Goal: Task Accomplishment & Management: Use online tool/utility

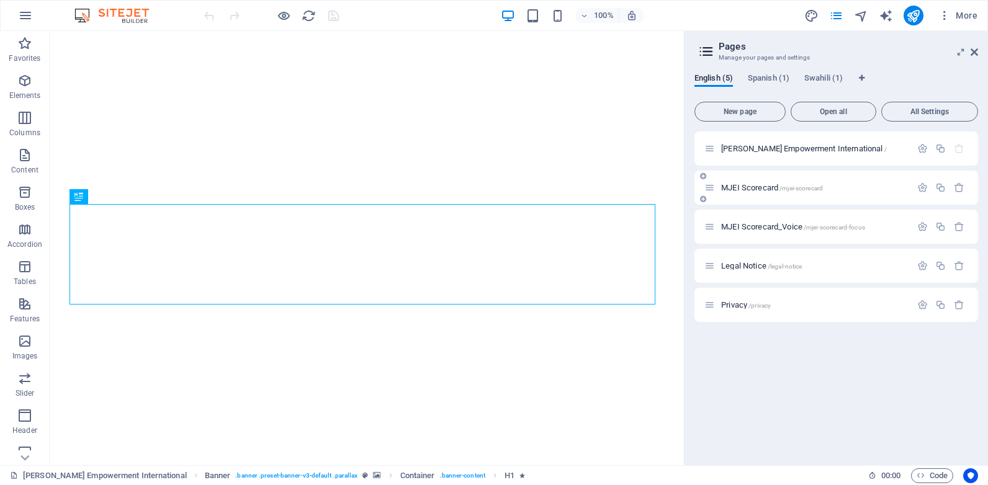
click at [0, 0] on div "MJEI Scorecard /mjei-scorecard" at bounding box center [0, 0] width 0 height 0
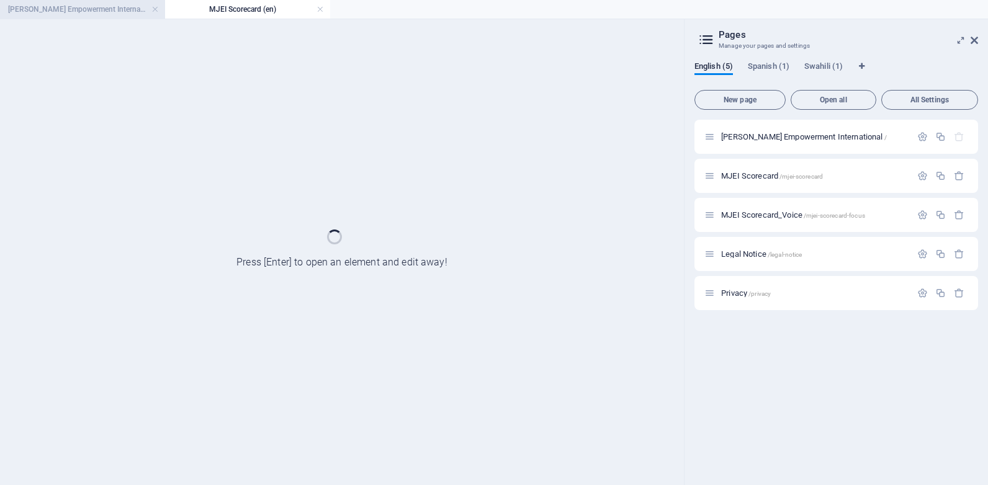
click at [104, 4] on h4 "[PERSON_NAME] Empowerment International (en)" at bounding box center [82, 9] width 165 height 14
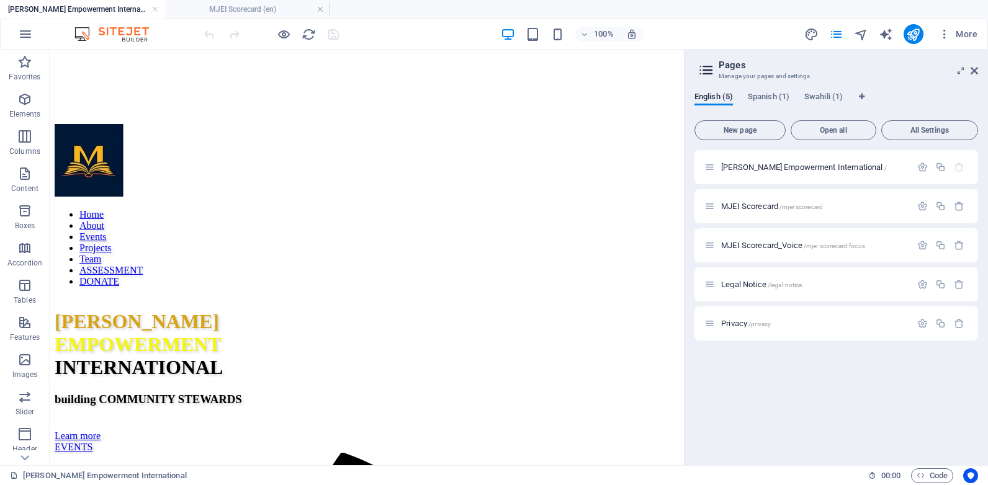
scroll to position [369, 0]
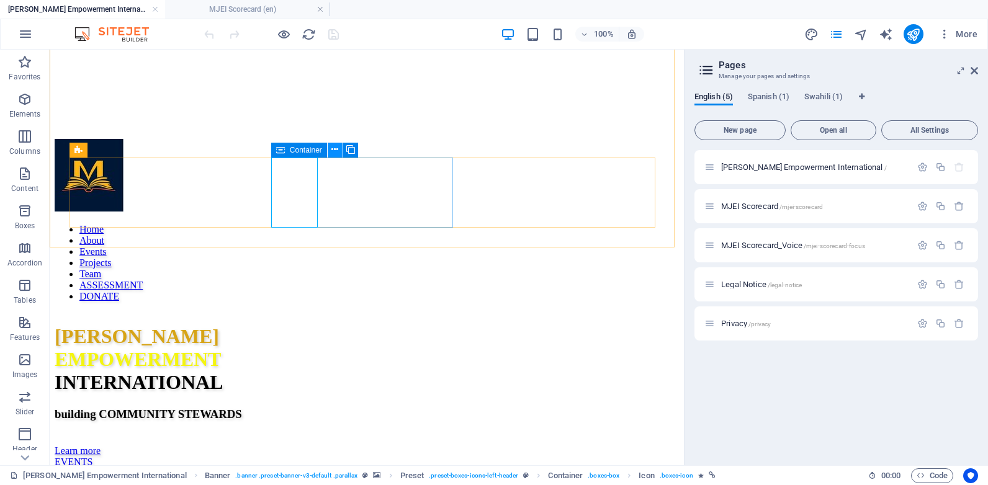
click at [336, 154] on icon at bounding box center [334, 149] width 7 height 13
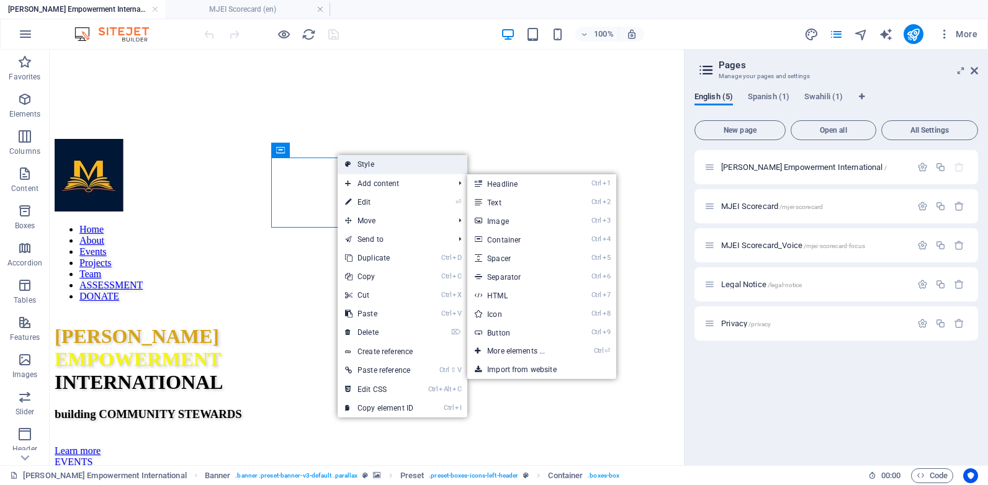
click at [401, 163] on link "Style" at bounding box center [403, 164] width 130 height 19
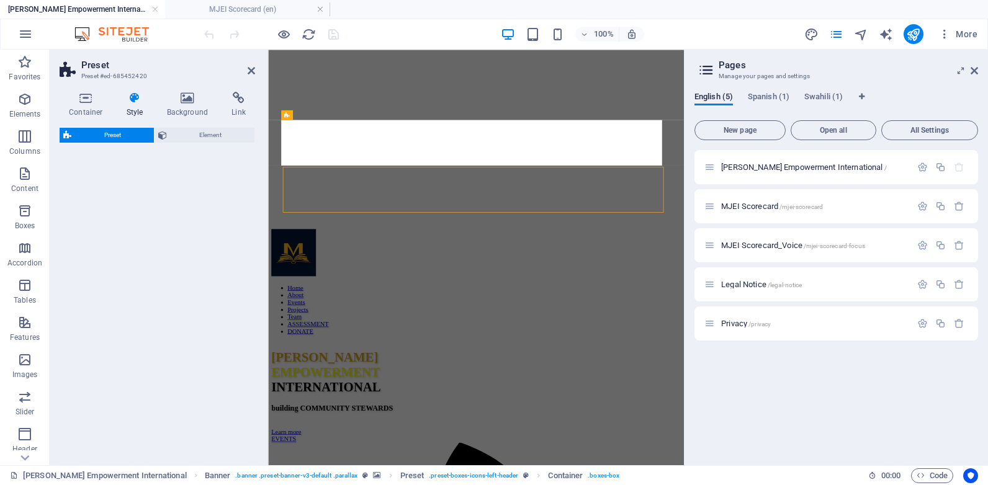
select select "px"
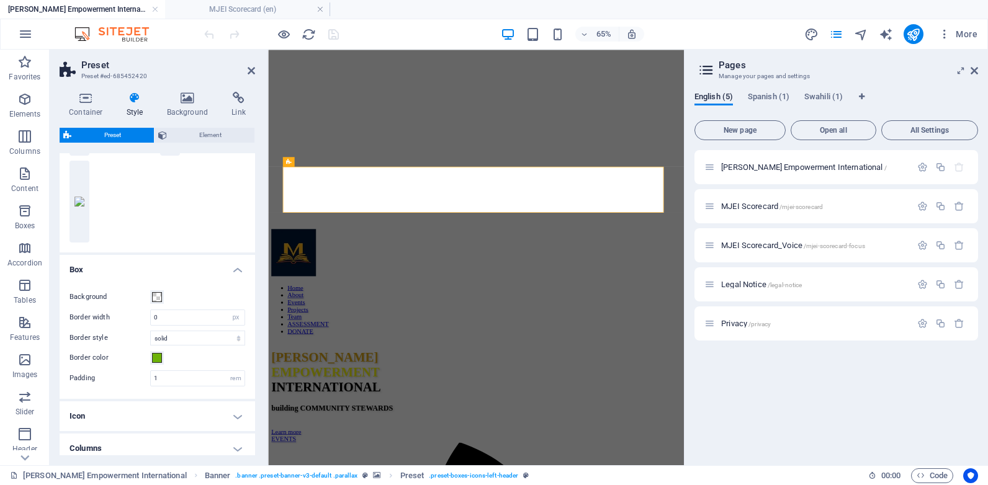
scroll to position [202, 0]
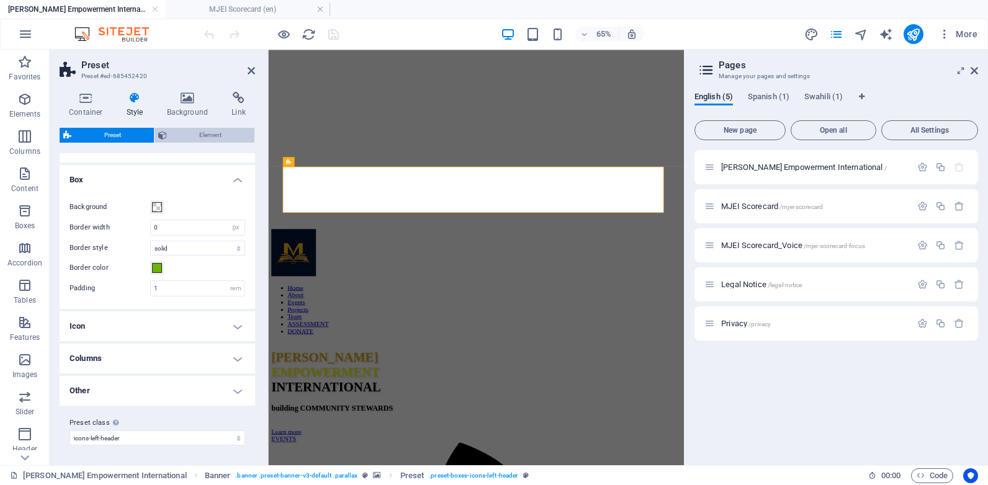
click at [197, 133] on span "Element" at bounding box center [211, 135] width 81 height 15
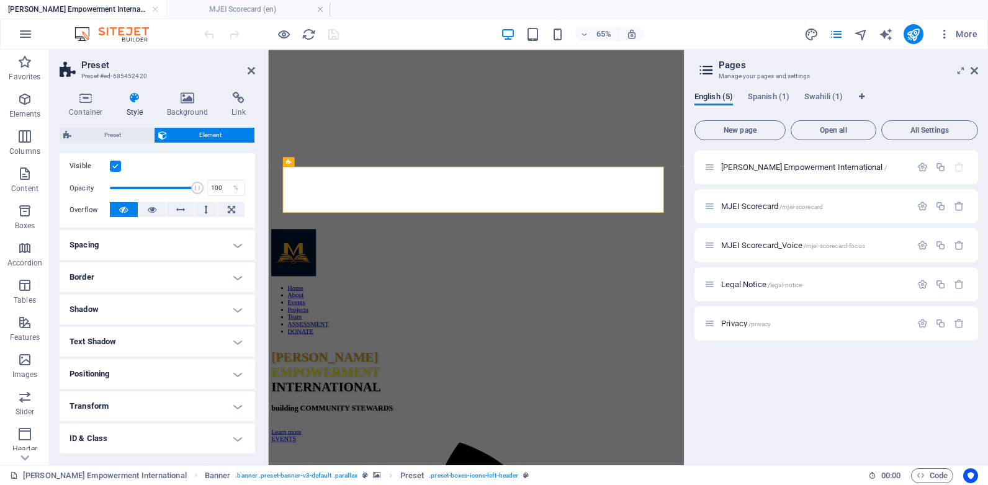
scroll to position [222, 0]
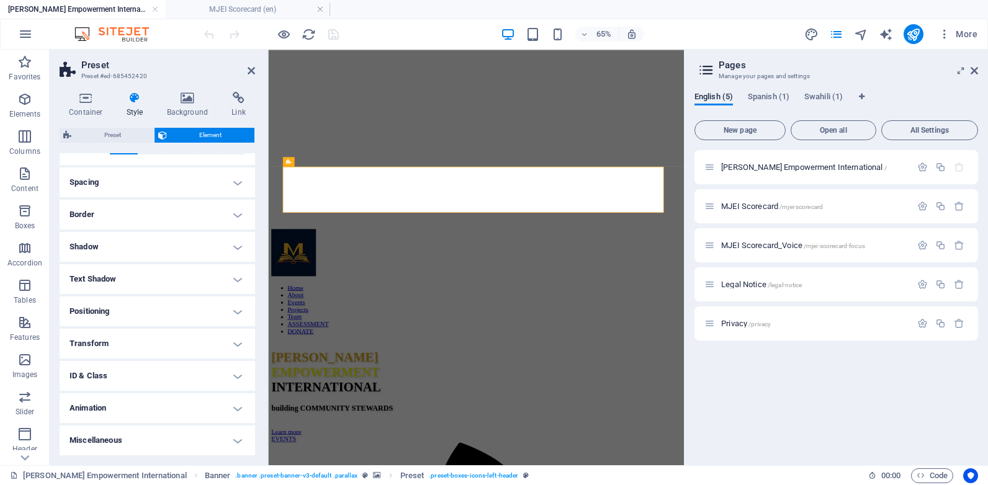
click at [229, 406] on h4 "Animation" at bounding box center [157, 408] width 195 height 30
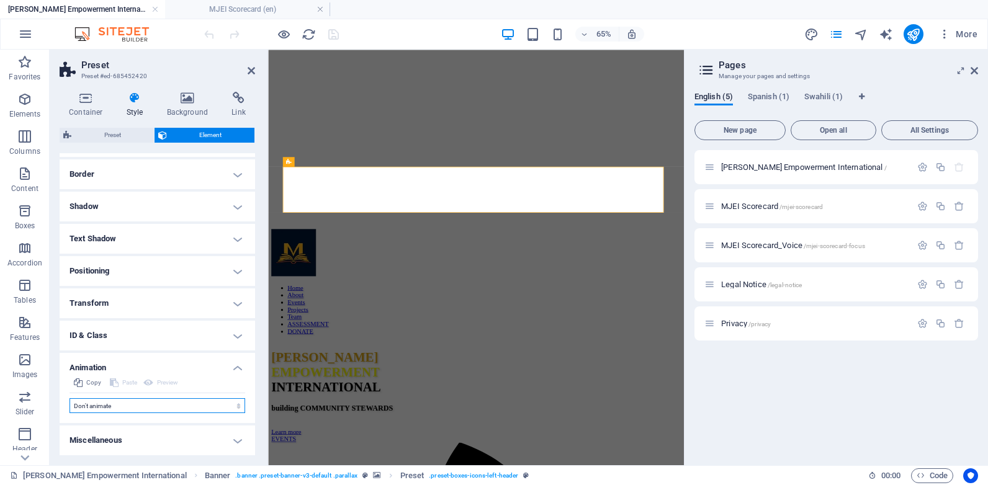
click at [213, 408] on select "Don't animate Show / Hide Slide up/down Zoom in/out Slide left to right Slide r…" at bounding box center [158, 405] width 176 height 15
select select "shrink"
click at [70, 398] on select "Don't animate Show / Hide Slide up/down Zoom in/out Slide left to right Slide r…" at bounding box center [158, 405] width 176 height 15
select select "scroll"
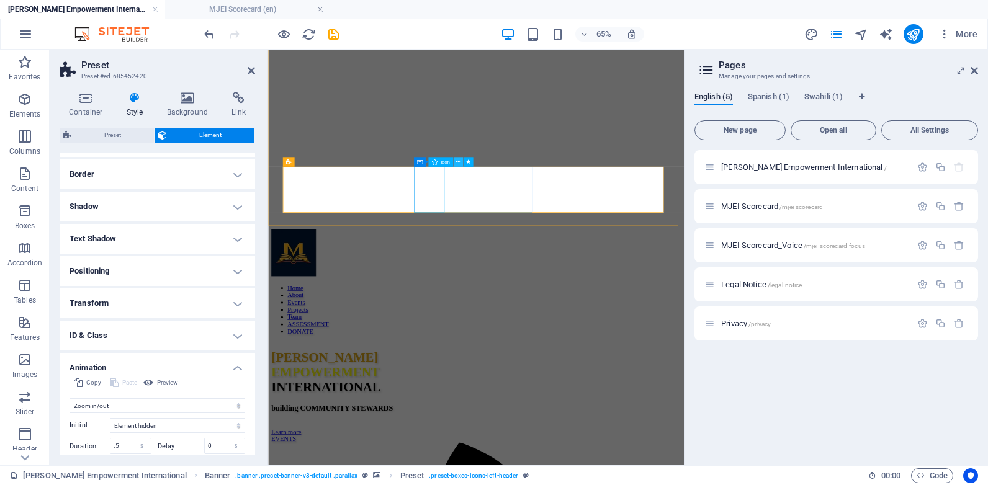
click at [457, 164] on icon at bounding box center [458, 162] width 4 height 9
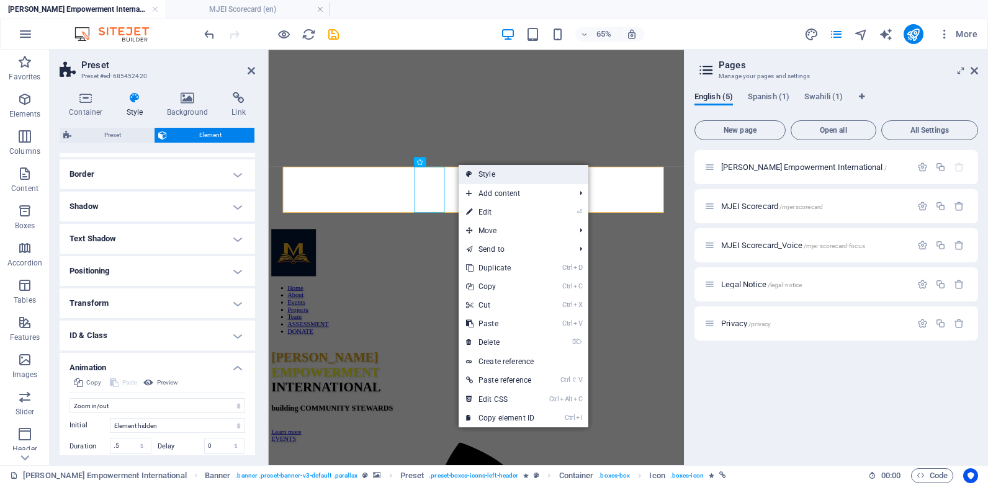
click at [480, 178] on link "Style" at bounding box center [524, 174] width 130 height 19
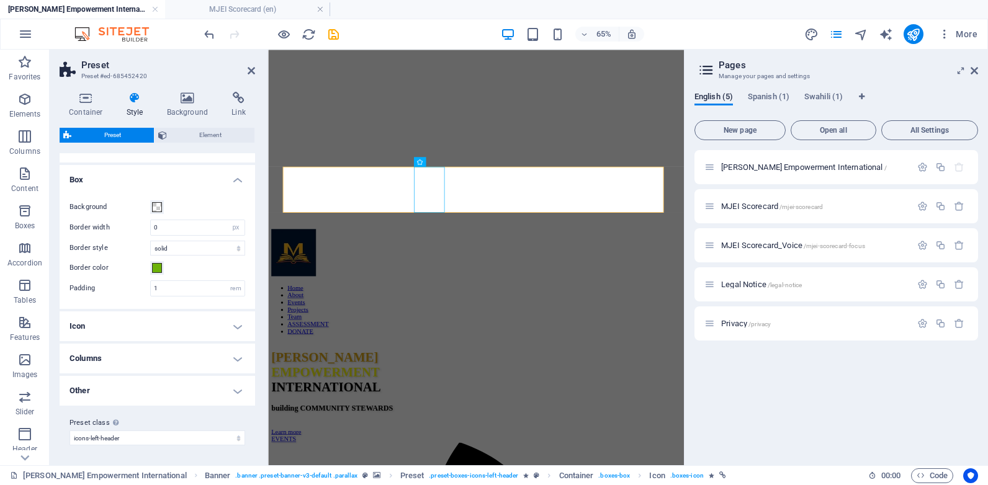
click at [217, 386] on h4 "Other" at bounding box center [157, 391] width 195 height 30
drag, startPoint x: 150, startPoint y: 387, endPoint x: 157, endPoint y: 386, distance: 7.5
click at [149, 387] on label "Hover zoom" at bounding box center [110, 386] width 81 height 15
click at [0, 0] on input "Hover zoom" at bounding box center [0, 0] width 0 height 0
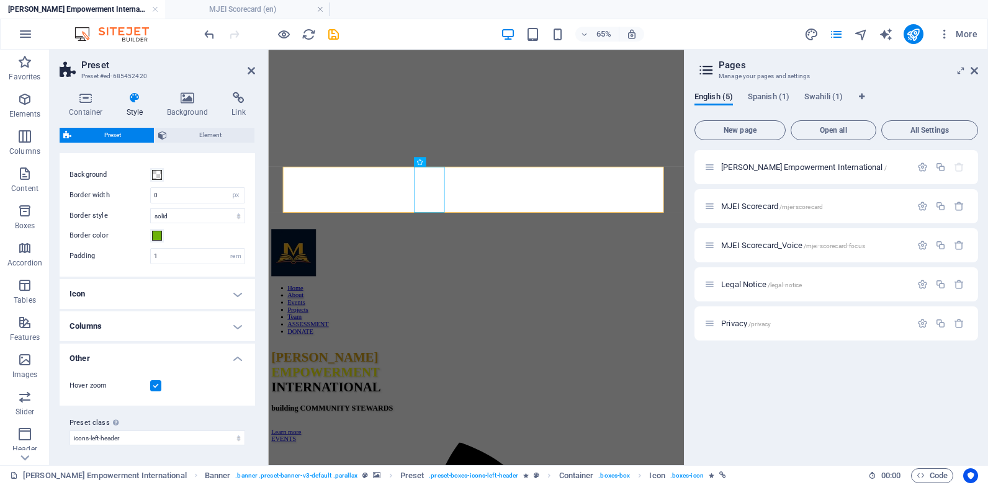
click at [157, 386] on label at bounding box center [155, 385] width 11 height 11
click at [0, 0] on input "Hover zoom" at bounding box center [0, 0] width 0 height 0
click at [153, 387] on label at bounding box center [155, 385] width 11 height 11
click at [0, 0] on input "Hover zoom" at bounding box center [0, 0] width 0 height 0
drag, startPoint x: 255, startPoint y: 370, endPoint x: 250, endPoint y: 343, distance: 27.1
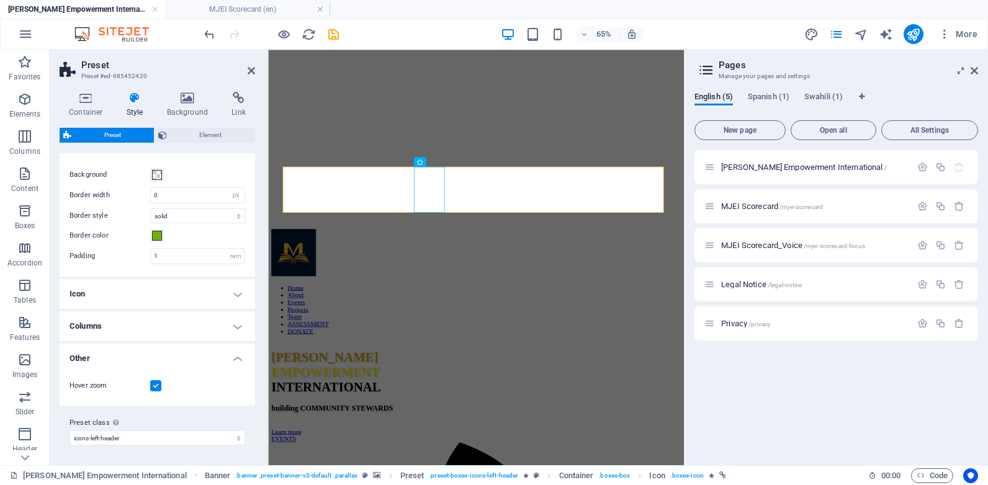
click at [250, 343] on div "Container Style Background Link Size Height Default px rem % vh vw Min. height …" at bounding box center [157, 274] width 215 height 384
drag, startPoint x: 251, startPoint y: 346, endPoint x: 248, endPoint y: 330, distance: 16.4
click at [248, 330] on ul "Box Background Border width 0 rem px Border style solid dashed dotted double Bo…" at bounding box center [157, 269] width 195 height 273
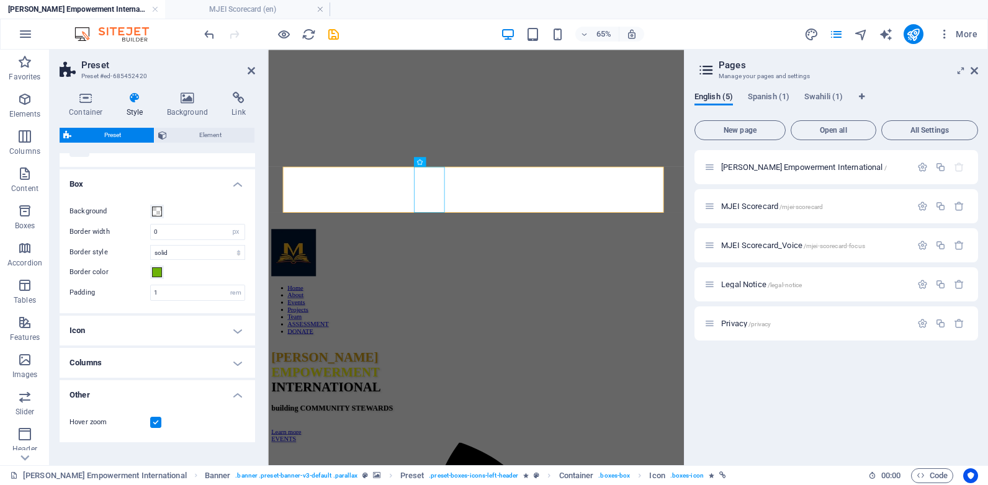
scroll to position [195, 0]
click at [158, 274] on span at bounding box center [157, 275] width 10 height 10
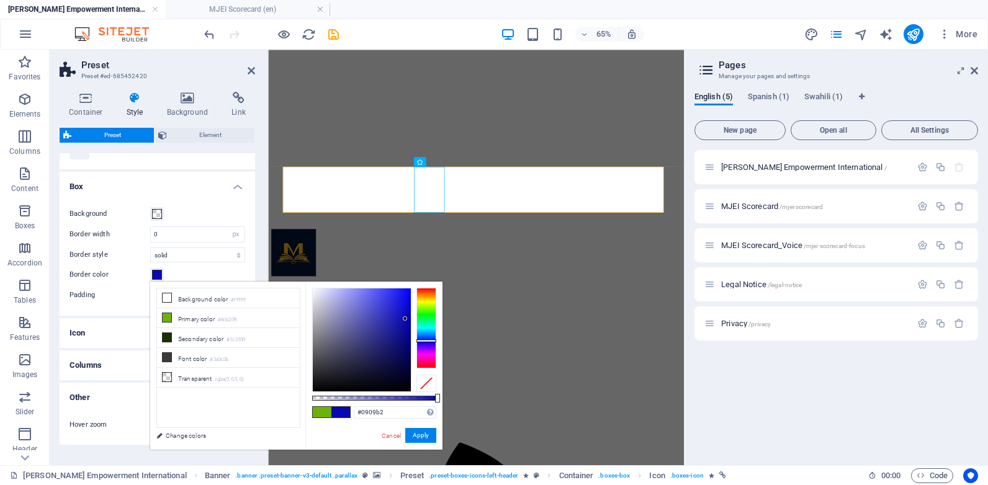
drag, startPoint x: 422, startPoint y: 306, endPoint x: 429, endPoint y: 341, distance: 35.4
click at [429, 341] on div at bounding box center [426, 340] width 20 height 3
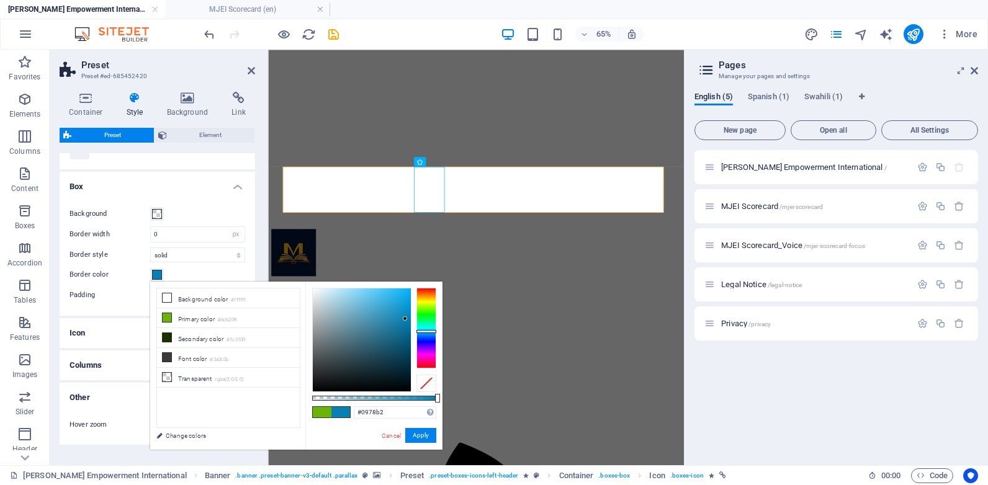
drag, startPoint x: 428, startPoint y: 340, endPoint x: 429, endPoint y: 332, distance: 8.2
click at [429, 332] on div at bounding box center [426, 331] width 20 height 3
drag, startPoint x: 405, startPoint y: 316, endPoint x: 334, endPoint y: 326, distance: 71.4
click at [334, 326] on div at bounding box center [333, 326] width 4 height 4
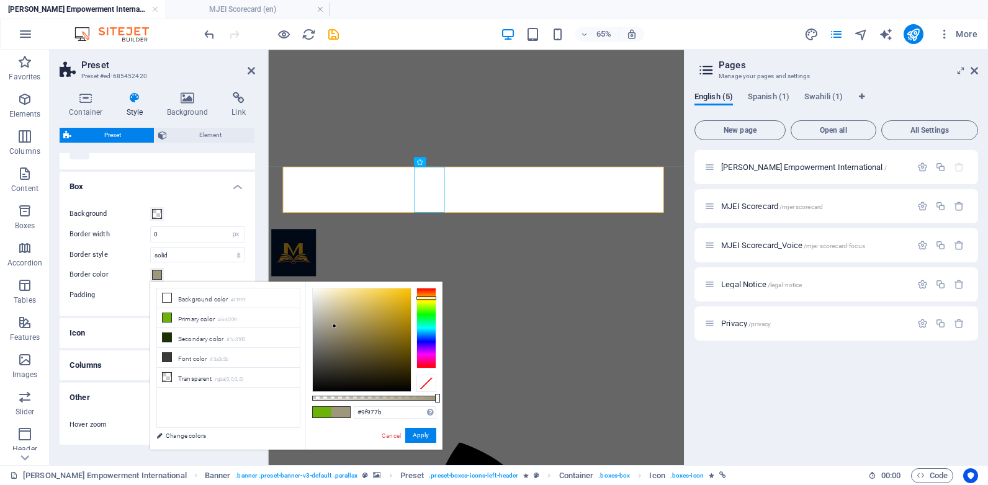
drag, startPoint x: 428, startPoint y: 331, endPoint x: 429, endPoint y: 298, distance: 32.9
click at [429, 298] on div at bounding box center [426, 298] width 20 height 3
type input "#c9a329"
click at [390, 310] on div at bounding box center [362, 340] width 98 height 103
click at [418, 438] on button "Apply" at bounding box center [420, 435] width 31 height 15
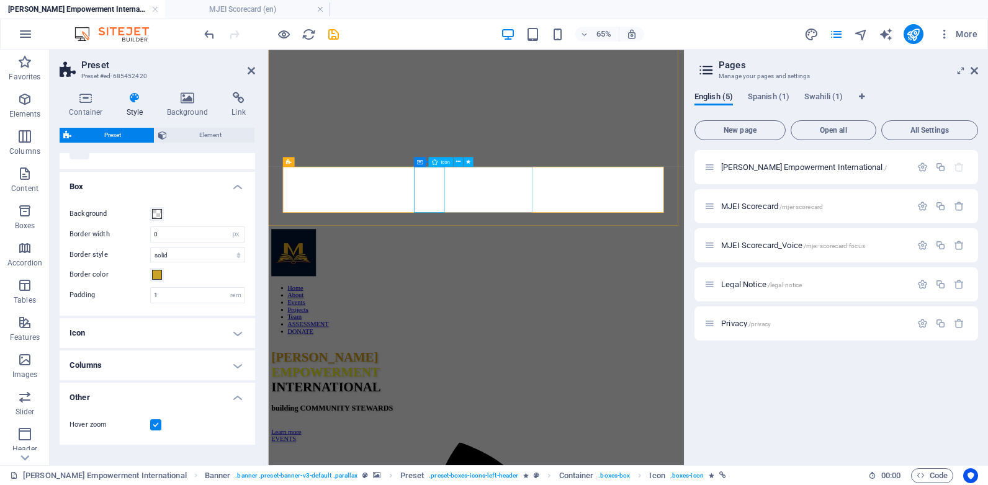
click at [233, 339] on h4 "Icon" at bounding box center [157, 333] width 195 height 30
drag, startPoint x: 252, startPoint y: 313, endPoint x: 251, endPoint y: 346, distance: 33.5
click at [251, 346] on ul "Box Background Border width 0 rem px Border style solid dashed dotted double Bo…" at bounding box center [157, 416] width 195 height 488
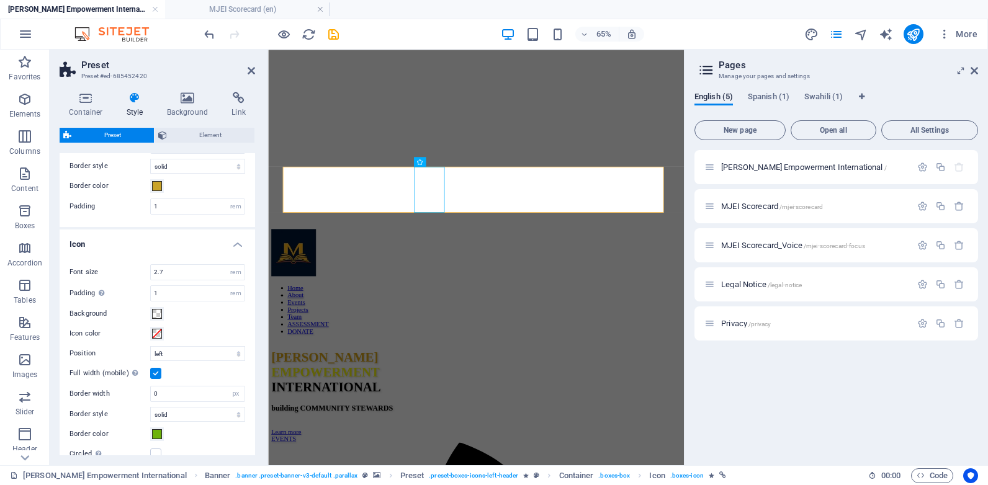
scroll to position [285, 0]
click at [162, 333] on button "Icon color" at bounding box center [157, 332] width 14 height 14
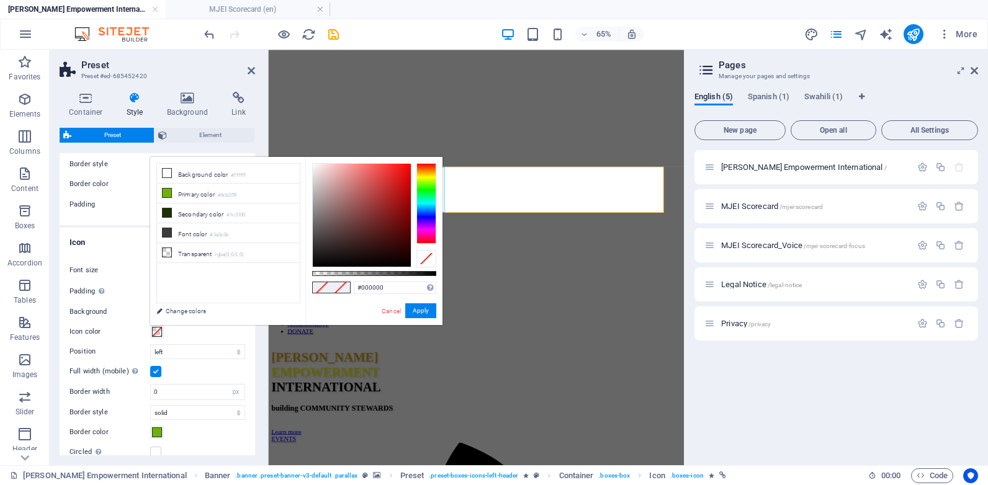
click at [423, 183] on div at bounding box center [426, 203] width 20 height 81
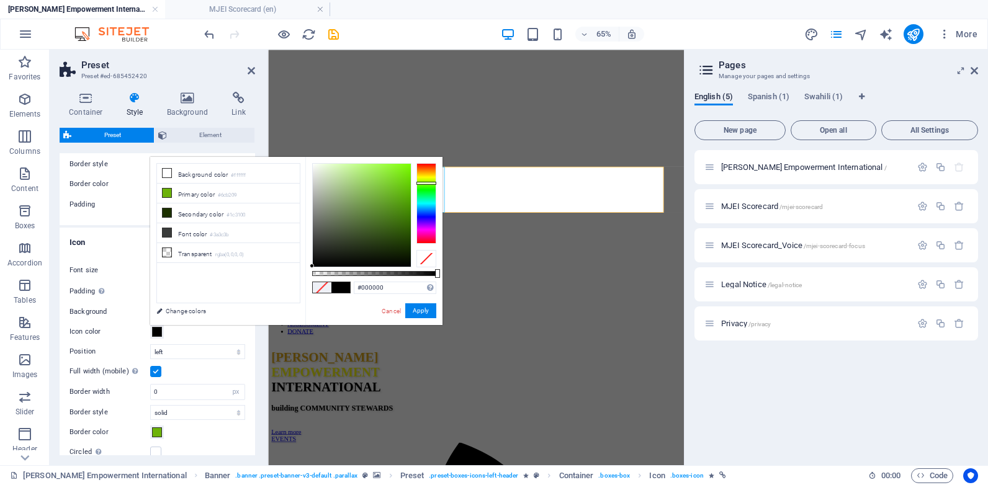
click at [424, 176] on div at bounding box center [426, 203] width 20 height 81
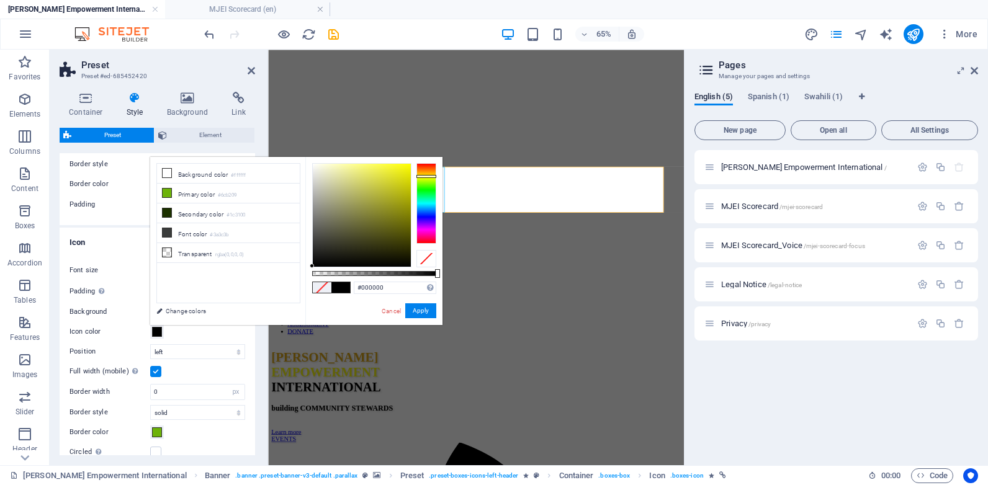
click at [426, 177] on div at bounding box center [426, 176] width 20 height 3
click at [427, 174] on div at bounding box center [426, 203] width 20 height 81
click at [398, 182] on div at bounding box center [362, 215] width 98 height 103
type input "#d0ae19"
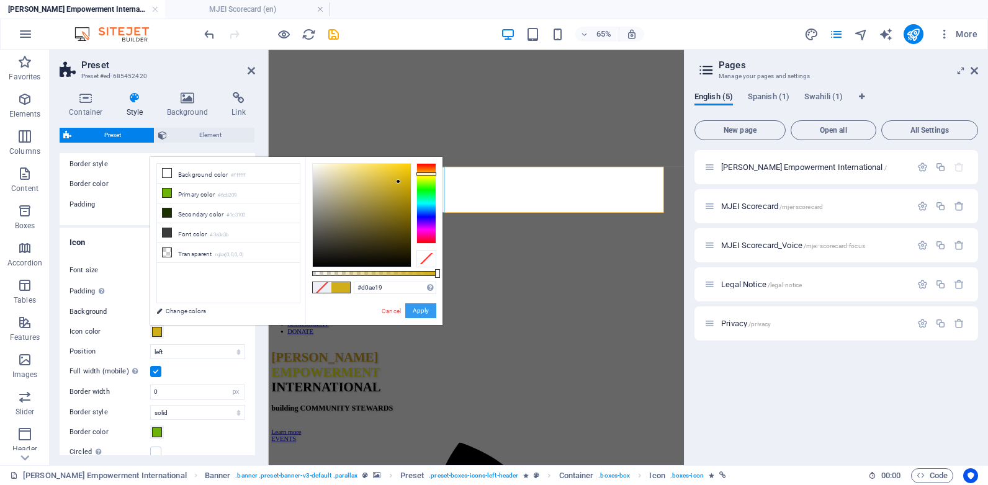
click at [421, 312] on button "Apply" at bounding box center [420, 310] width 31 height 15
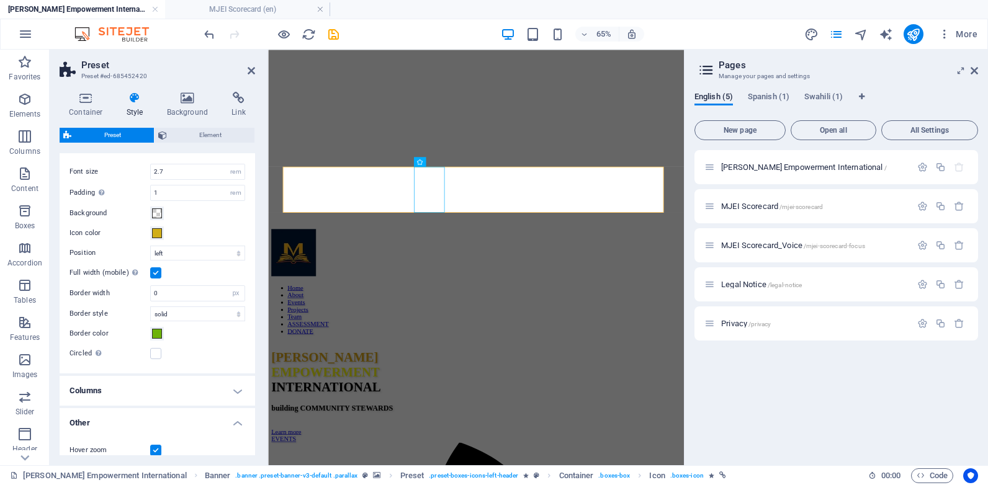
scroll to position [446, 0]
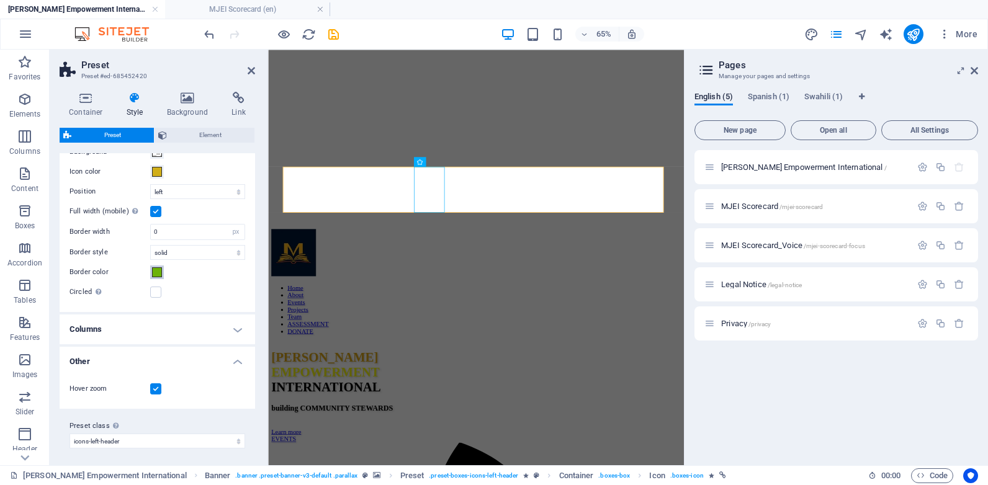
click at [158, 272] on span at bounding box center [157, 272] width 10 height 10
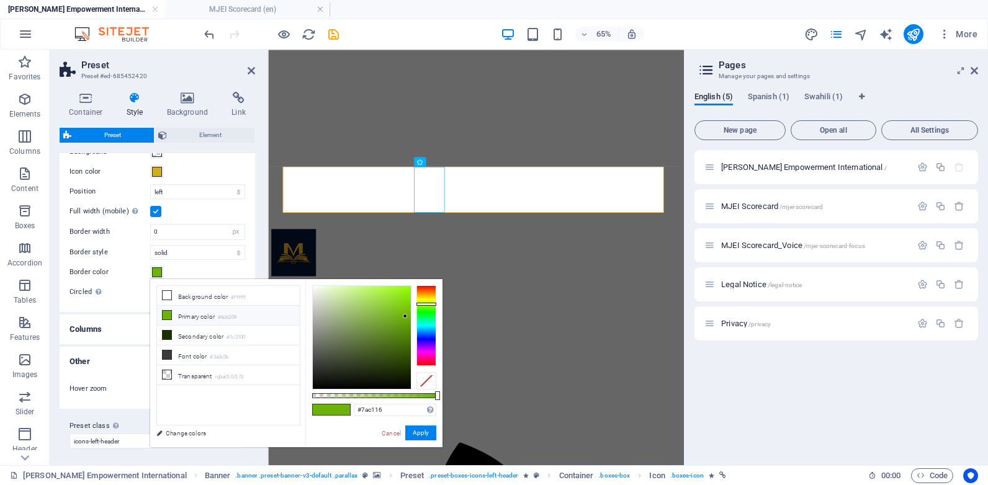
click at [399, 310] on div at bounding box center [362, 337] width 98 height 103
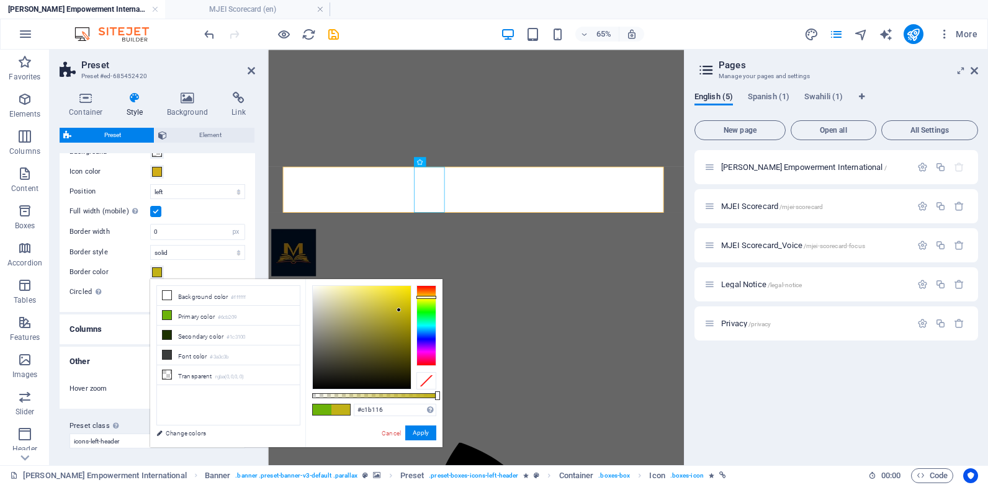
type input "#c1a916"
click at [429, 297] on div at bounding box center [426, 296] width 20 height 3
click at [420, 436] on button "Apply" at bounding box center [420, 433] width 31 height 15
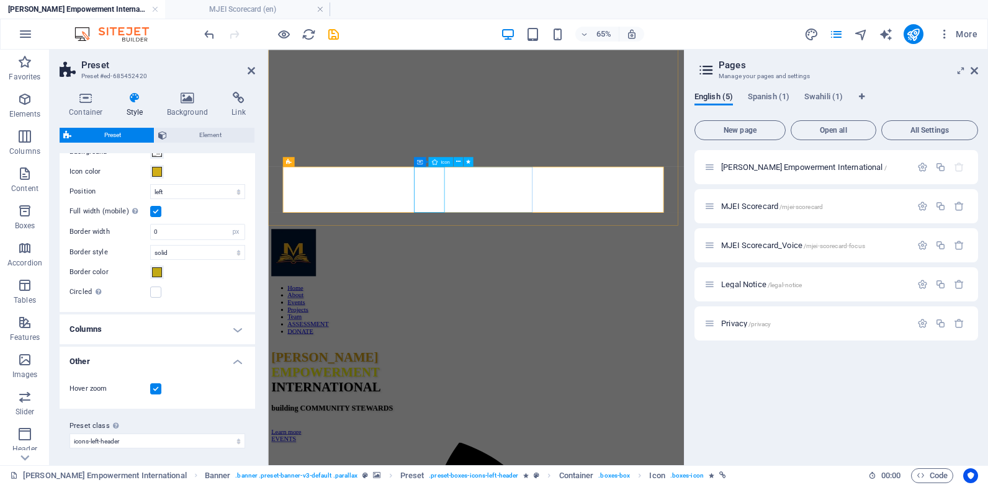
select select "xMidYMid"
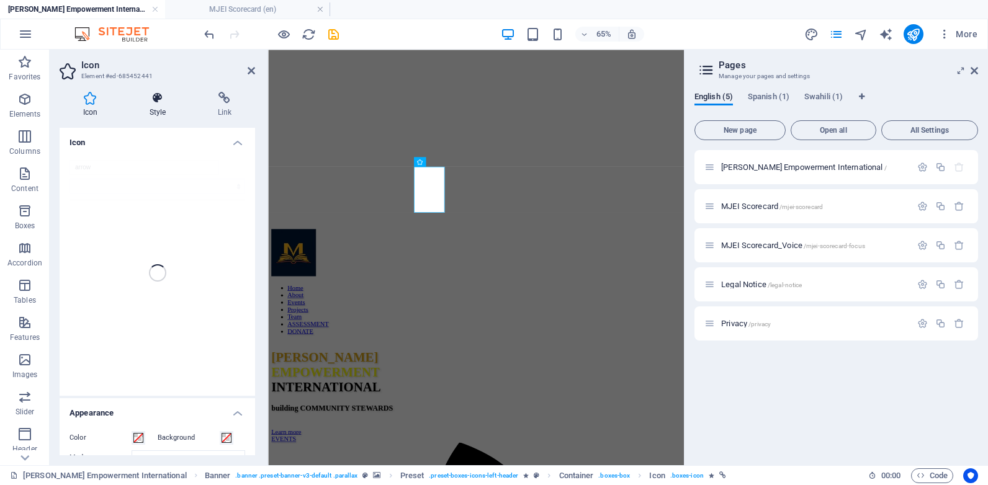
click at [169, 100] on icon at bounding box center [157, 98] width 63 height 12
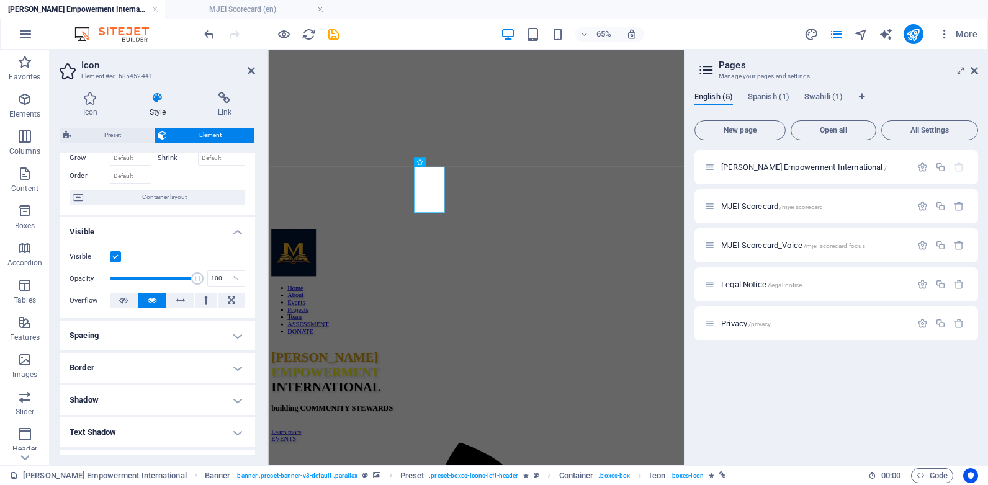
scroll to position [222, 0]
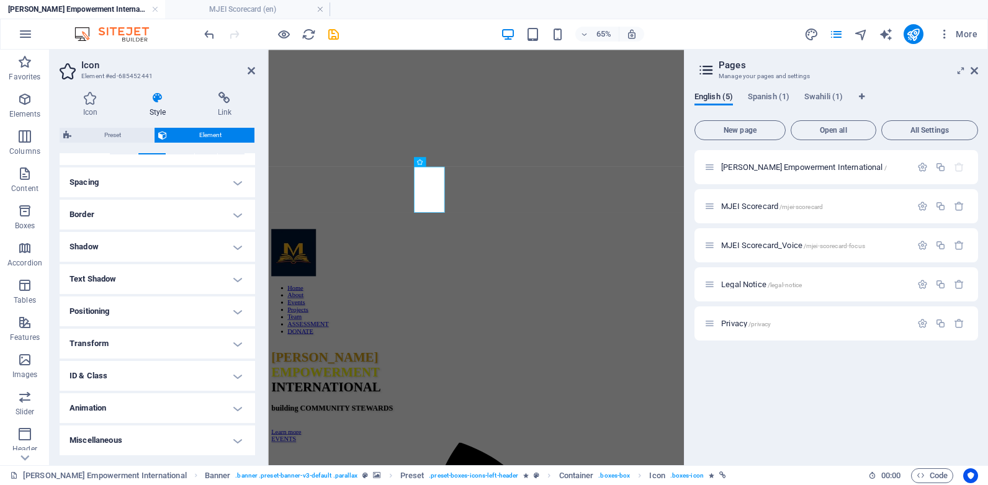
click at [231, 403] on h4 "Animation" at bounding box center [157, 408] width 195 height 30
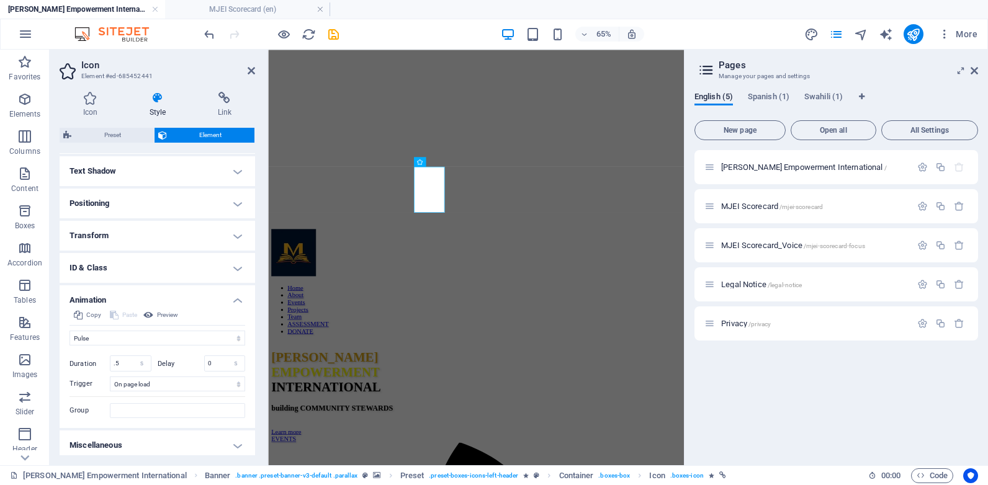
scroll to position [335, 0]
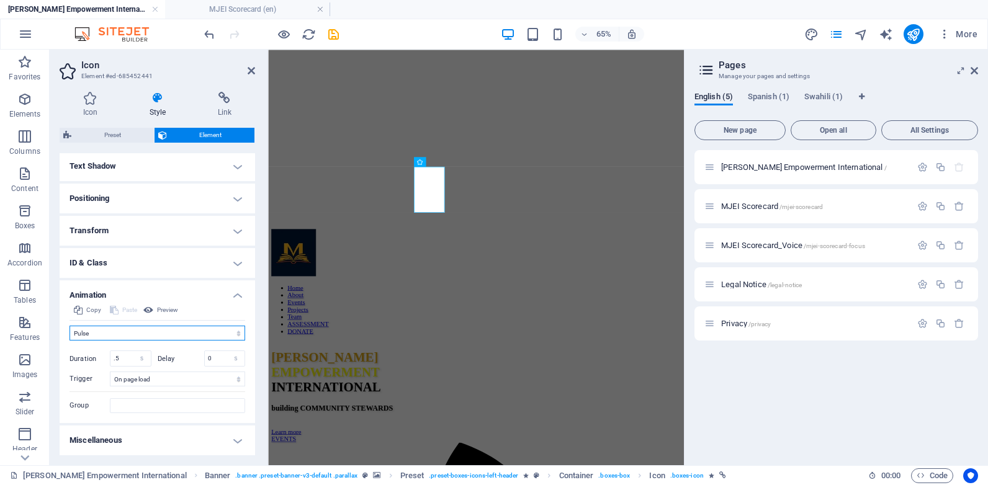
click at [217, 333] on select "Don't animate Show / Hide Slide up/down Zoom in/out Slide left to right Slide r…" at bounding box center [158, 333] width 176 height 15
select select "flash"
click at [70, 326] on select "Don't animate Show / Hide Slide up/down Zoom in/out Slide left to right Slide r…" at bounding box center [158, 333] width 176 height 15
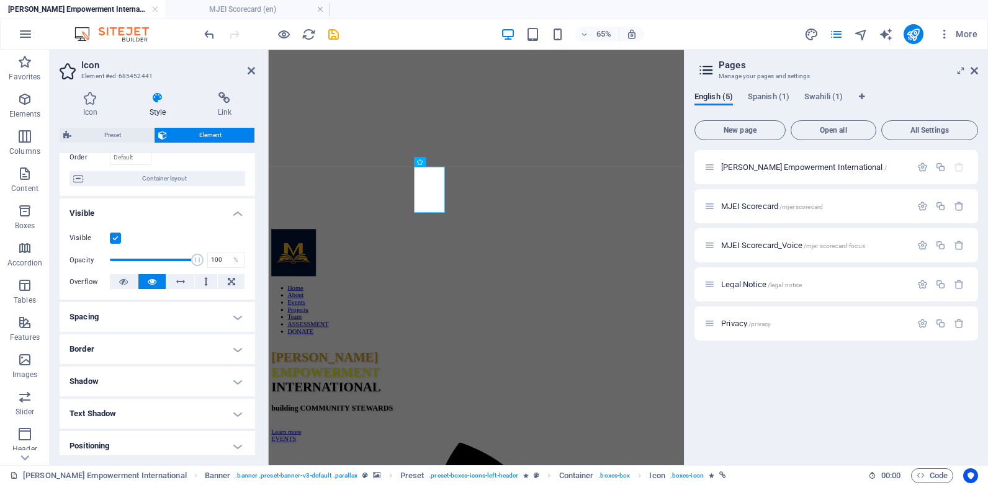
scroll to position [89, 0]
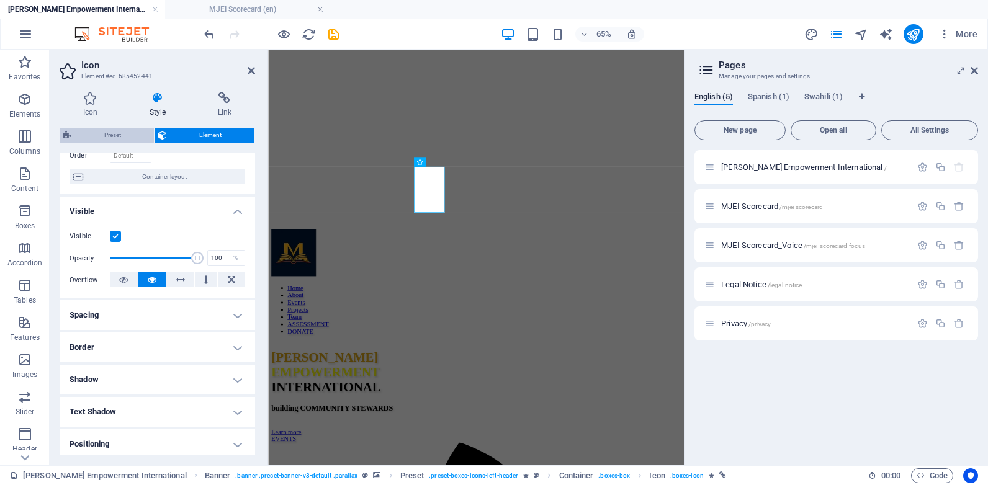
click at [133, 142] on div "Preset Element" at bounding box center [157, 136] width 195 height 16
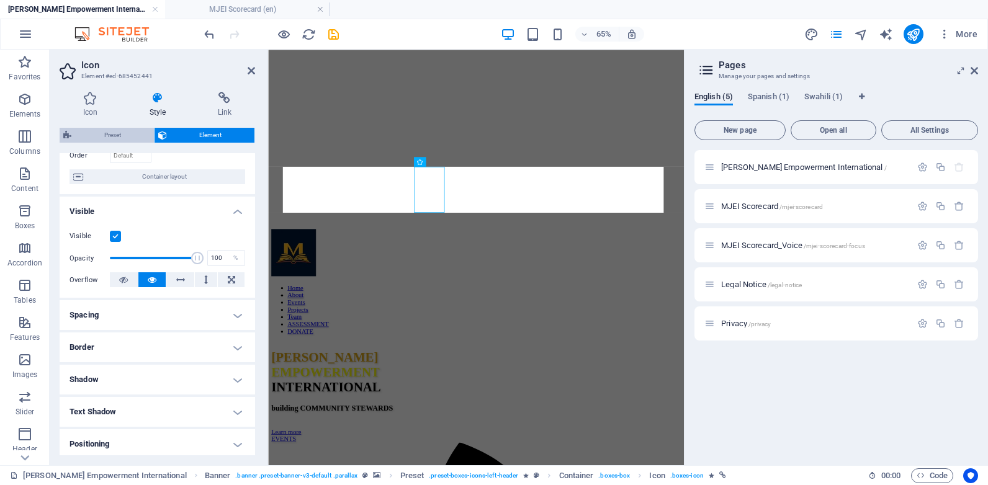
click at [133, 137] on span "Preset" at bounding box center [112, 135] width 75 height 15
select select "px"
select select "left"
select select "px"
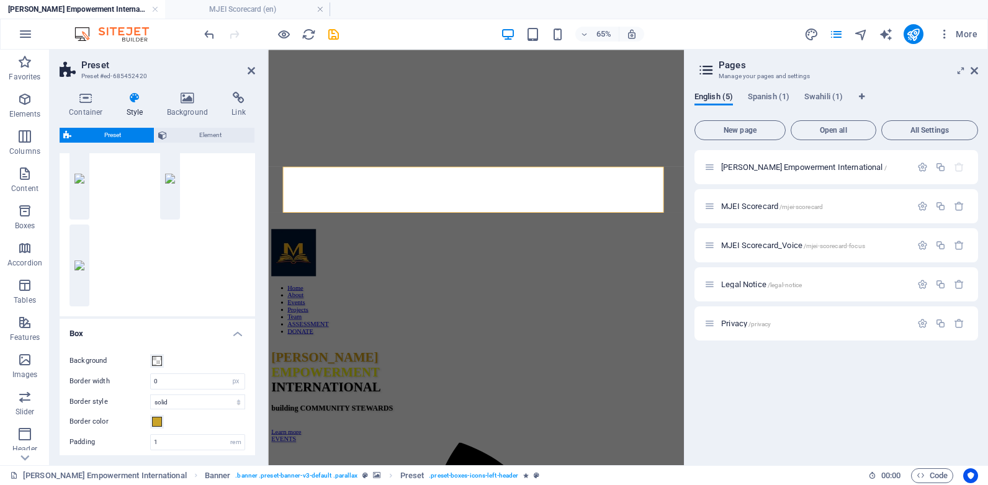
scroll to position [0, 0]
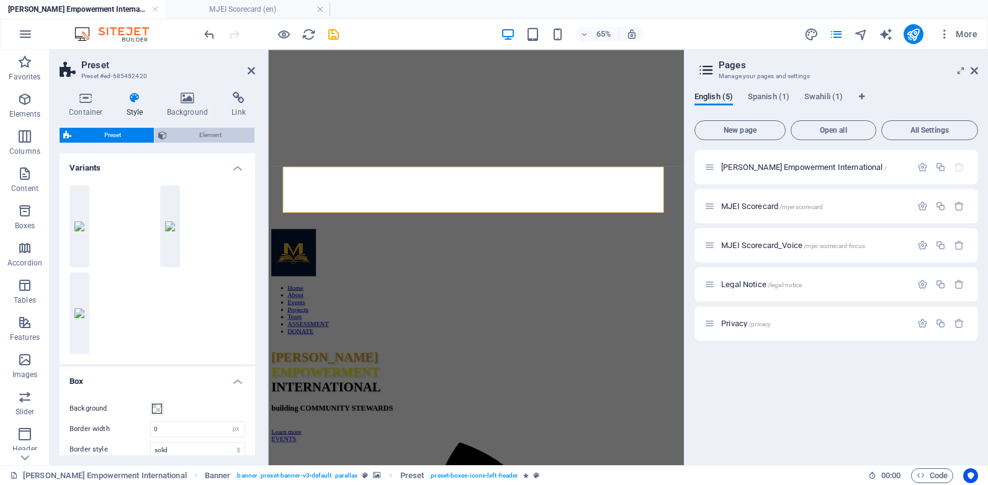
click at [211, 130] on span "Element" at bounding box center [211, 135] width 81 height 15
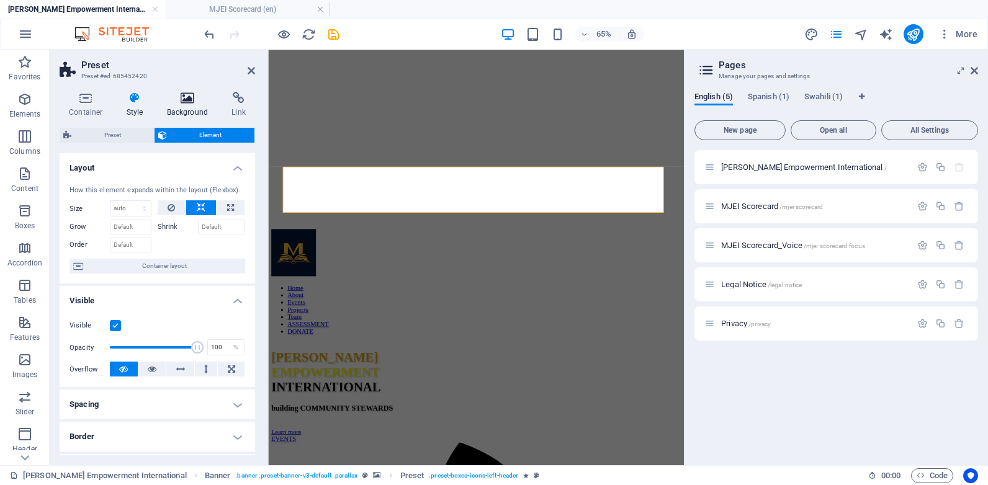
click at [198, 107] on h4 "Background" at bounding box center [190, 105] width 65 height 26
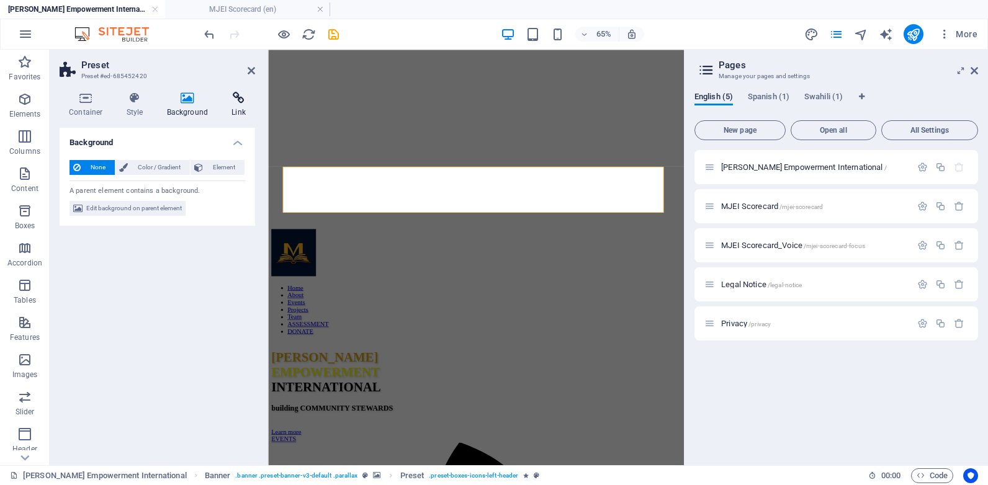
click at [236, 110] on h4 "Link" at bounding box center [238, 105] width 33 height 26
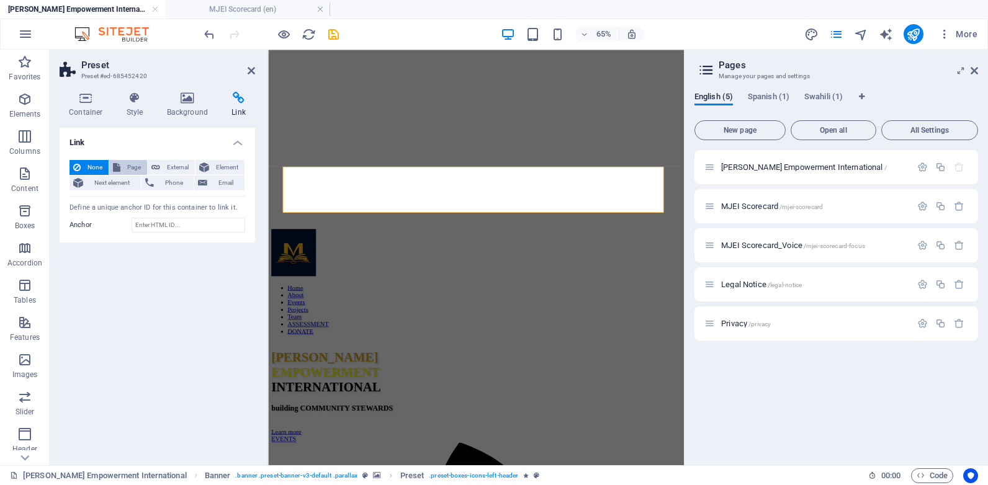
click at [136, 166] on span "Page" at bounding box center [133, 167] width 19 height 15
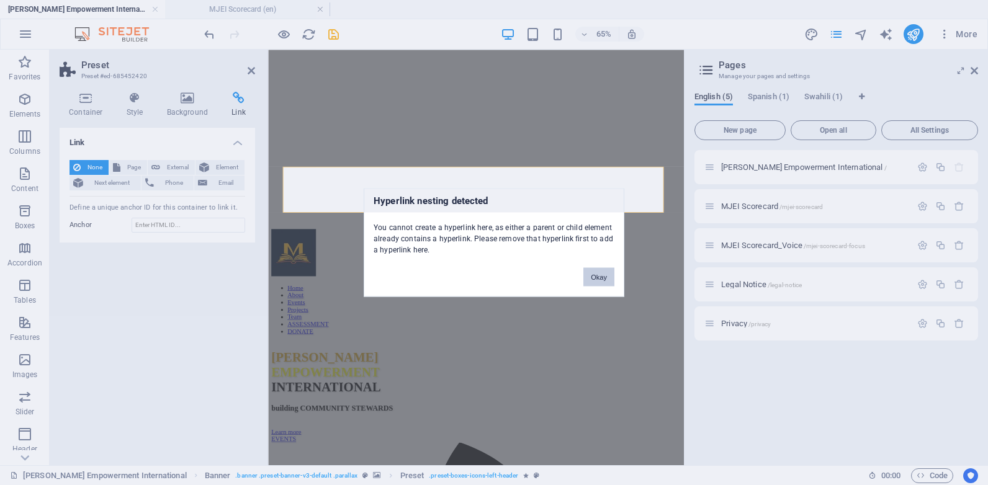
click at [601, 273] on button "Okay" at bounding box center [598, 277] width 31 height 19
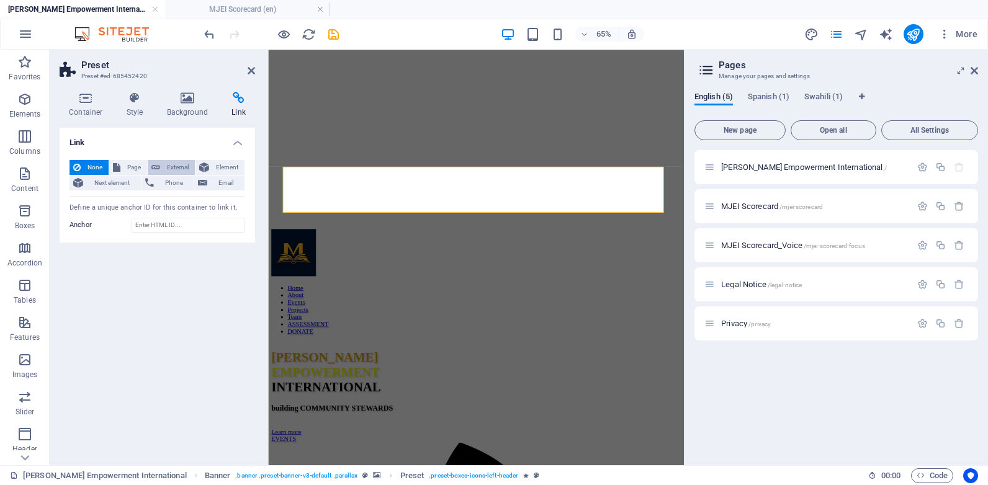
click at [166, 163] on span "External" at bounding box center [177, 167] width 27 height 15
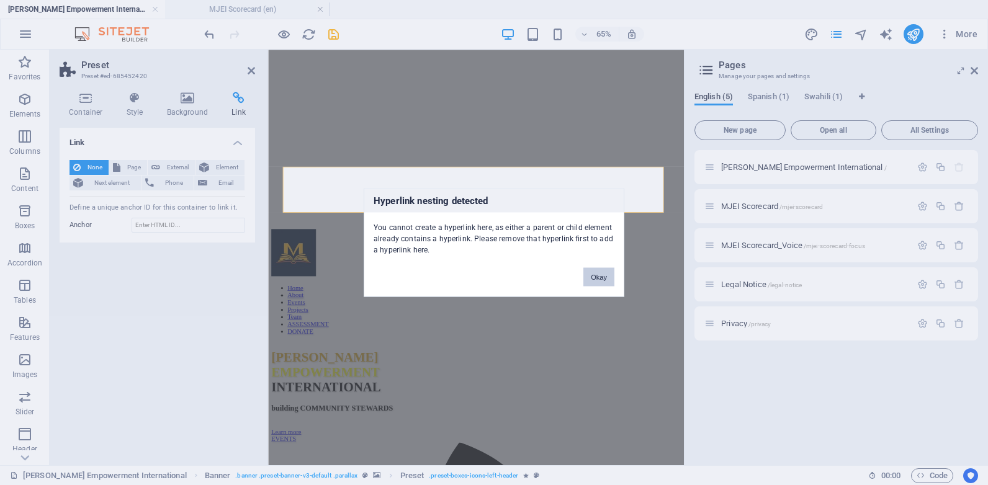
click at [600, 278] on button "Okay" at bounding box center [598, 277] width 31 height 19
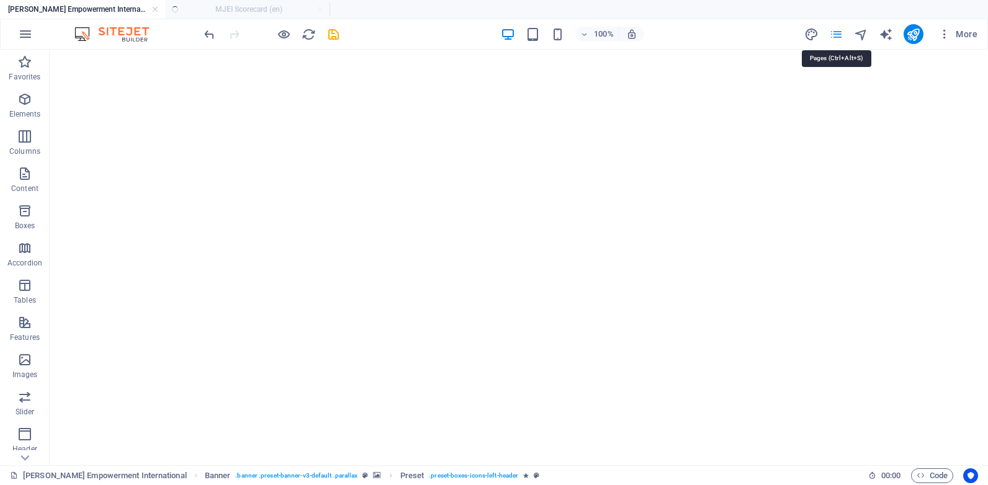
click at [220, 7] on ul "Mwalimu Joseph Empowerment International (en) MJEI Scorecard (en)" at bounding box center [494, 9] width 988 height 19
click at [241, 13] on ul "Mwalimu Joseph Empowerment International (en) MJEI Scorecard (en)" at bounding box center [494, 9] width 988 height 19
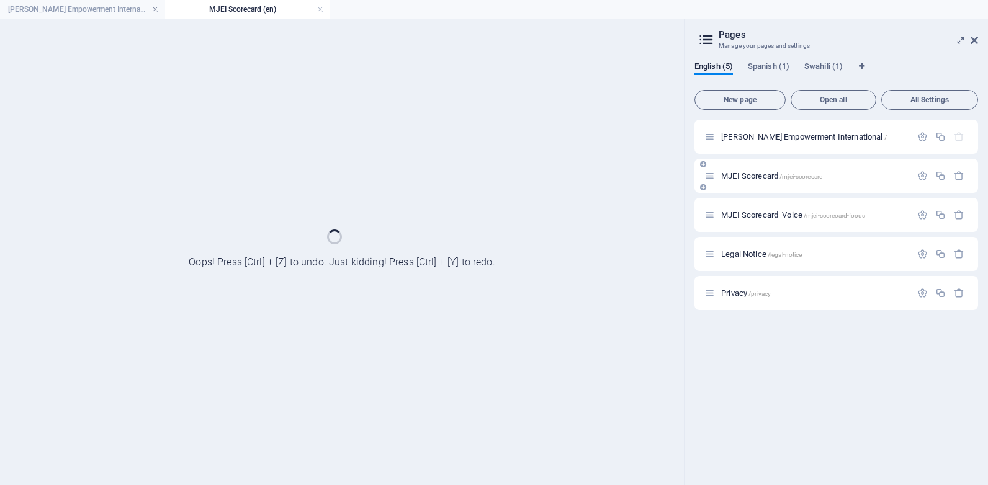
click at [0, 0] on div "MJEI Scorecard /mjei-scorecard" at bounding box center [0, 0] width 0 height 0
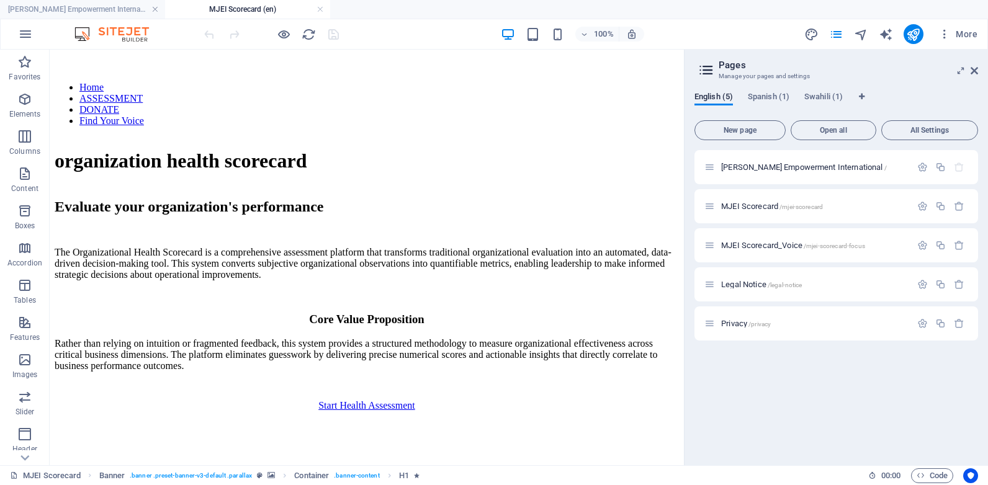
scroll to position [298, 0]
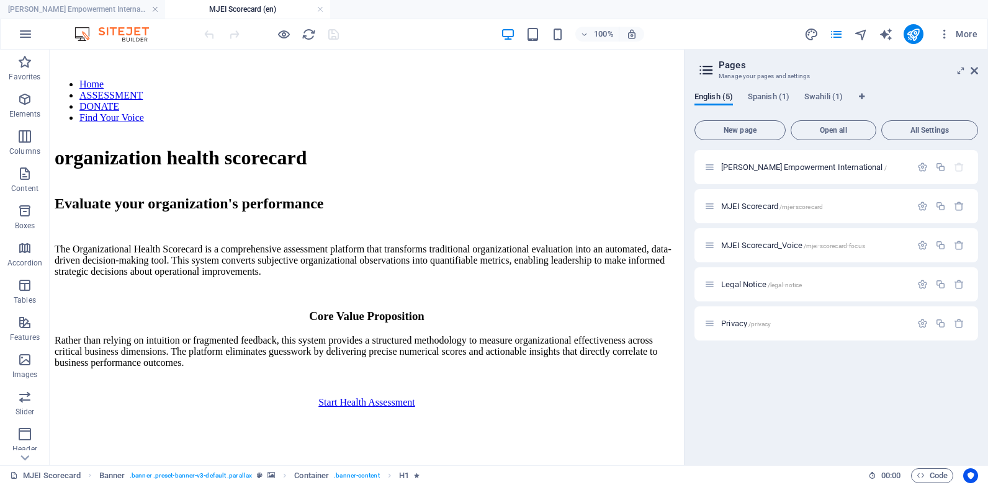
drag, startPoint x: 676, startPoint y: 146, endPoint x: 735, endPoint y: 313, distance: 177.8
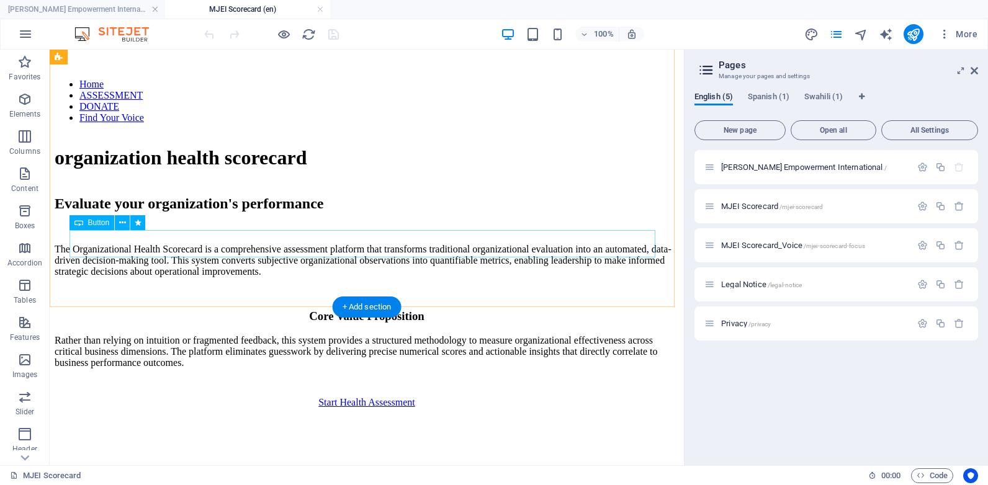
click at [416, 397] on div "Start Health Assessment" at bounding box center [367, 402] width 624 height 11
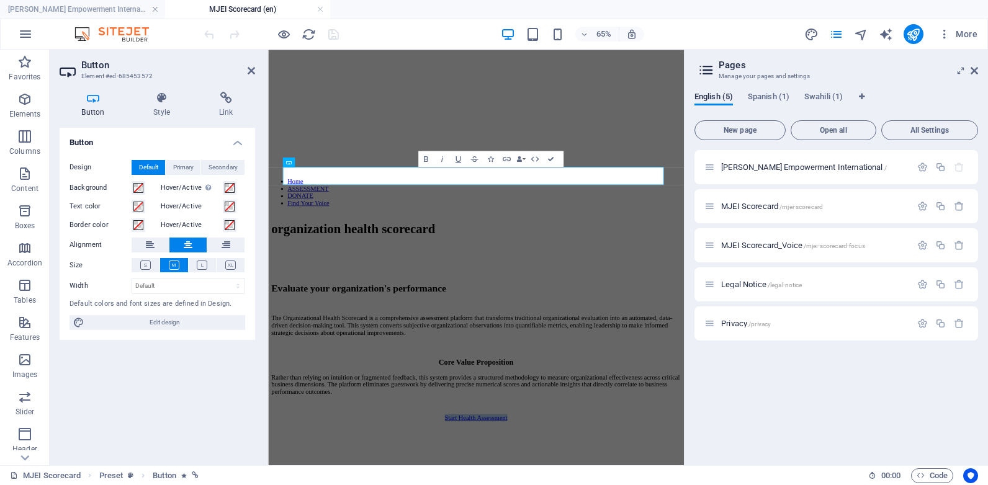
scroll to position [410, 0]
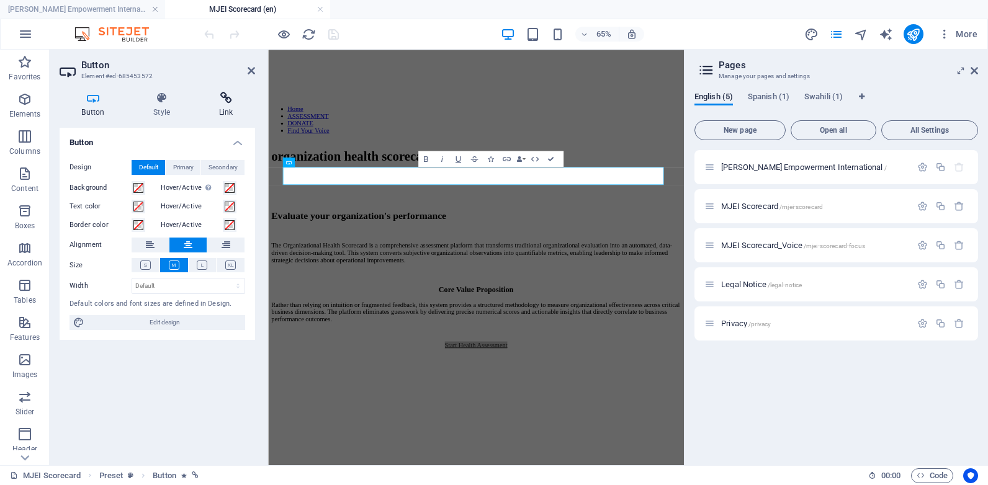
click at [225, 113] on h4 "Link" at bounding box center [226, 105] width 58 height 26
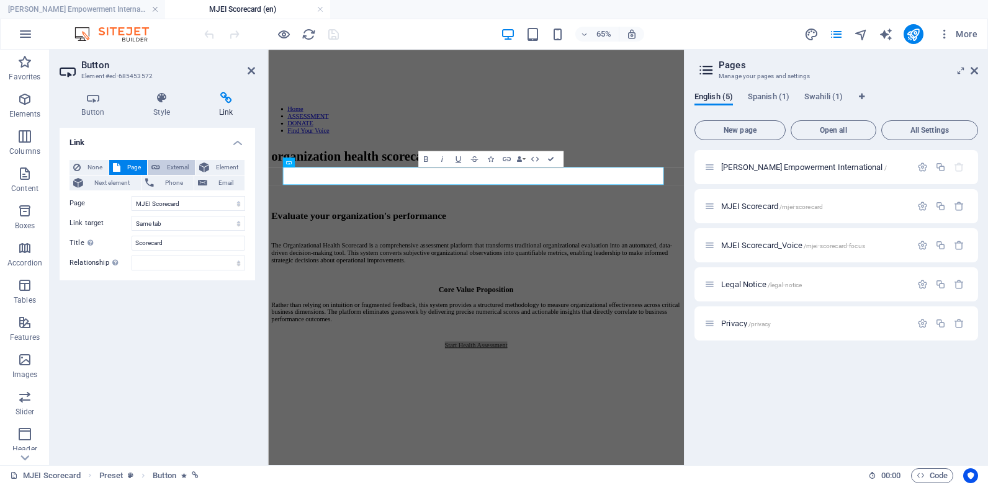
click at [171, 163] on span "External" at bounding box center [177, 167] width 27 height 15
select select "blank"
drag, startPoint x: 189, startPoint y: 204, endPoint x: 99, endPoint y: 199, distance: 90.1
click at [99, 199] on div "URL /en/13362471" at bounding box center [158, 203] width 176 height 15
paste input "[DOMAIN_NAME]"
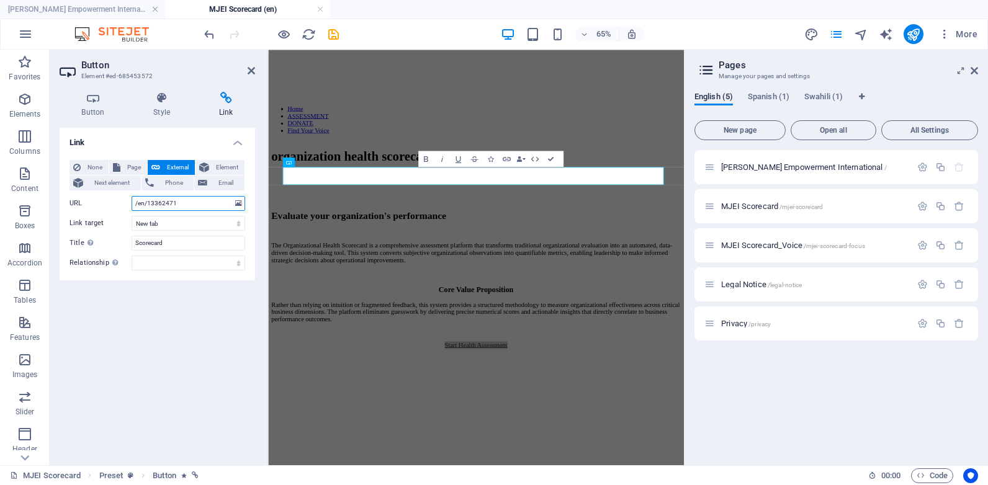
type input "[DOMAIN_NAME]"
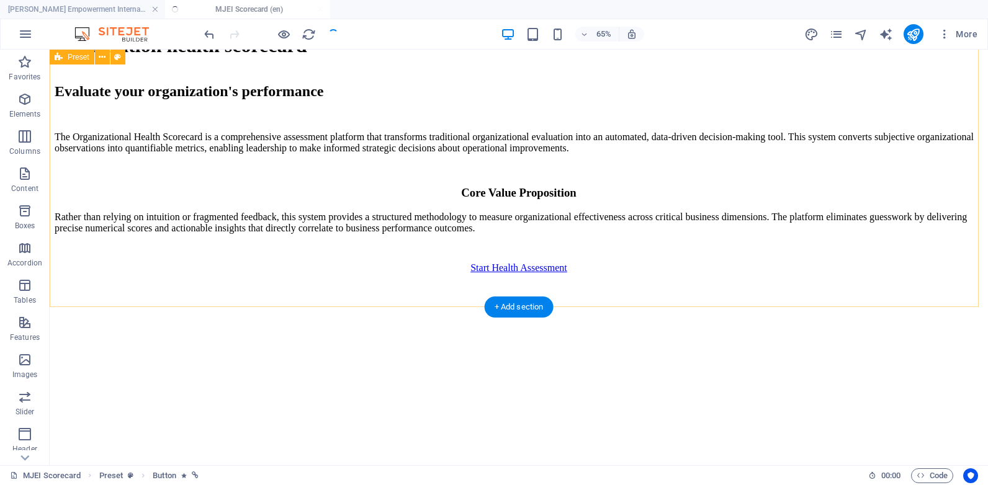
scroll to position [298, 0]
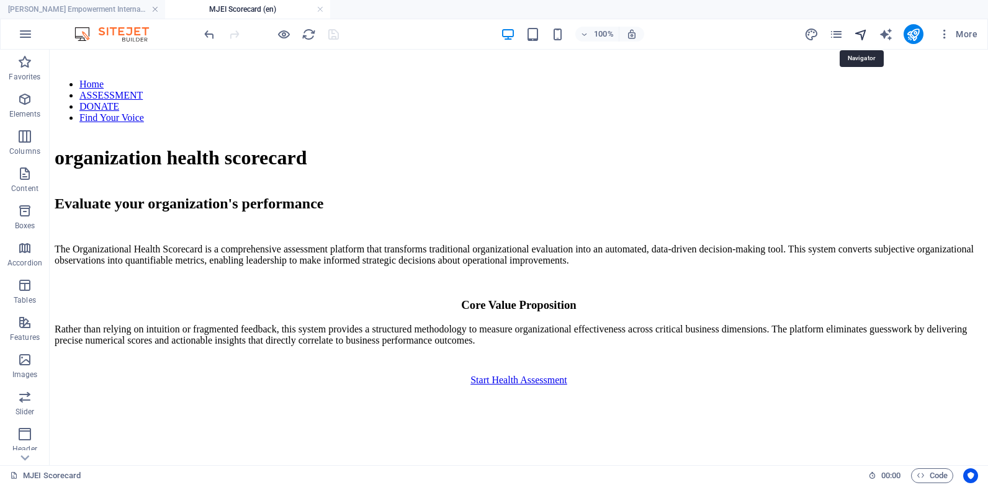
click at [857, 40] on icon "navigator" at bounding box center [861, 34] width 14 height 14
select select "13362471-en"
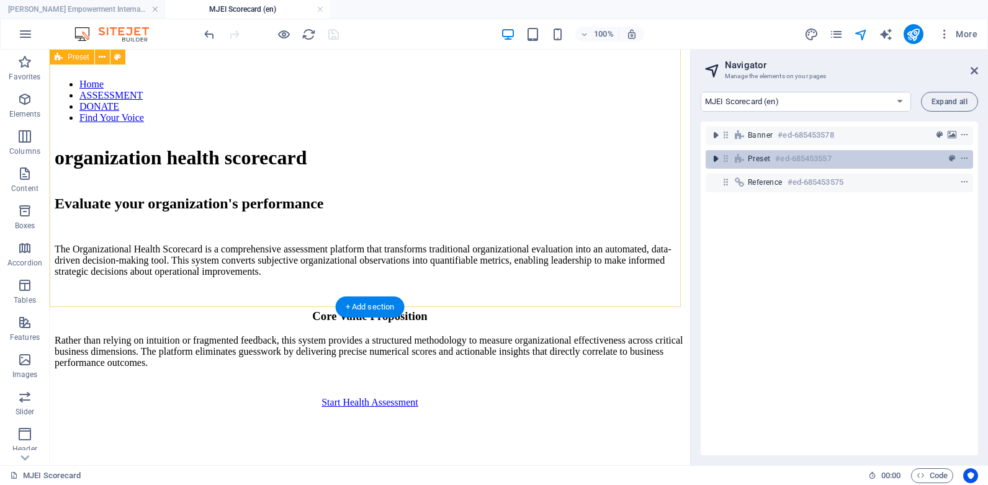
click at [716, 164] on icon "toggle-expand" at bounding box center [715, 159] width 12 height 12
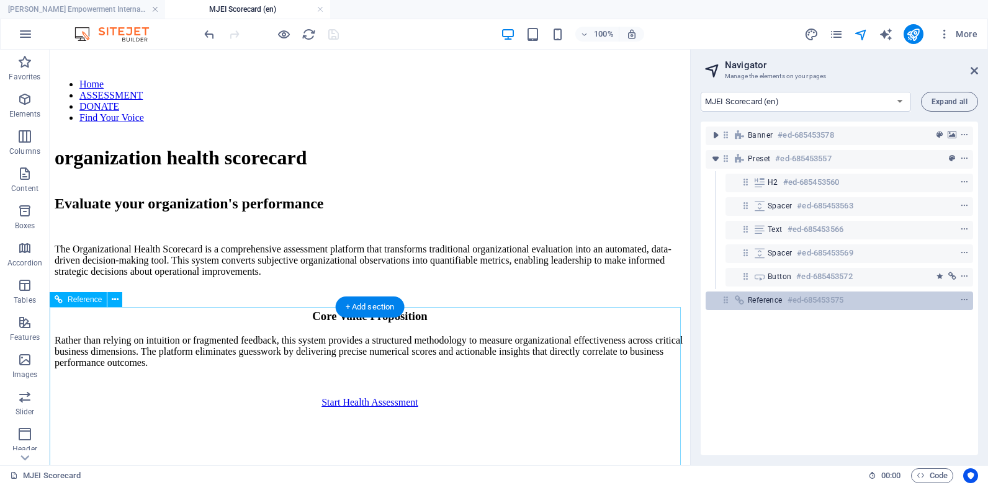
click at [770, 300] on span "Reference" at bounding box center [765, 300] width 35 height 10
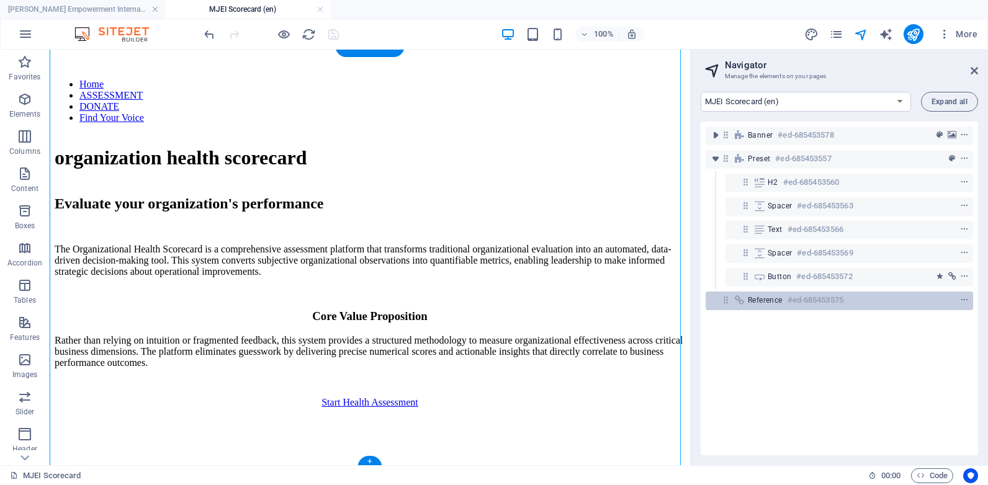
scroll to position [559, 0]
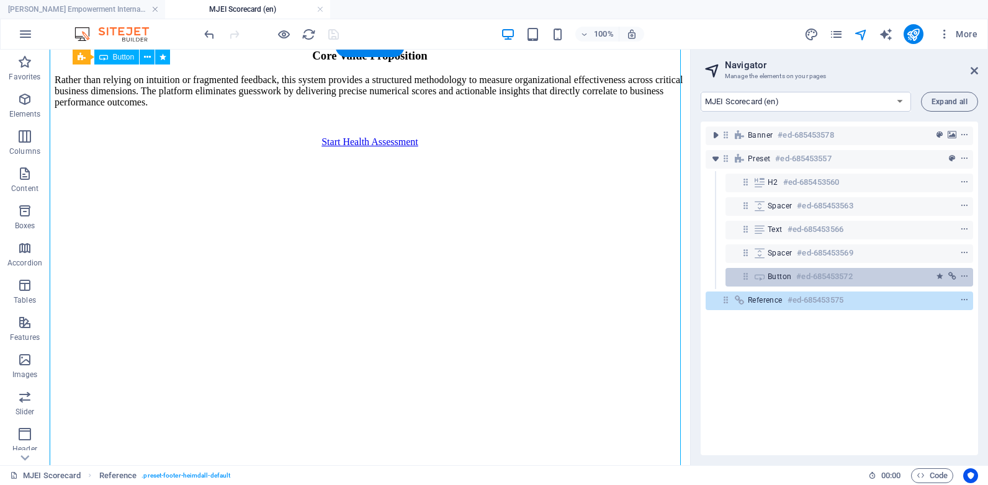
click at [775, 282] on div "Button #ed-685453572" at bounding box center [839, 276] width 143 height 15
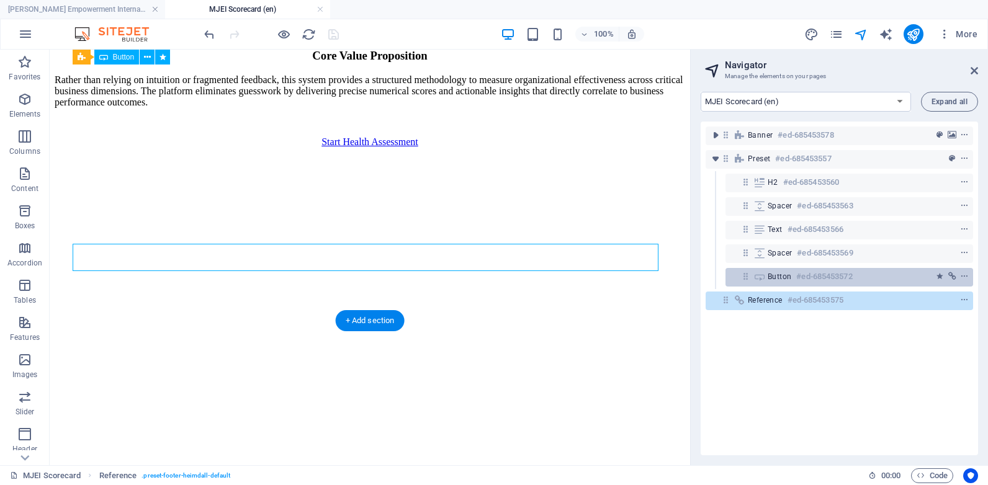
scroll to position [284, 0]
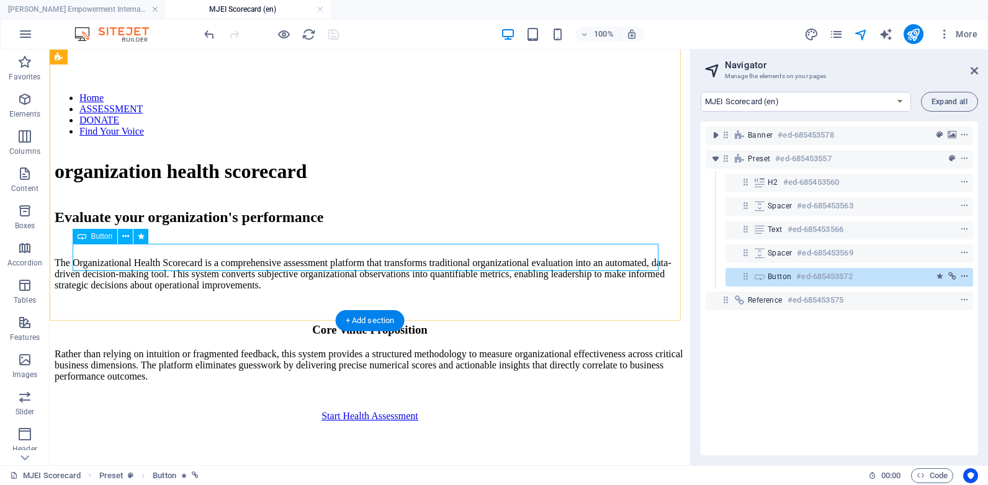
click at [961, 276] on icon "context-menu" at bounding box center [964, 276] width 9 height 9
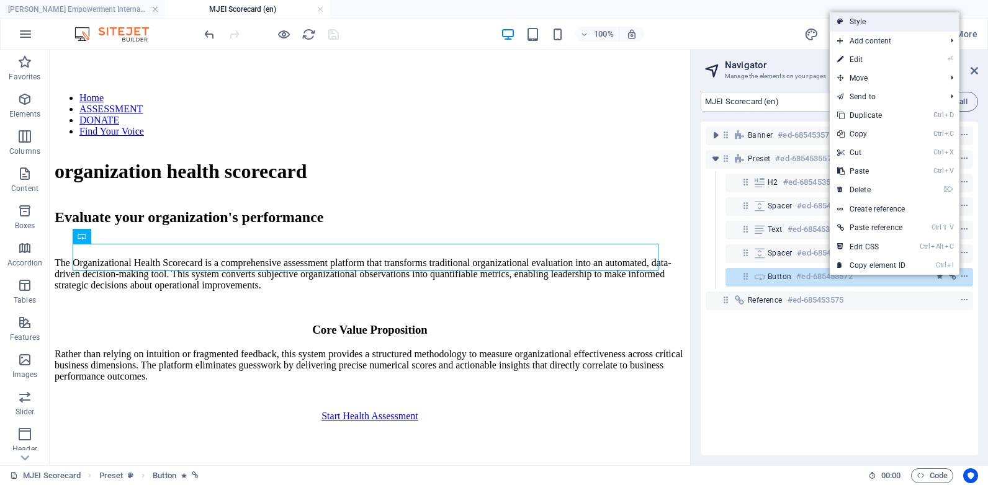
drag, startPoint x: 550, startPoint y: 103, endPoint x: 889, endPoint y: 16, distance: 349.8
click at [889, 16] on link "Style" at bounding box center [895, 21] width 130 height 19
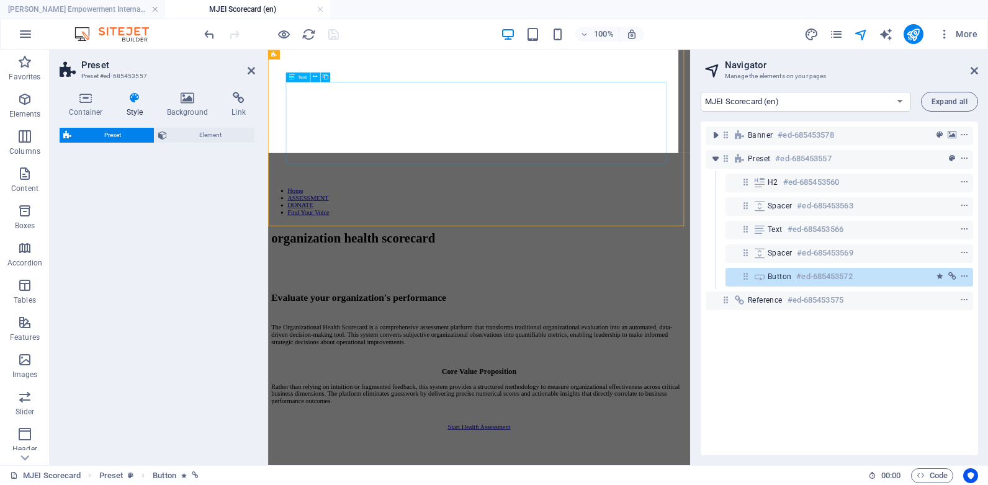
select select
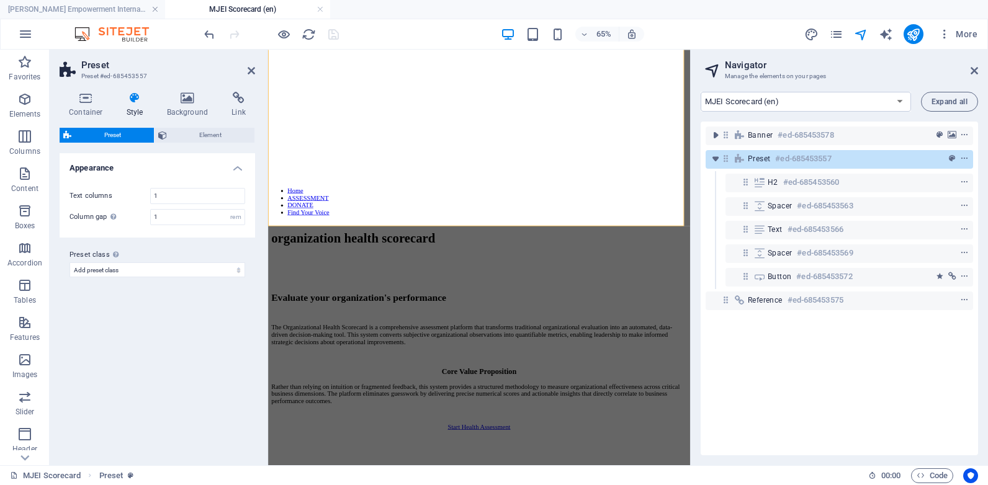
scroll to position [397, 0]
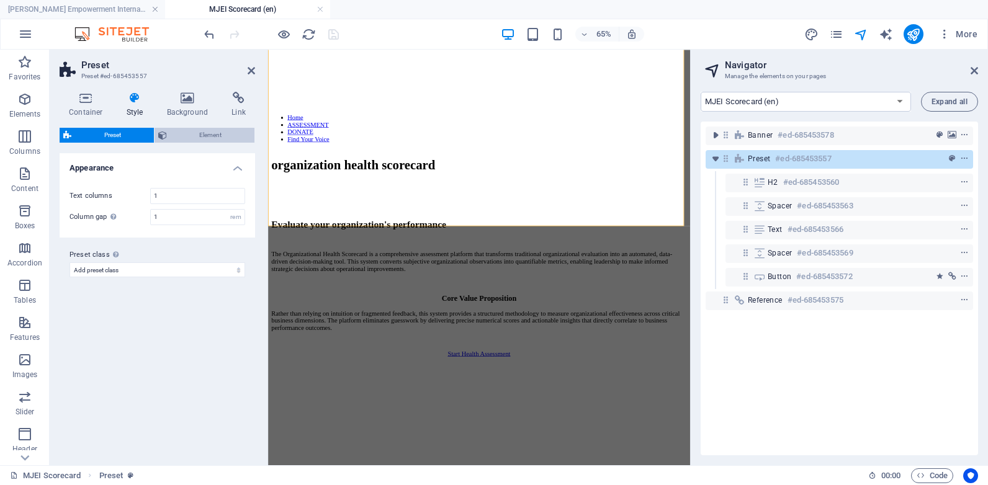
click at [217, 137] on span "Element" at bounding box center [211, 135] width 81 height 15
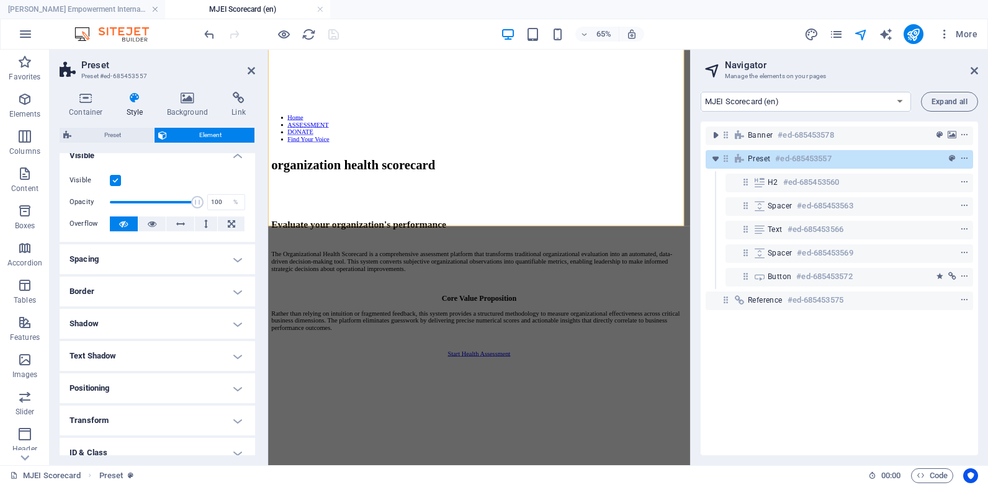
scroll to position [0, 0]
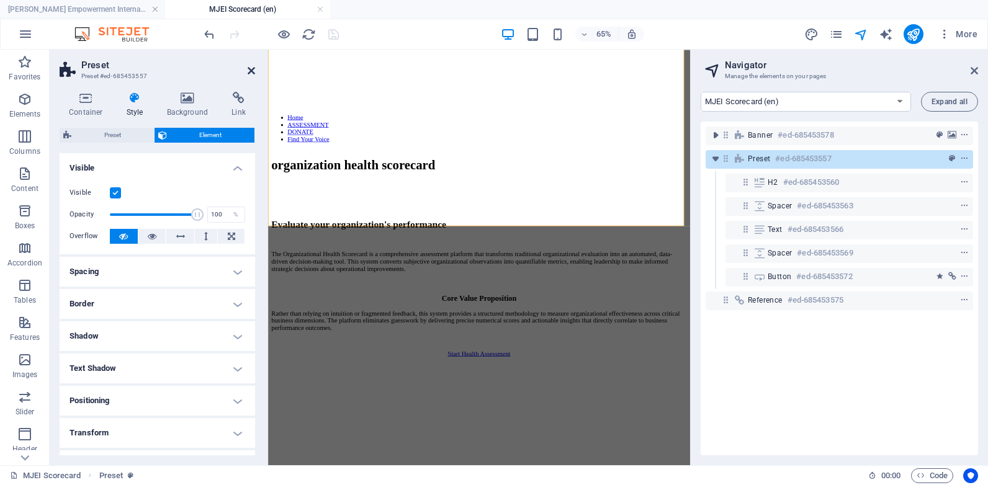
click at [252, 72] on icon at bounding box center [251, 71] width 7 height 10
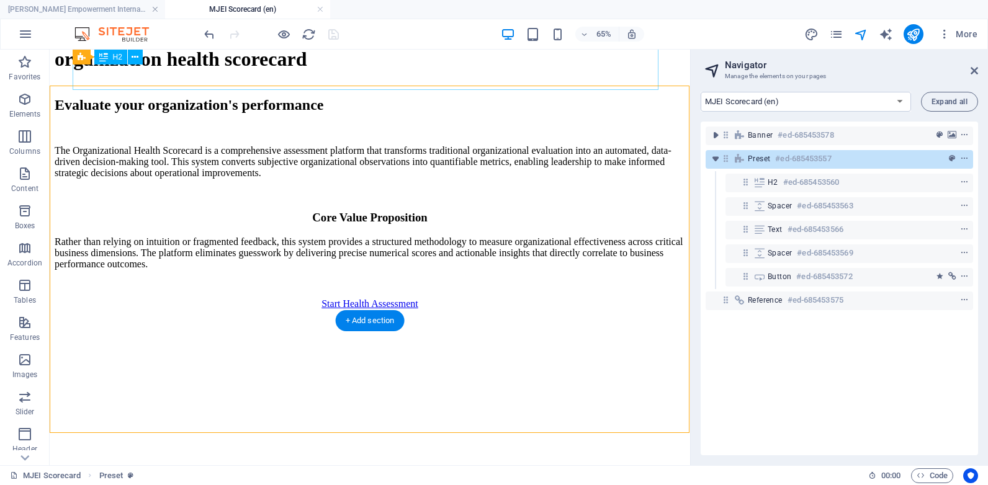
scroll to position [284, 0]
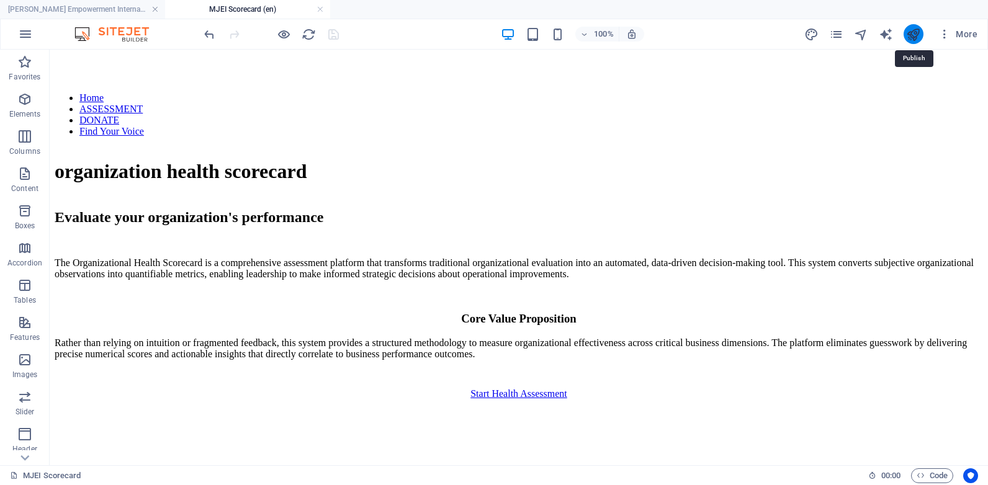
click at [914, 36] on icon "publish" at bounding box center [913, 34] width 14 height 14
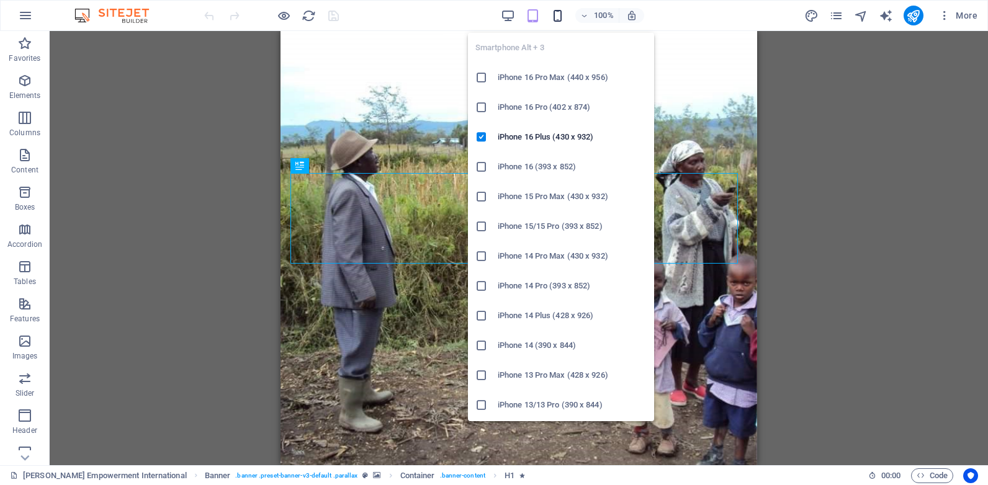
click at [557, 19] on icon "button" at bounding box center [557, 16] width 14 height 14
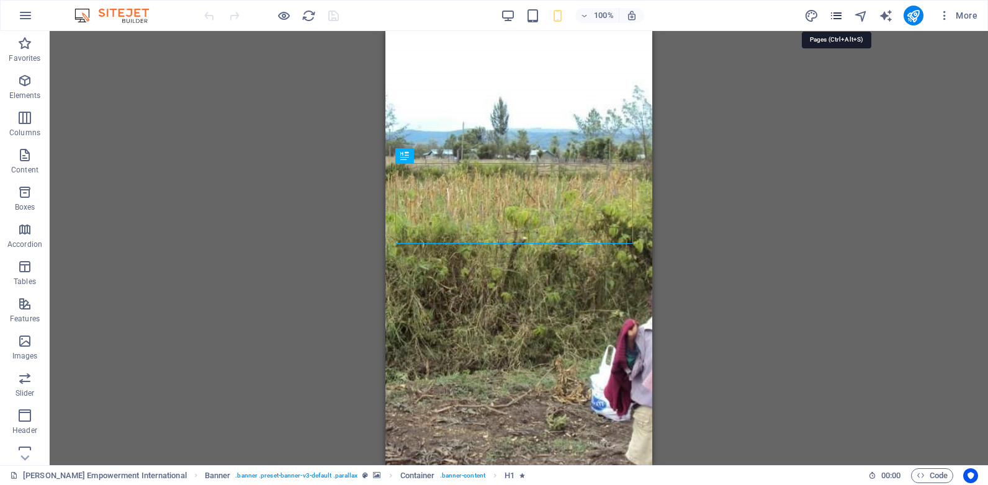
click at [835, 22] on icon "pages" at bounding box center [836, 16] width 14 height 14
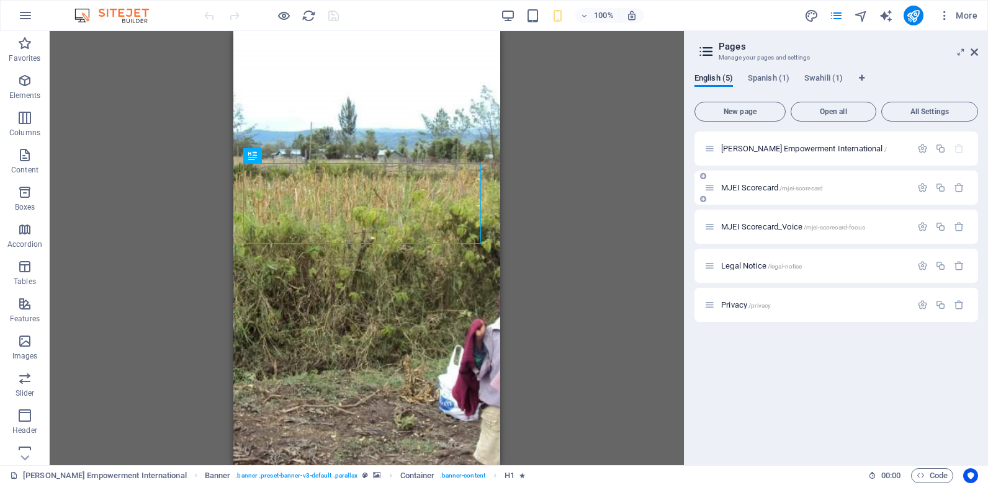
click at [825, 190] on p "MJEI Scorecard /mjei-scorecard" at bounding box center [814, 188] width 186 height 8
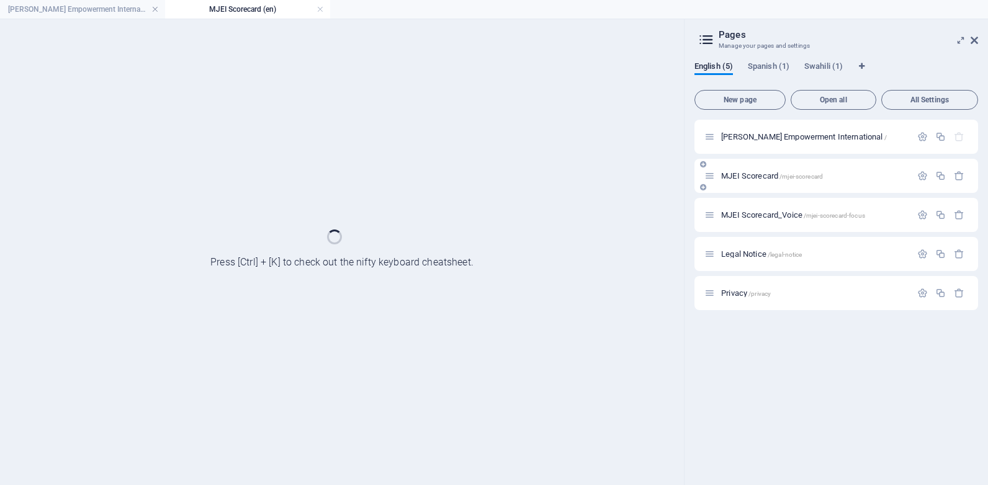
click at [825, 190] on div "MJEI Scorecard /mjei-scorecard" at bounding box center [836, 176] width 284 height 34
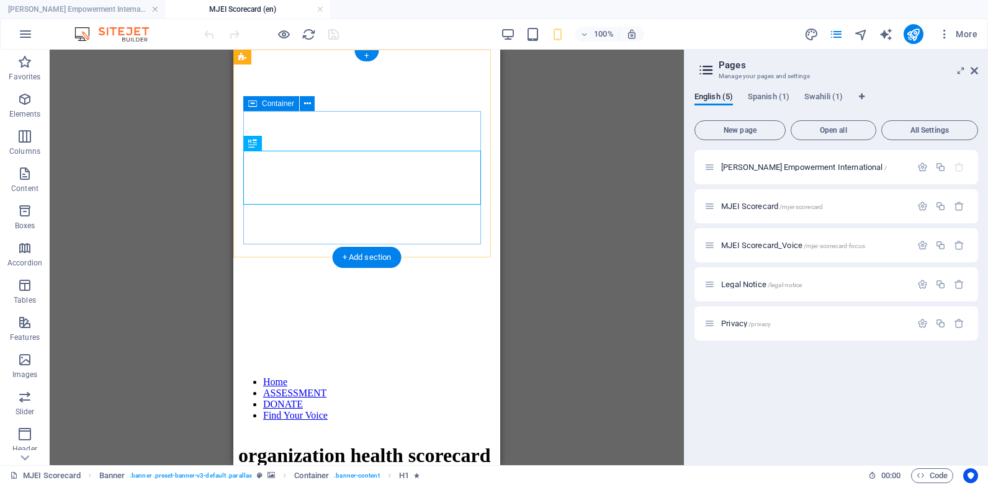
click at [374, 431] on div "organization health scorecard" at bounding box center [366, 456] width 257 height 50
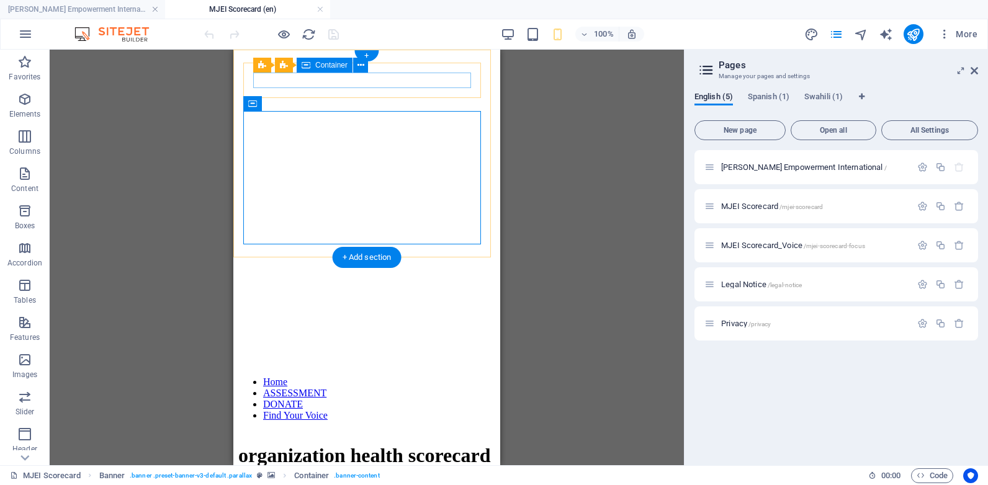
click at [390, 431] on div at bounding box center [366, 431] width 257 height 0
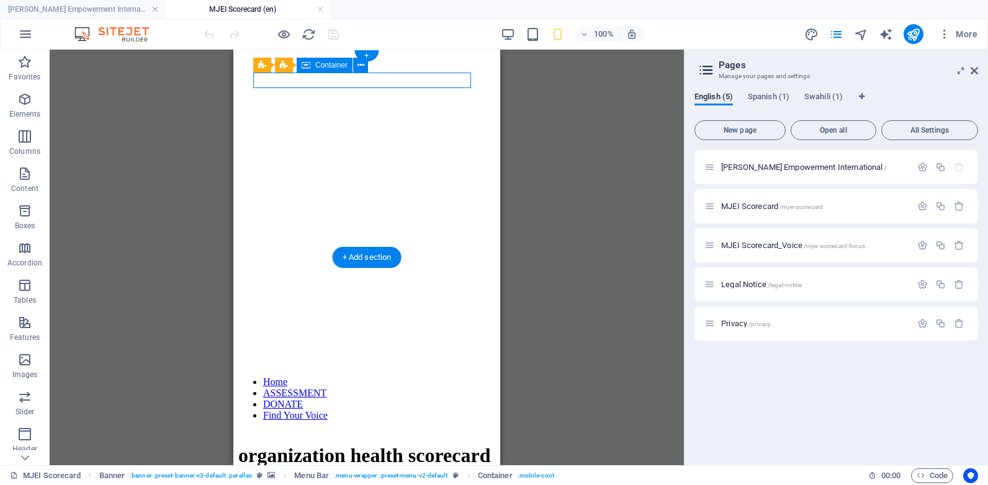
click at [416, 377] on div "Home ASSESSMENT DONATE Find Your Voice" at bounding box center [366, 404] width 257 height 55
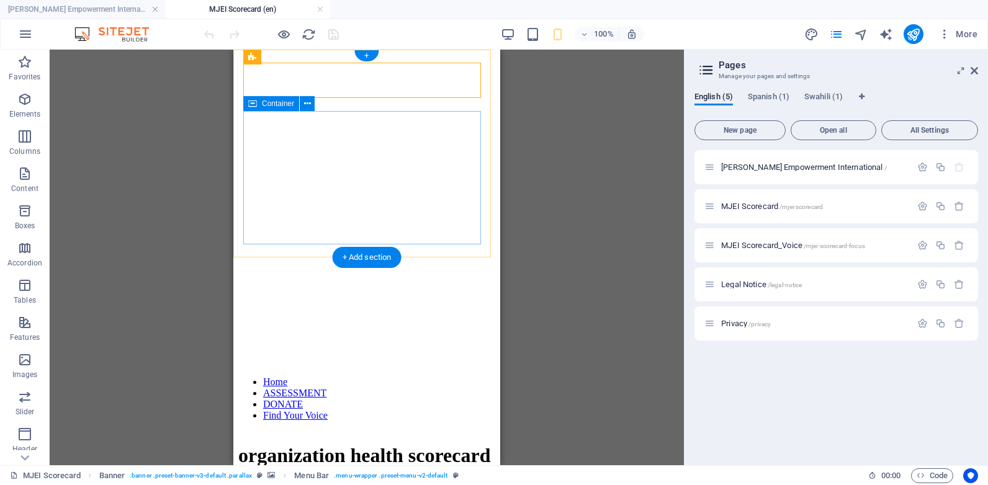
click at [435, 431] on div "organization health scorecard" at bounding box center [366, 456] width 257 height 50
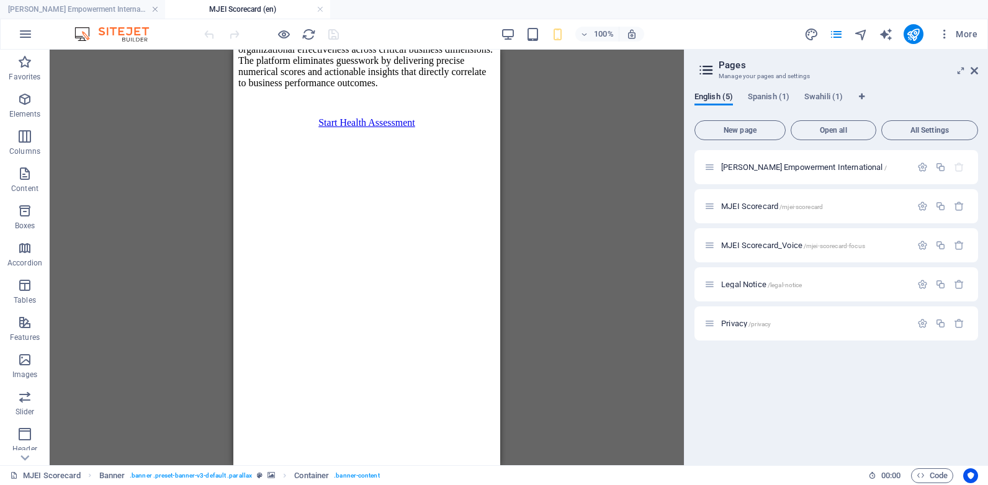
scroll to position [330, 0]
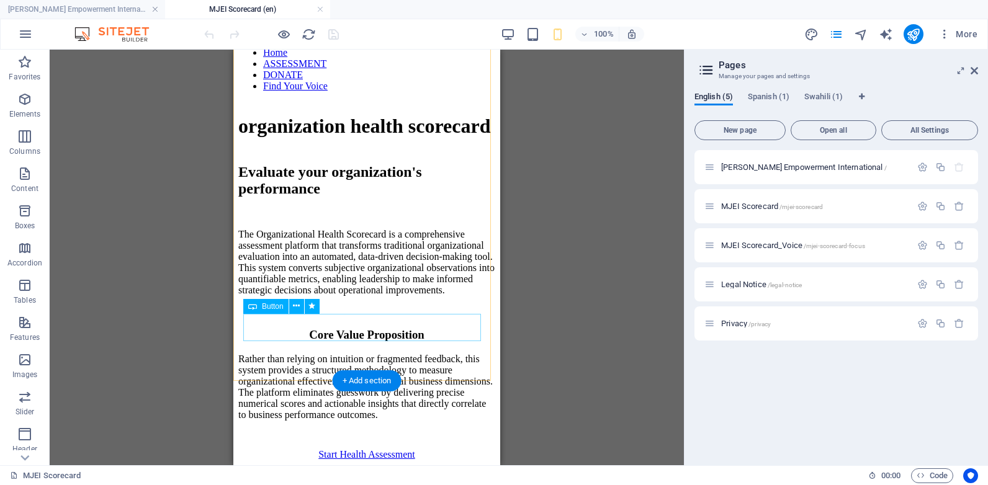
click at [418, 449] on div "Start Health Assessment" at bounding box center [366, 454] width 257 height 11
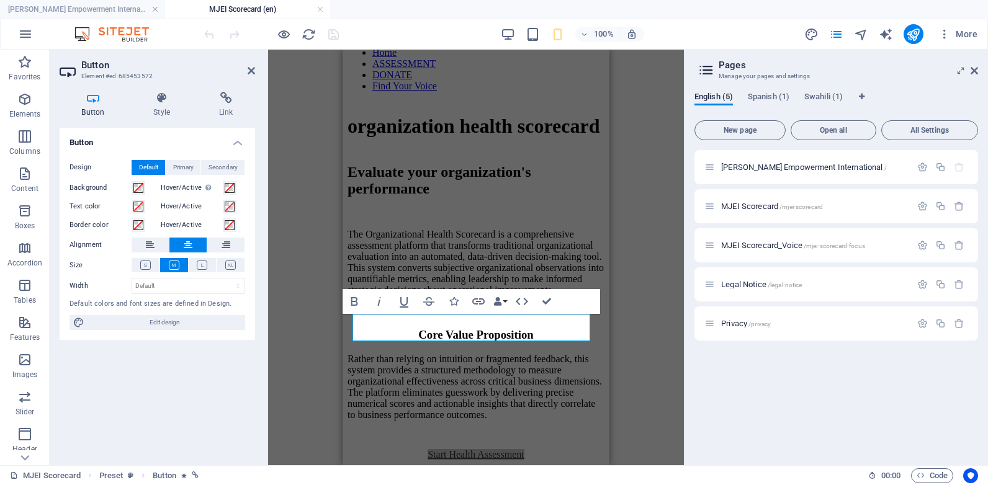
click at [231, 89] on div "Button Style Link Button Design Default Primary Secondary Background Hover/Acti…" at bounding box center [157, 274] width 215 height 384
click at [230, 96] on icon at bounding box center [226, 98] width 58 height 12
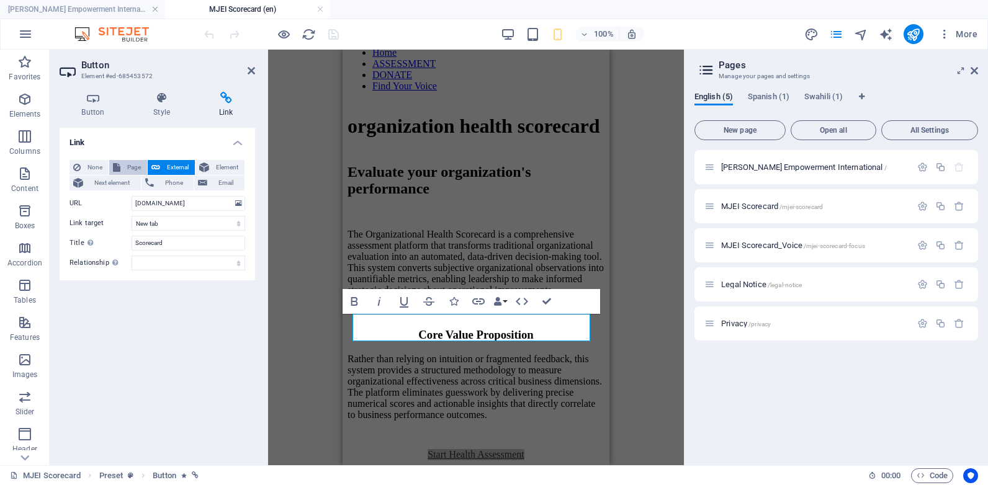
click at [120, 164] on button "Page" at bounding box center [128, 167] width 38 height 15
select select
click at [236, 200] on select "Mwalimu Joseph Empowerment International MJEI Scorecard MJEI Scorecard_Voice Le…" at bounding box center [189, 203] width 114 height 15
click at [223, 202] on select "Mwalimu Joseph Empowerment International MJEI Scorecard MJEI Scorecard_Voice Le…" at bounding box center [189, 203] width 114 height 15
click at [229, 226] on select "New tab Same tab Overlay" at bounding box center [189, 223] width 114 height 15
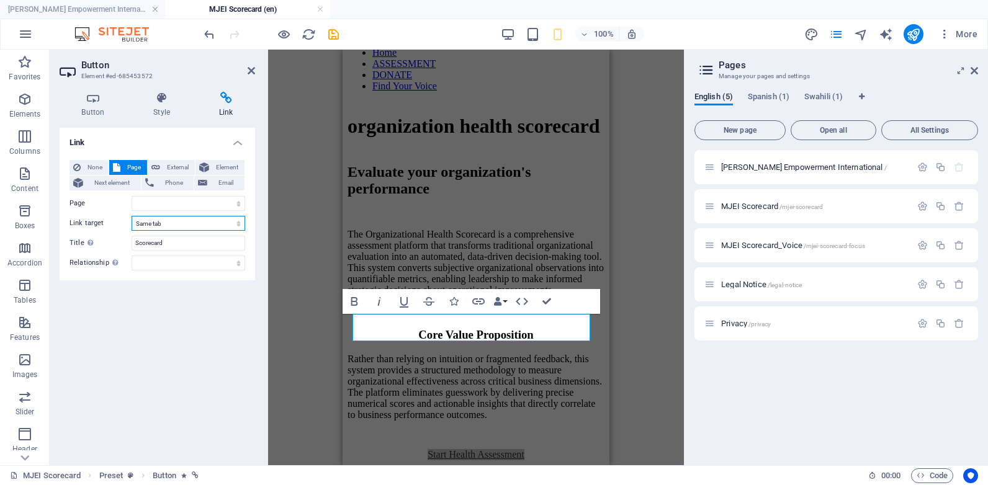
select select "blank"
click at [132, 216] on select "New tab Same tab Overlay" at bounding box center [189, 223] width 114 height 15
select select
click at [199, 201] on select "Mwalimu Joseph Empowerment International MJEI Scorecard MJEI Scorecard_Voice Le…" at bounding box center [189, 203] width 114 height 15
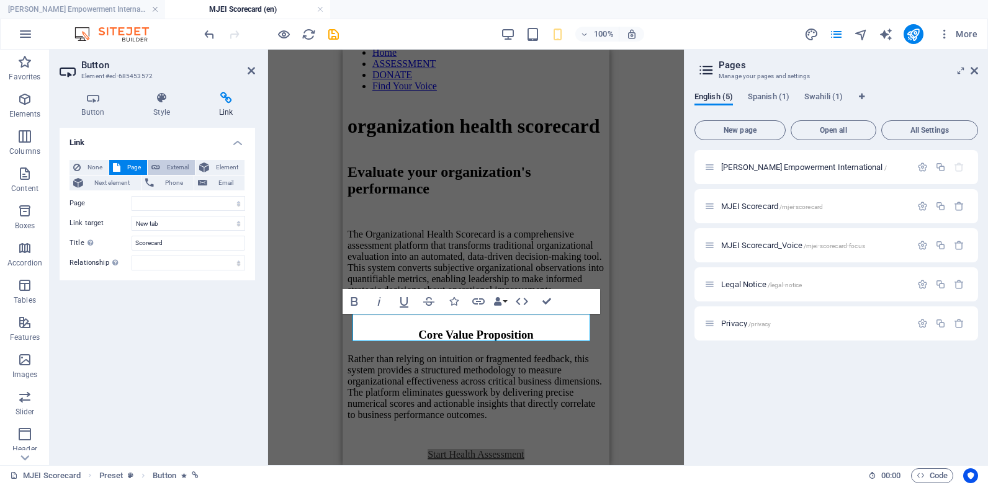
click at [176, 171] on span "External" at bounding box center [177, 167] width 27 height 15
click at [179, 226] on select "New tab Same tab Overlay" at bounding box center [189, 223] width 114 height 15
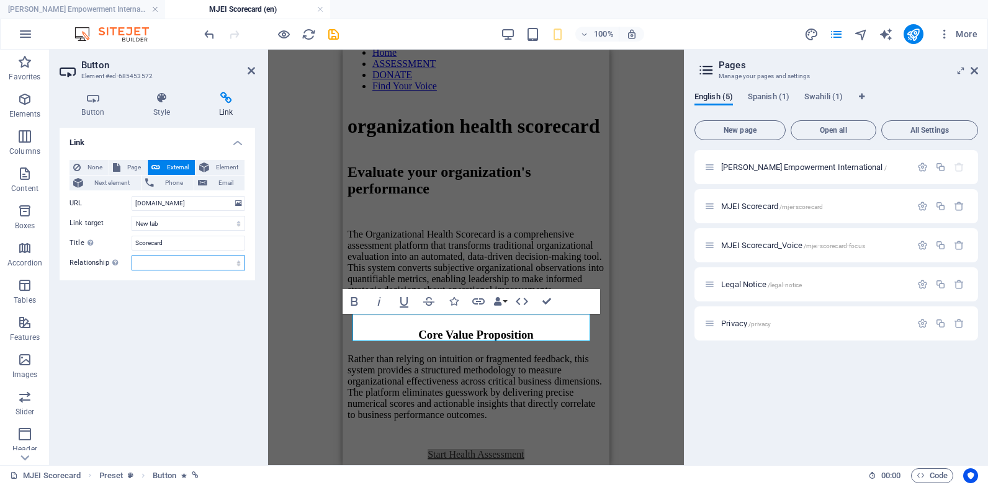
click at [195, 263] on select "alternate author bookmark external help license next nofollow noreferrer noopen…" at bounding box center [189, 263] width 114 height 15
select select "external"
click at [132, 256] on select "alternate author bookmark external help license next nofollow noreferrer noopen…" at bounding box center [189, 263] width 114 height 15
click at [334, 37] on icon "save" at bounding box center [333, 34] width 14 height 14
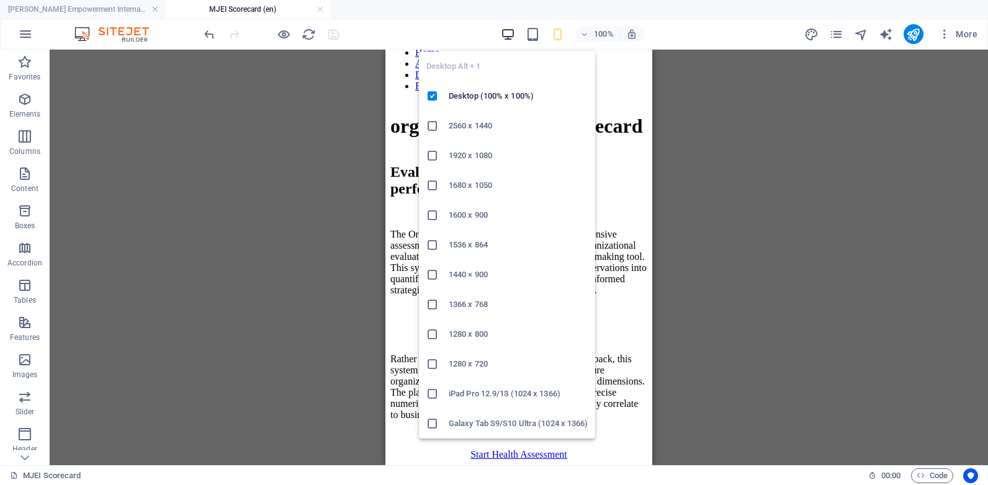
click at [510, 31] on icon "button" at bounding box center [508, 34] width 14 height 14
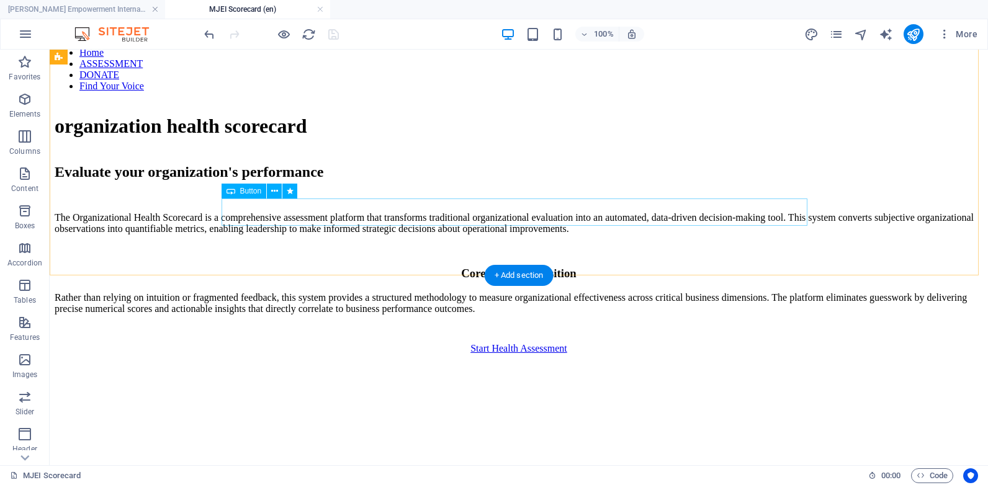
click at [469, 343] on div "Start Health Assessment" at bounding box center [519, 348] width 928 height 11
select select "external"
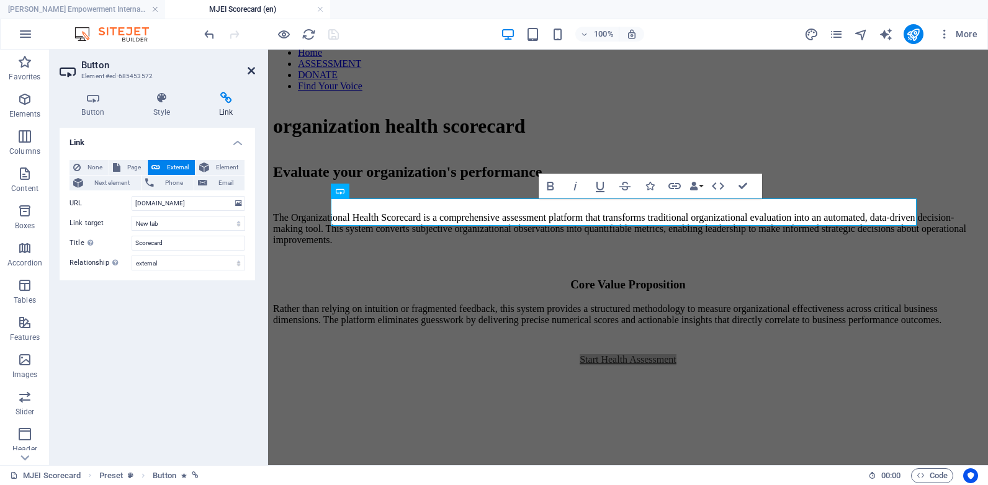
drag, startPoint x: 253, startPoint y: 72, endPoint x: 203, endPoint y: 22, distance: 70.7
click at [253, 72] on icon at bounding box center [251, 71] width 7 height 10
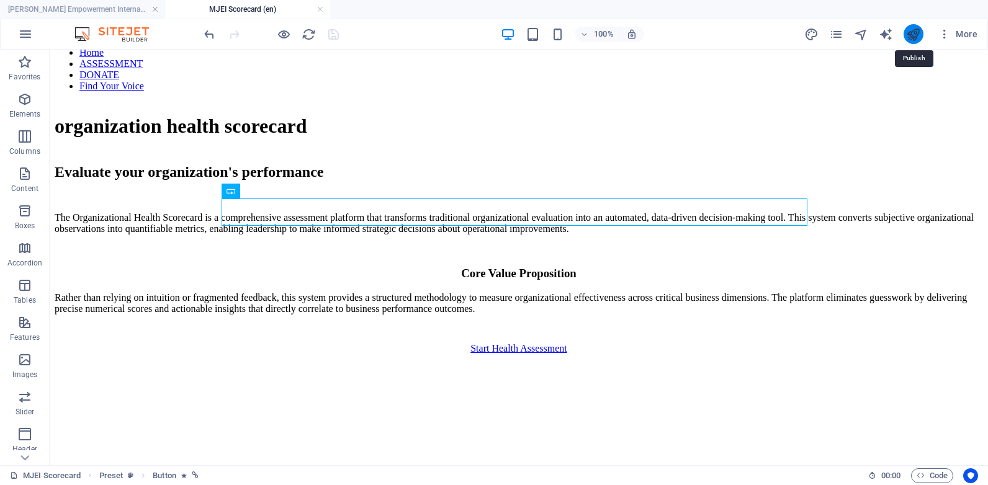
click at [919, 38] on icon "publish" at bounding box center [913, 34] width 14 height 14
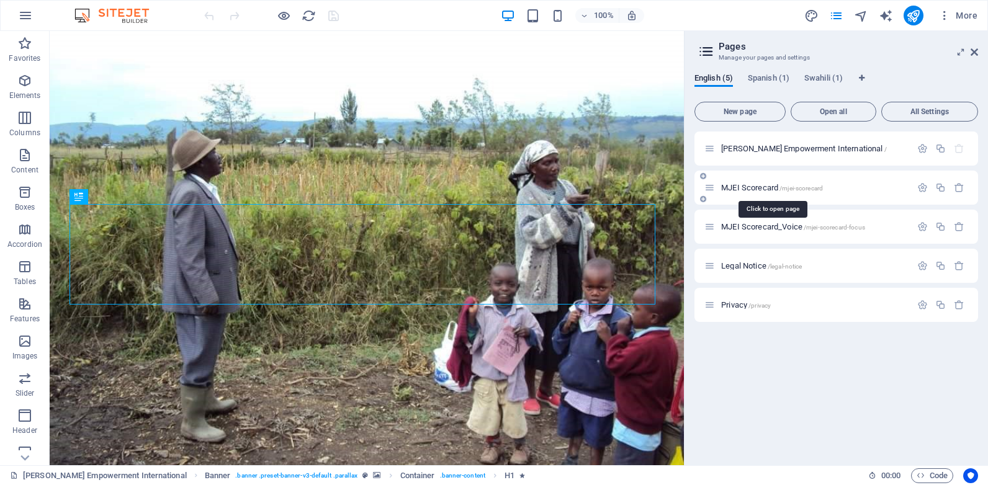
click at [763, 191] on div "MJEI Scorecard /mjei-scorecard" at bounding box center [836, 188] width 284 height 34
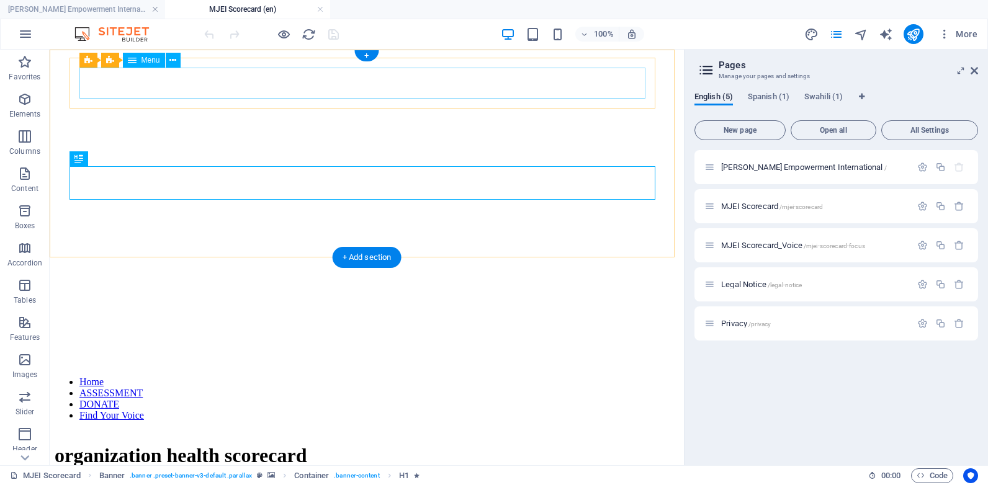
click at [401, 377] on nav "Home ASSESSMENT DONATE Find Your Voice" at bounding box center [367, 399] width 624 height 45
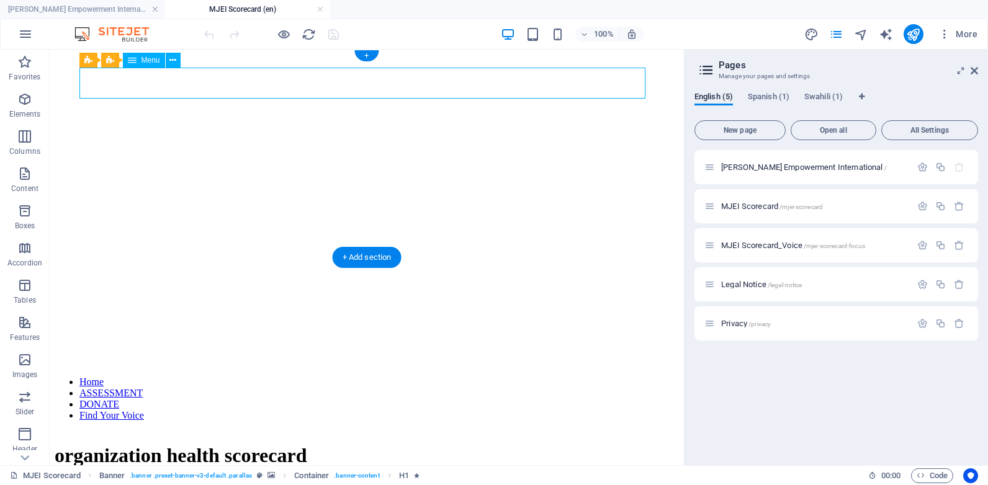
click at [401, 377] on nav "Home ASSESSMENT DONATE Find Your Voice" at bounding box center [367, 399] width 624 height 45
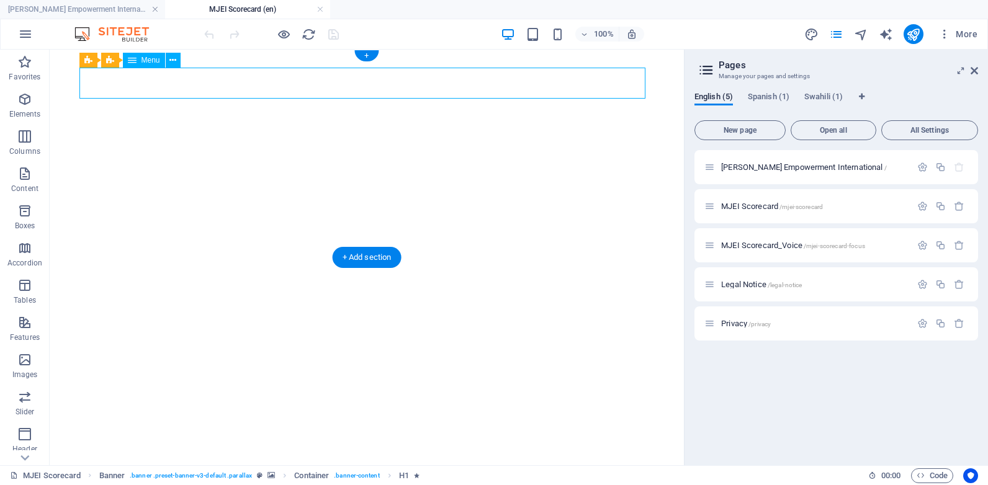
select select
select select "1"
select select "2"
select select
select select "primary"
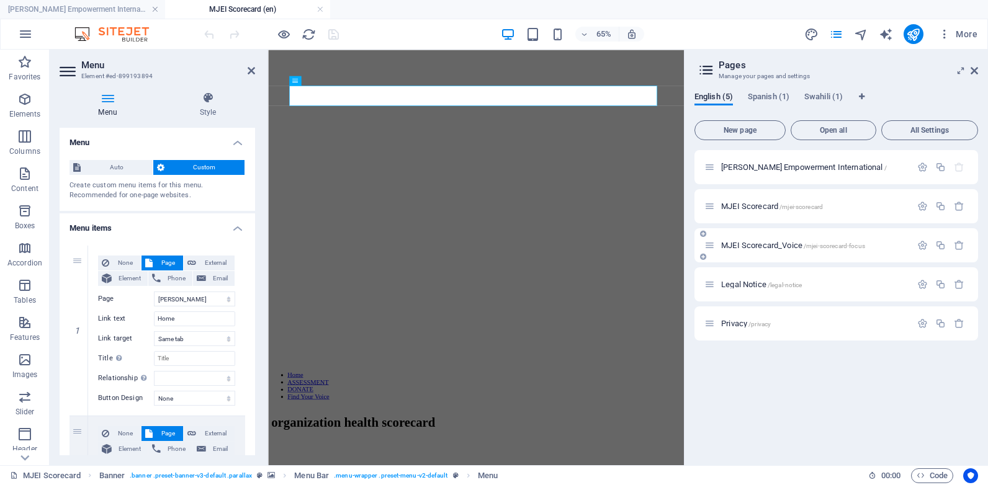
click at [789, 243] on span "MJEI Scorecard_Voice /mjei-scorecard-focus" at bounding box center [793, 245] width 144 height 9
click at [789, 267] on div "Legal Notice /legal-notice" at bounding box center [836, 284] width 284 height 34
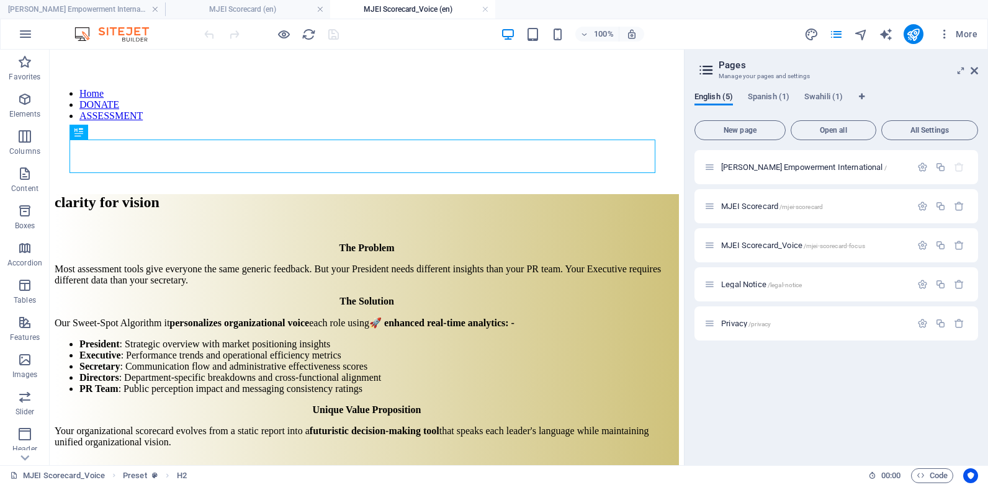
scroll to position [320, 0]
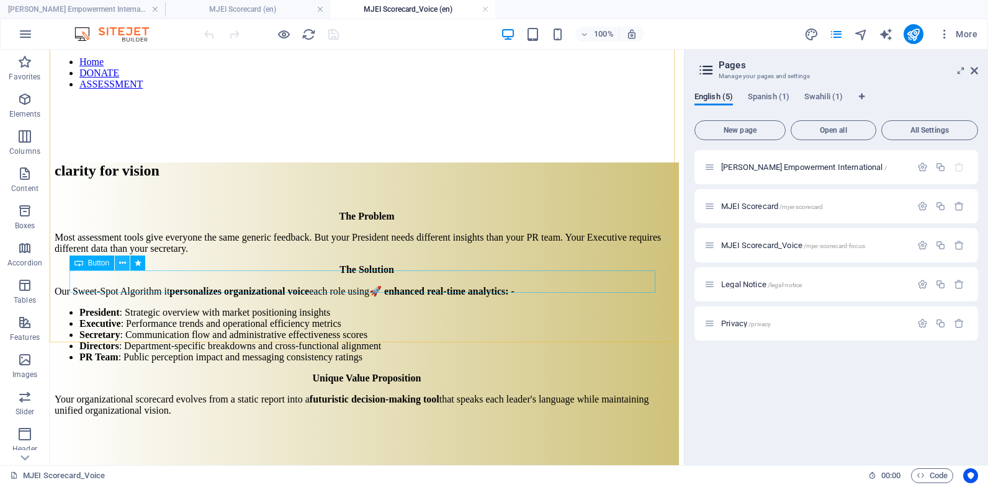
click at [120, 264] on icon at bounding box center [122, 263] width 7 height 13
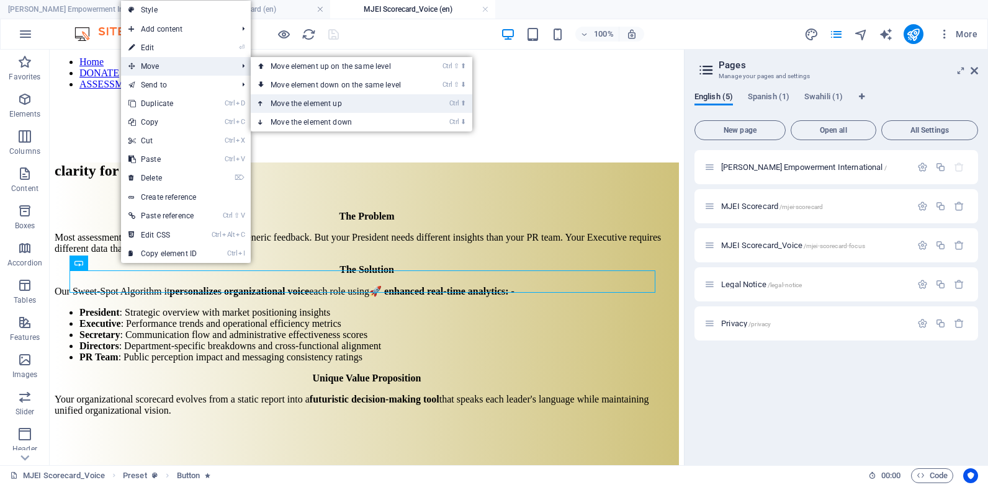
click at [295, 109] on link "Ctrl ⬆ Move the element up" at bounding box center [338, 103] width 175 height 19
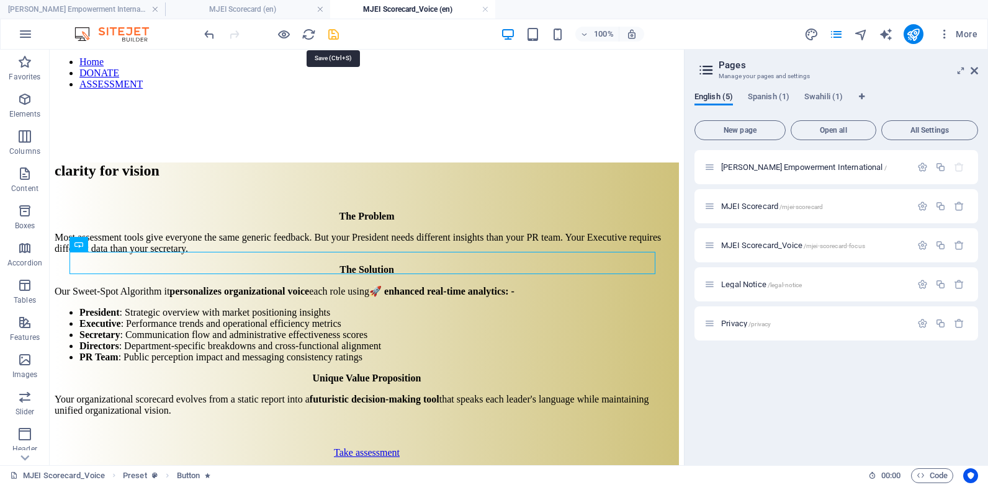
click at [335, 32] on icon "save" at bounding box center [333, 34] width 14 height 14
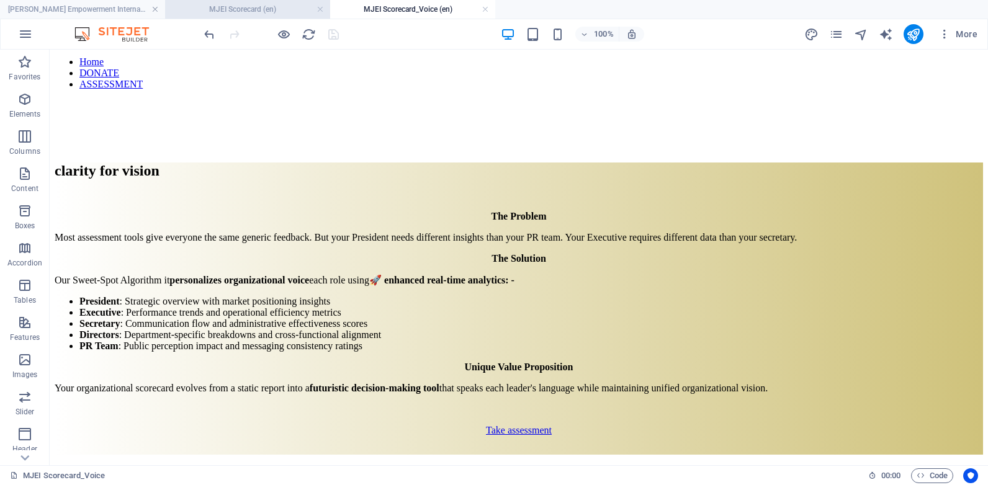
click at [264, 7] on h4 "MJEI Scorecard (en)" at bounding box center [247, 9] width 165 height 14
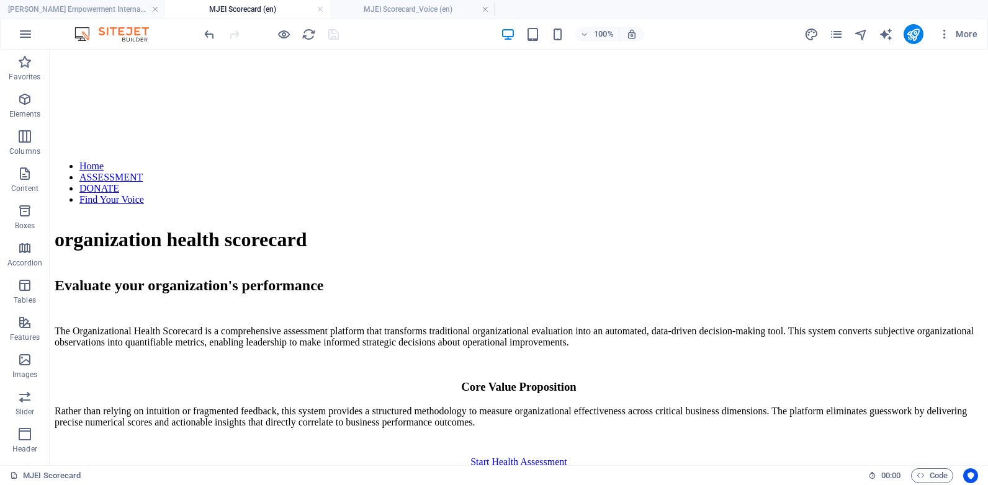
scroll to position [218, 0]
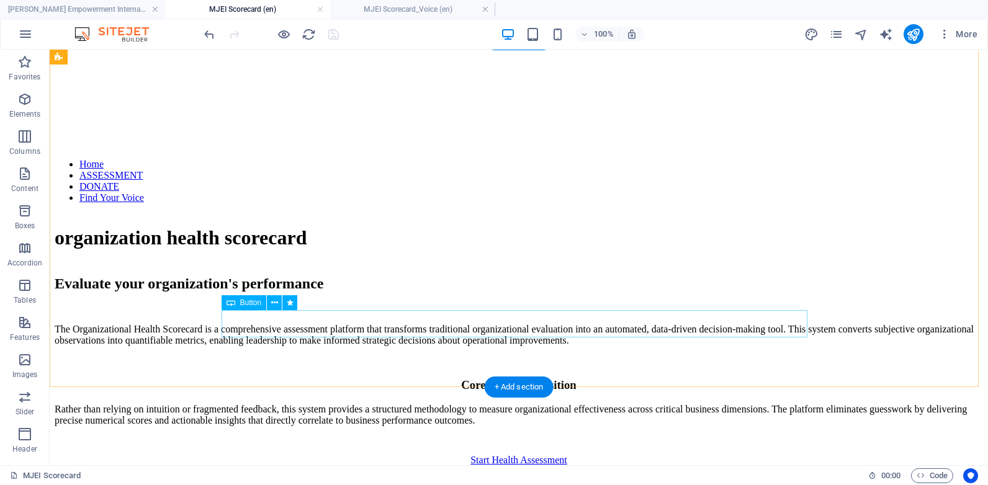
click at [568, 455] on div "Start Health Assessment" at bounding box center [519, 460] width 928 height 11
click at [277, 307] on icon at bounding box center [274, 303] width 7 height 13
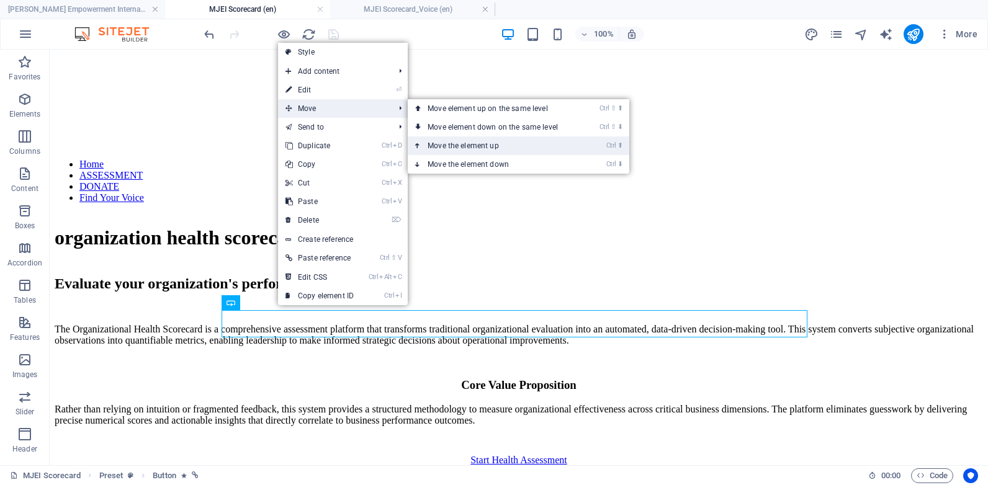
click at [464, 148] on link "Ctrl ⬆ Move the element up" at bounding box center [495, 146] width 175 height 19
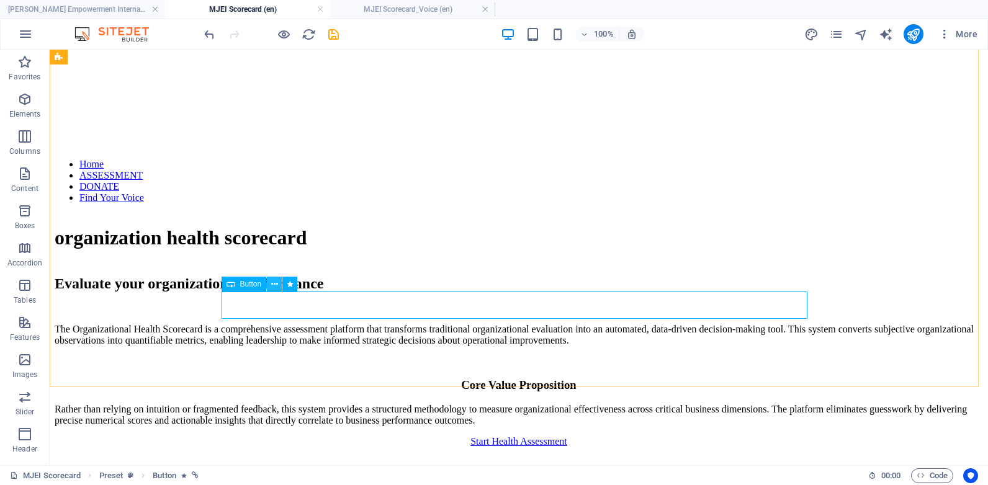
click at [274, 288] on icon at bounding box center [274, 284] width 7 height 13
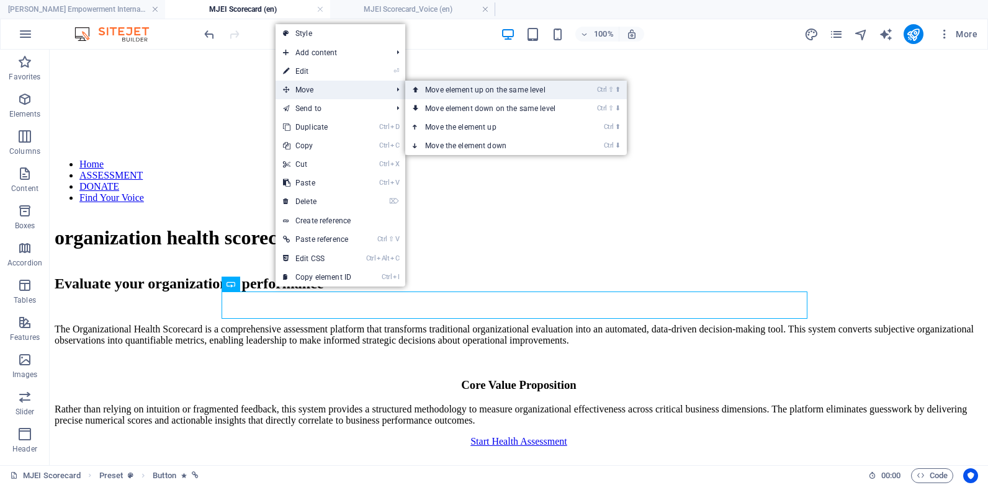
click at [447, 86] on link "Ctrl ⇧ ⬆ Move element up on the same level" at bounding box center [492, 90] width 175 height 19
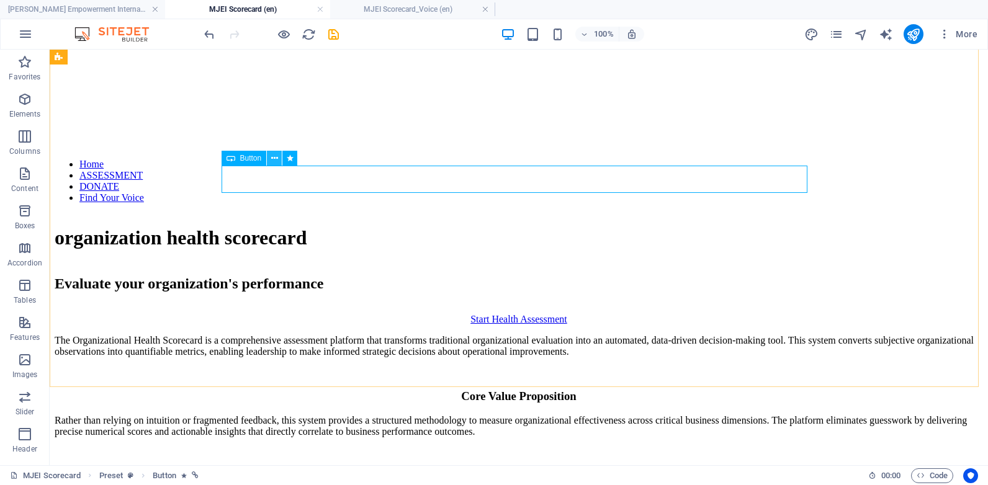
click at [276, 158] on icon at bounding box center [274, 158] width 7 height 13
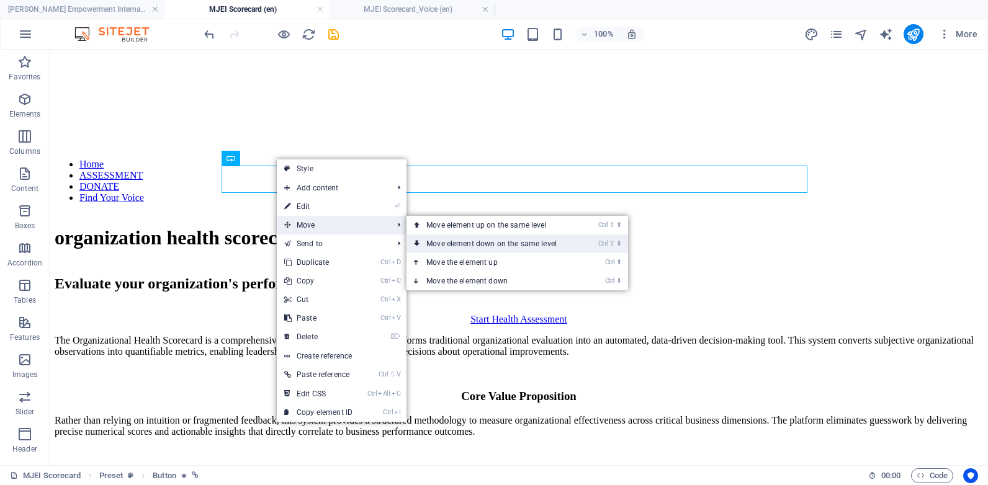
click at [447, 238] on link "Ctrl ⇧ ⬇ Move element down on the same level" at bounding box center [493, 244] width 175 height 19
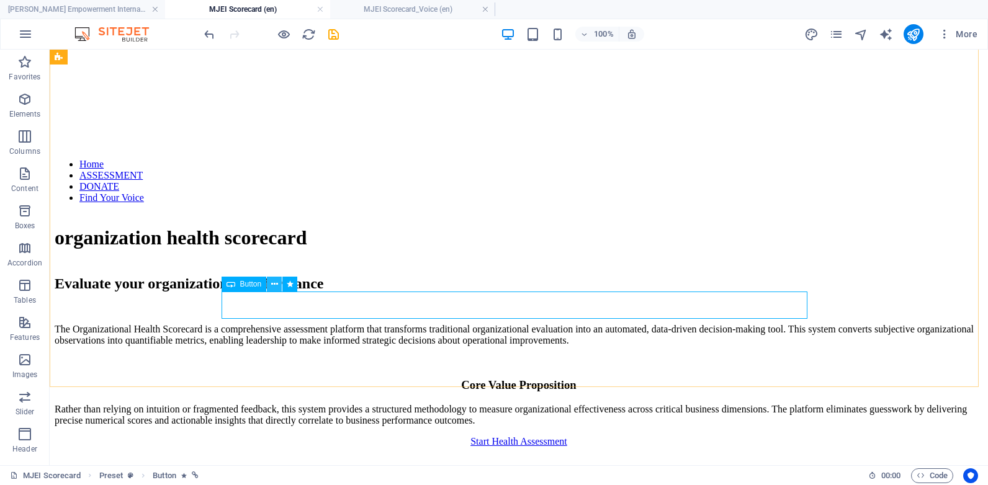
click at [271, 284] on icon at bounding box center [274, 284] width 7 height 13
click at [148, 276] on div "Evaluate your organization's performance The Organizational Health Scorecard is…" at bounding box center [519, 371] width 928 height 191
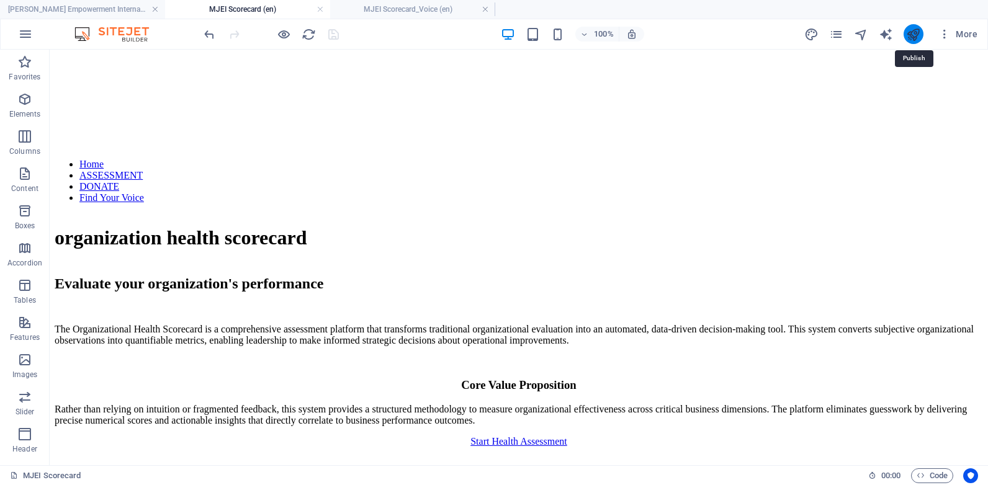
click at [919, 36] on icon "publish" at bounding box center [913, 34] width 14 height 14
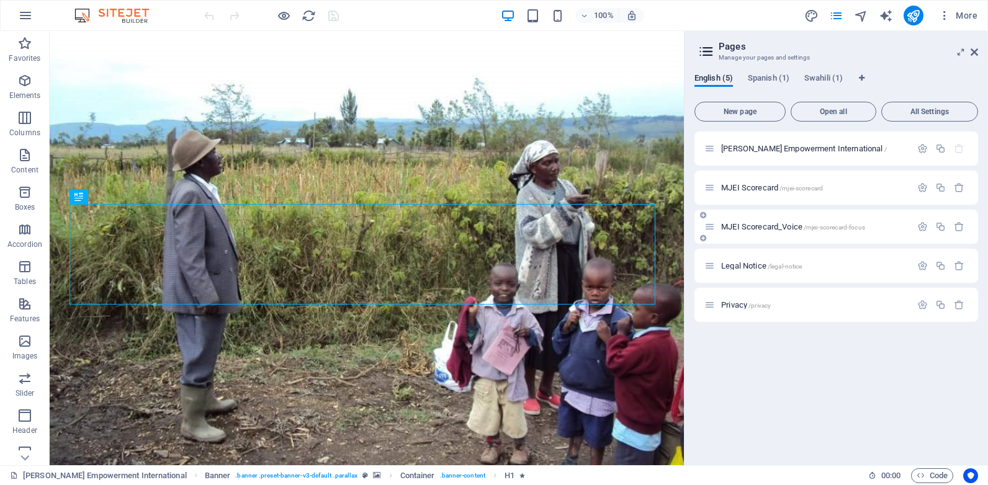
click at [778, 225] on div "MJEI Scorecard_Voice /mjei-scorecard-focus" at bounding box center [836, 227] width 284 height 34
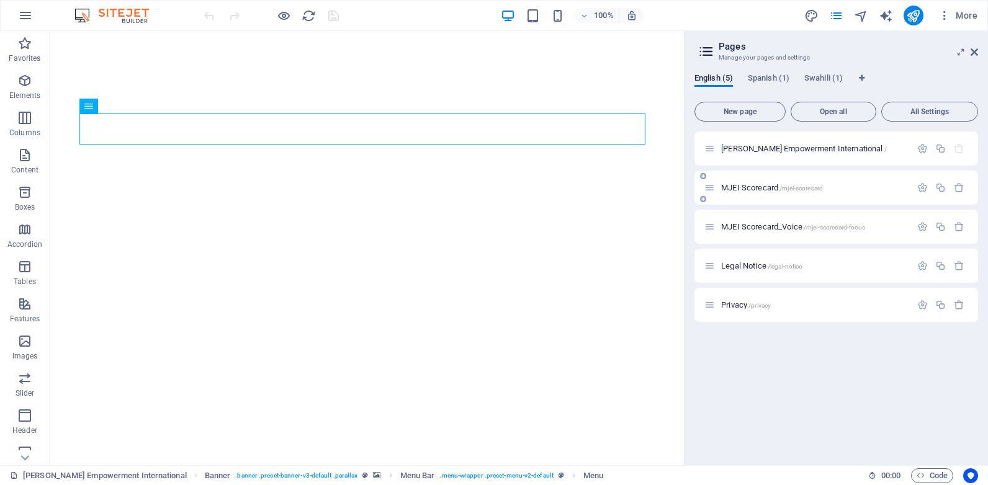
click at [778, 179] on div "MJEI Scorecard /mjei-scorecard" at bounding box center [836, 188] width 284 height 34
click at [767, 183] on div "MJEI Scorecard /mjei-scorecard" at bounding box center [807, 188] width 207 height 14
click at [755, 188] on span "MJEI Scorecard /mjei-scorecard" at bounding box center [772, 187] width 102 height 9
click at [755, 188] on div "MJEI Scorecard /mjei-scorecard" at bounding box center [836, 188] width 284 height 34
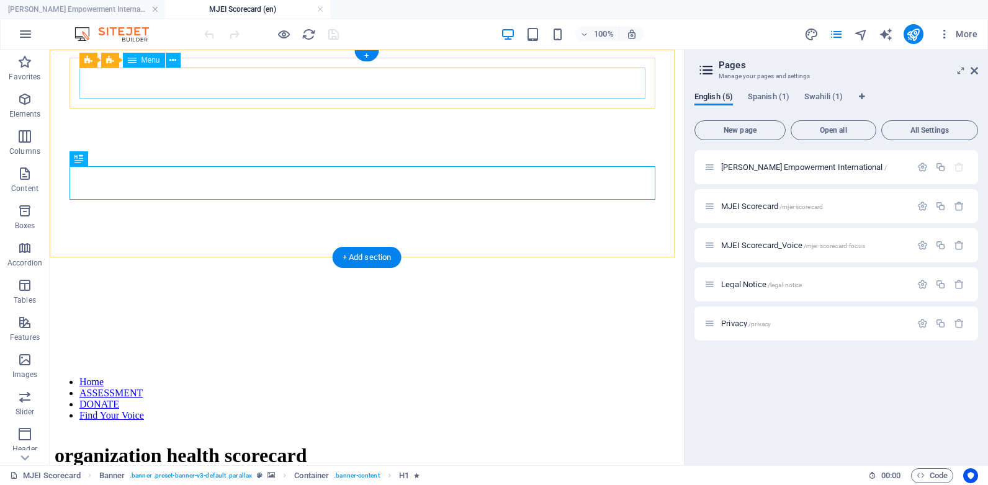
click at [397, 377] on nav "Home ASSESSMENT DONATE Find Your Voice" at bounding box center [367, 399] width 624 height 45
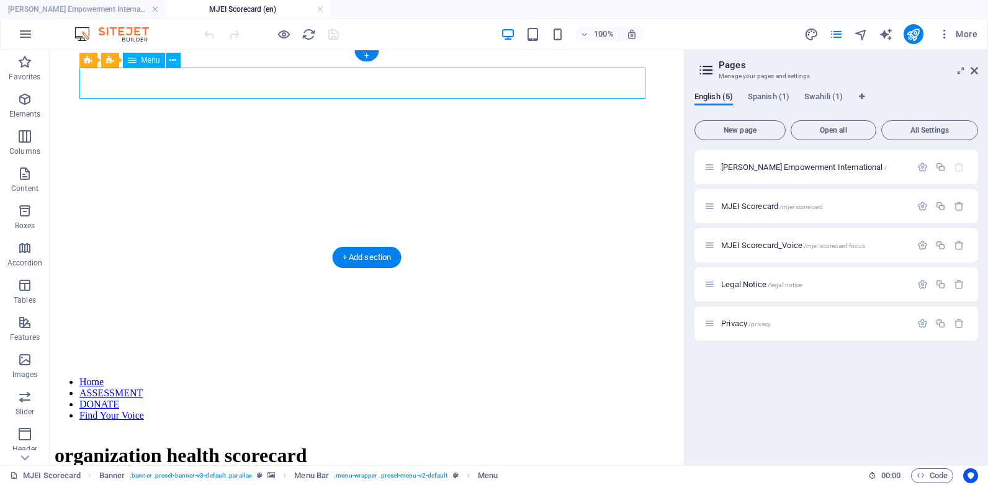
click at [397, 377] on nav "Home ASSESSMENT DONATE Find Your Voice" at bounding box center [367, 399] width 624 height 45
select select
select select "1"
select select "2"
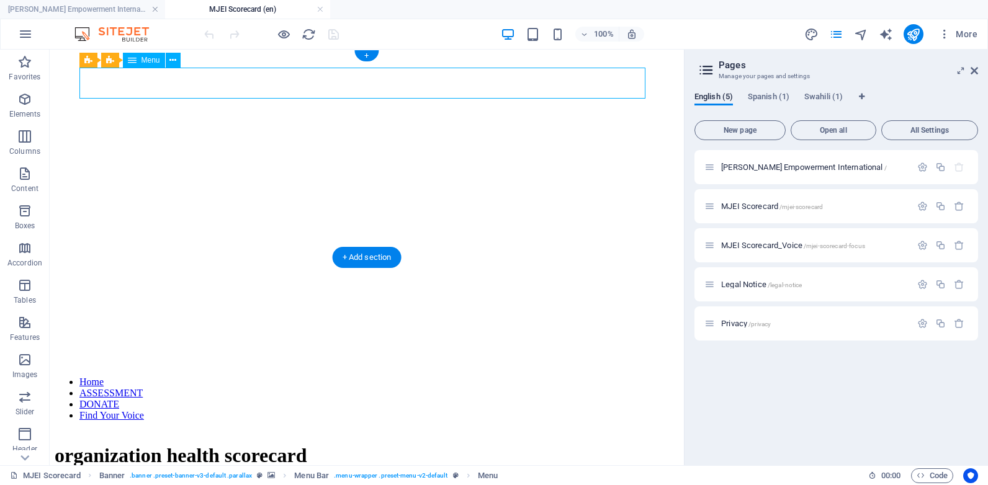
select select
select select "primary"
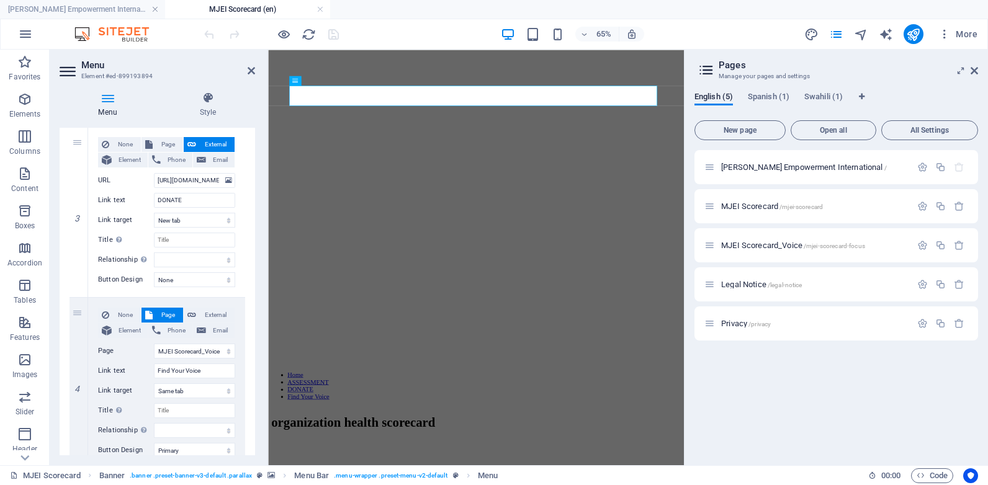
scroll to position [507, 0]
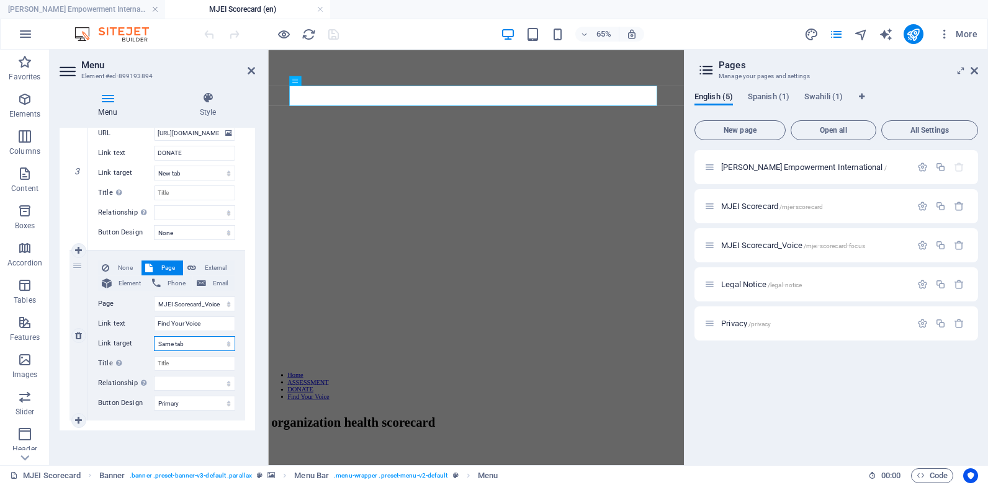
click at [213, 342] on select "New tab Same tab Overlay" at bounding box center [194, 343] width 81 height 15
click at [213, 347] on select "New tab Same tab Overlay" at bounding box center [194, 343] width 81 height 15
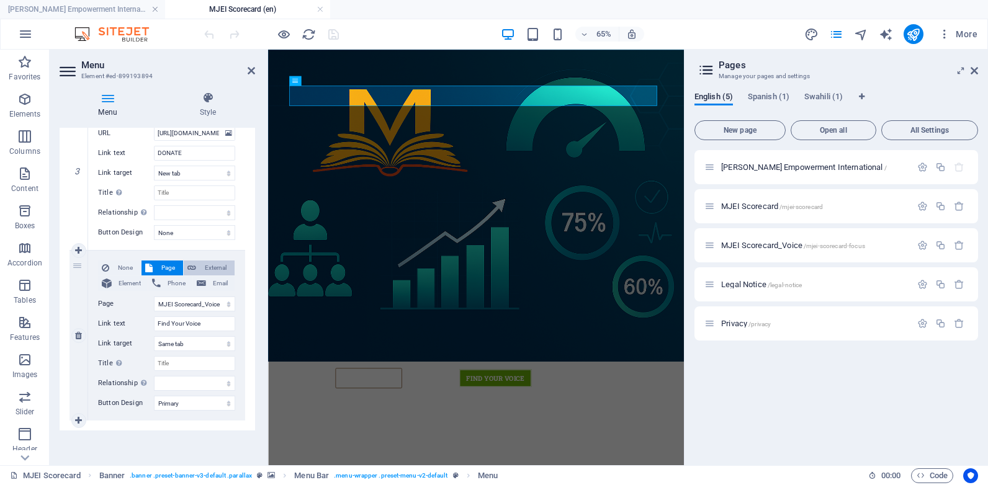
click at [212, 266] on span "External" at bounding box center [215, 268] width 31 height 15
select select
select select "blank"
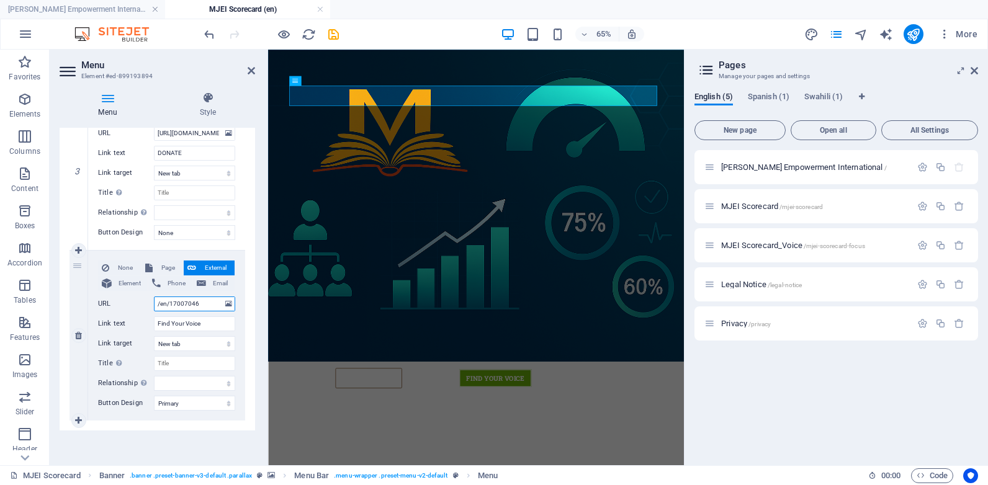
select select
drag, startPoint x: 203, startPoint y: 305, endPoint x: 123, endPoint y: 304, distance: 79.4
click at [123, 304] on div "URL /en/17007046" at bounding box center [166, 304] width 137 height 15
paste input "[DOMAIN_NAME]"
type input "[DOMAIN_NAME]"
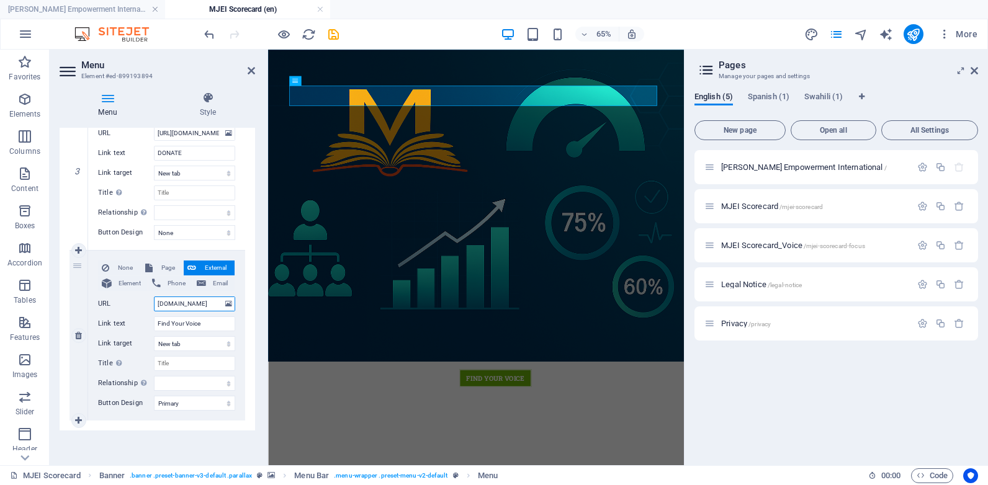
scroll to position [0, 48]
select select
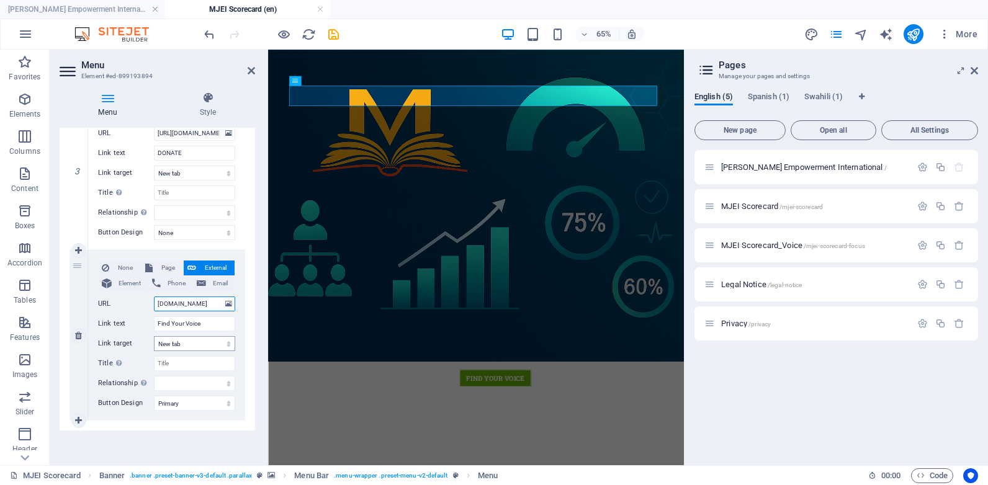
type input "[DOMAIN_NAME]"
click at [193, 342] on select "New tab Same tab Overlay" at bounding box center [194, 343] width 81 height 15
select select
click at [154, 336] on select "New tab Same tab Overlay" at bounding box center [194, 343] width 81 height 15
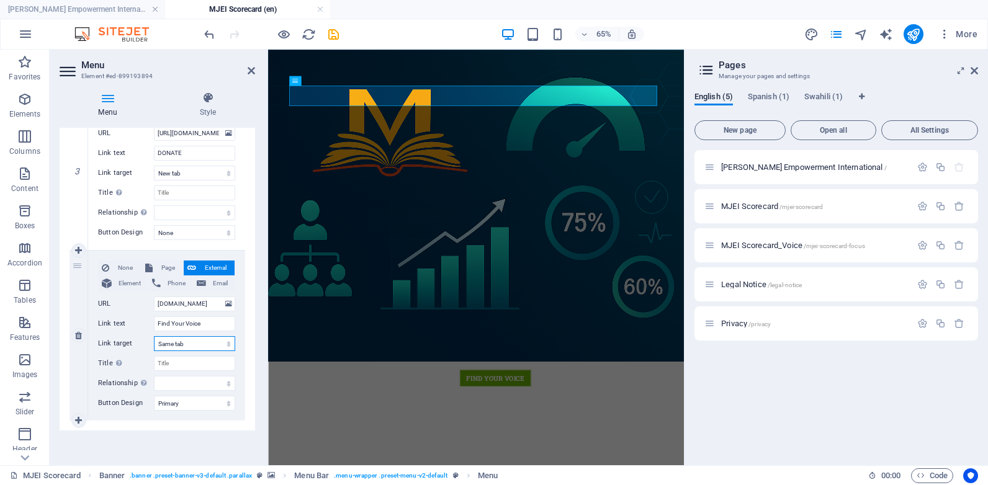
select select
click at [195, 387] on select "alternate author bookmark external help license next nofollow noreferrer noopen…" at bounding box center [194, 383] width 81 height 15
select select "external"
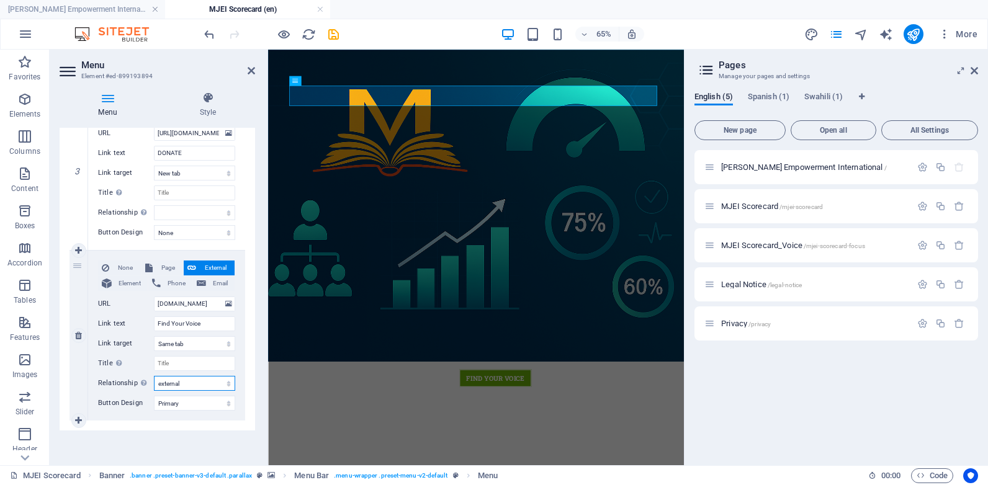
click at [154, 376] on select "alternate author bookmark external help license next nofollow noreferrer noopen…" at bounding box center [194, 383] width 81 height 15
select select
click at [339, 39] on icon "save" at bounding box center [333, 34] width 14 height 14
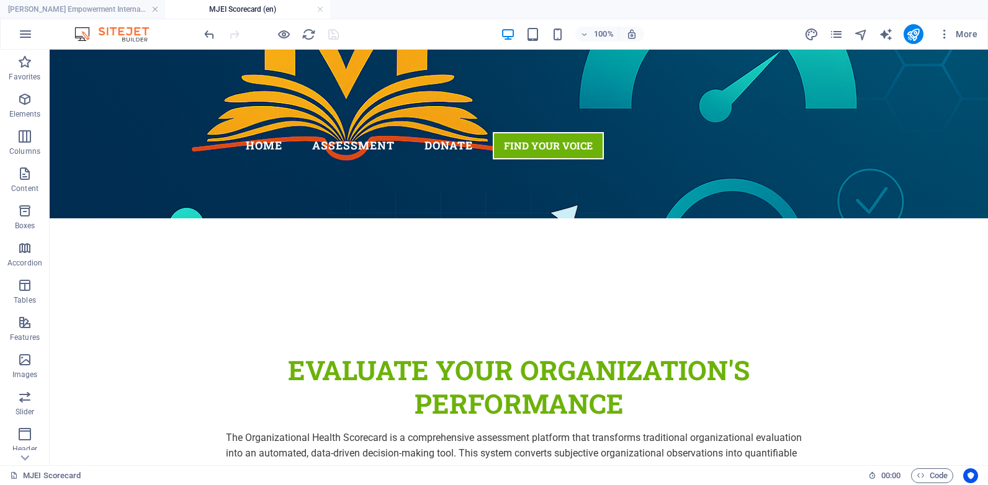
scroll to position [345, 0]
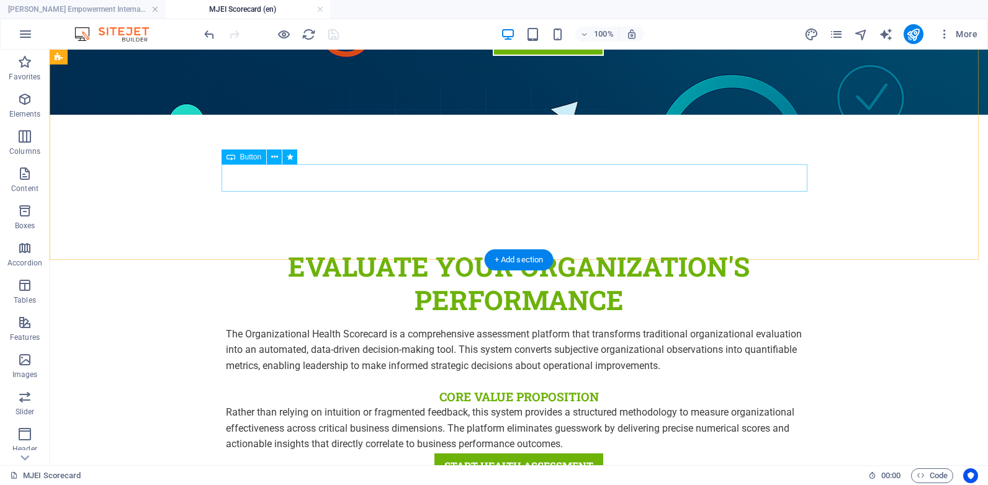
click at [570, 452] on div "Start Health Assessment" at bounding box center [519, 465] width 586 height 27
click at [272, 158] on icon at bounding box center [274, 157] width 7 height 13
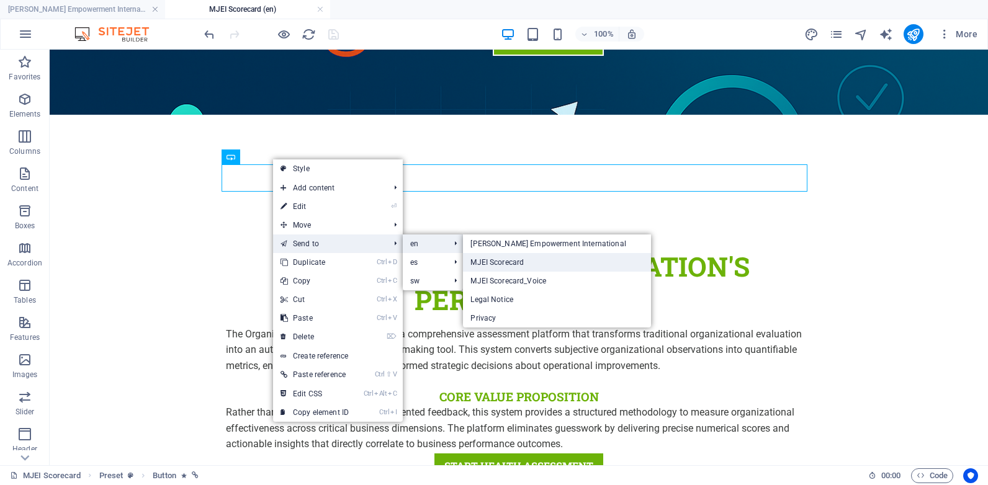
click at [503, 263] on link "MJEI Scorecard" at bounding box center [556, 262] width 187 height 19
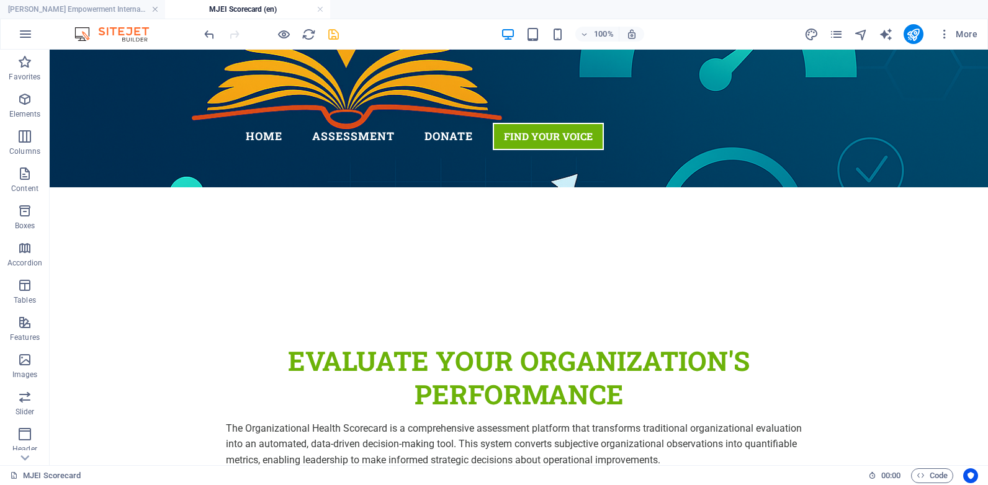
scroll to position [290, 0]
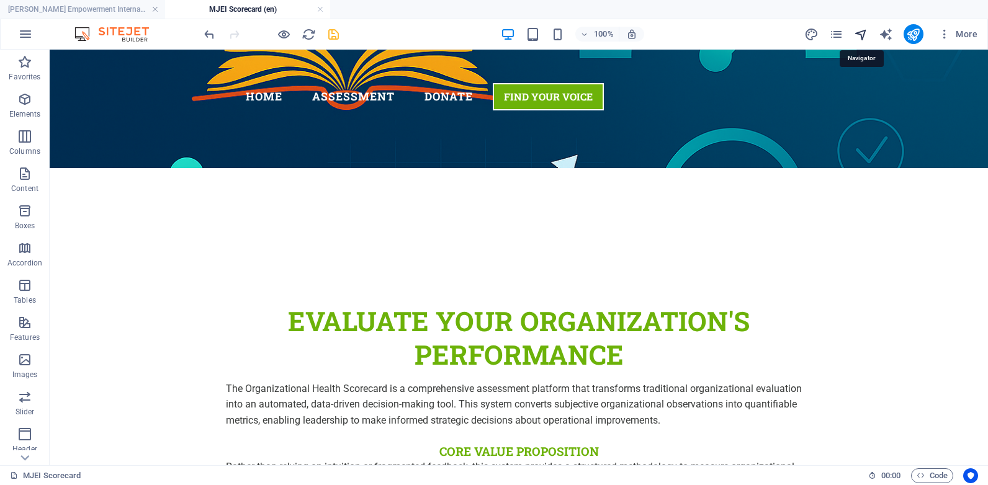
click at [866, 37] on icon "navigator" at bounding box center [861, 34] width 14 height 14
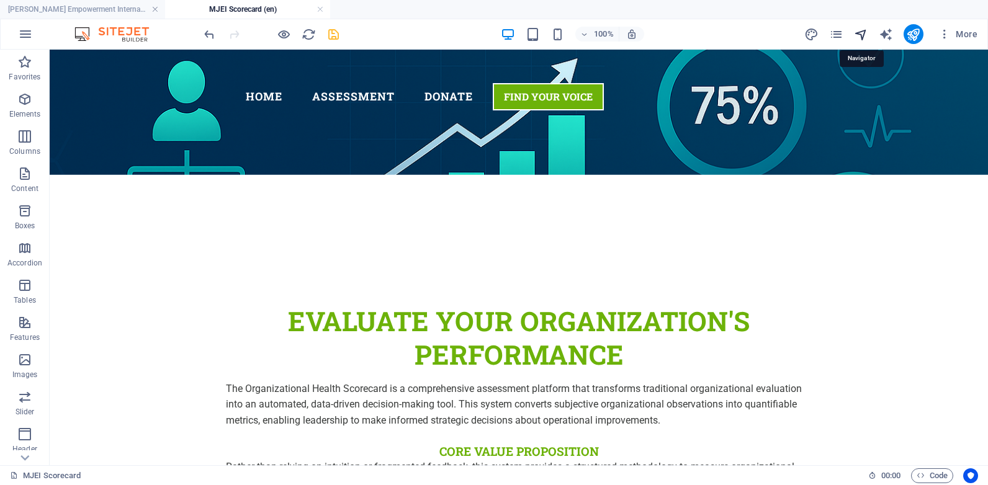
select select "13362471-en"
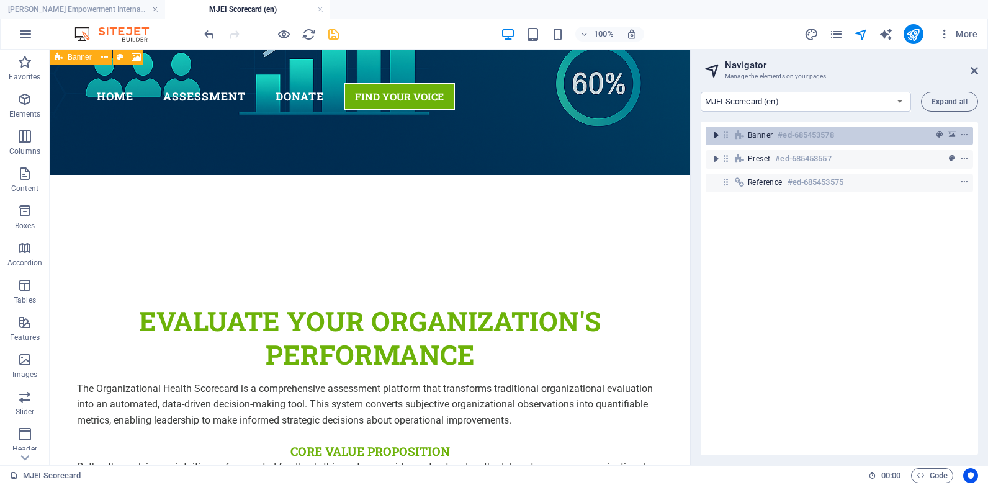
click at [713, 137] on icon "toggle-expand" at bounding box center [715, 135] width 12 height 12
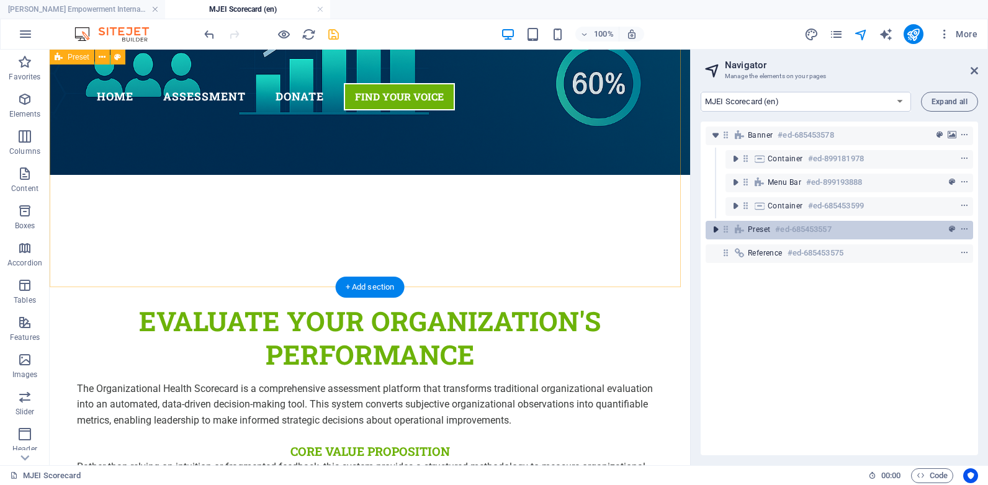
click at [716, 230] on icon "toggle-expand" at bounding box center [715, 229] width 12 height 12
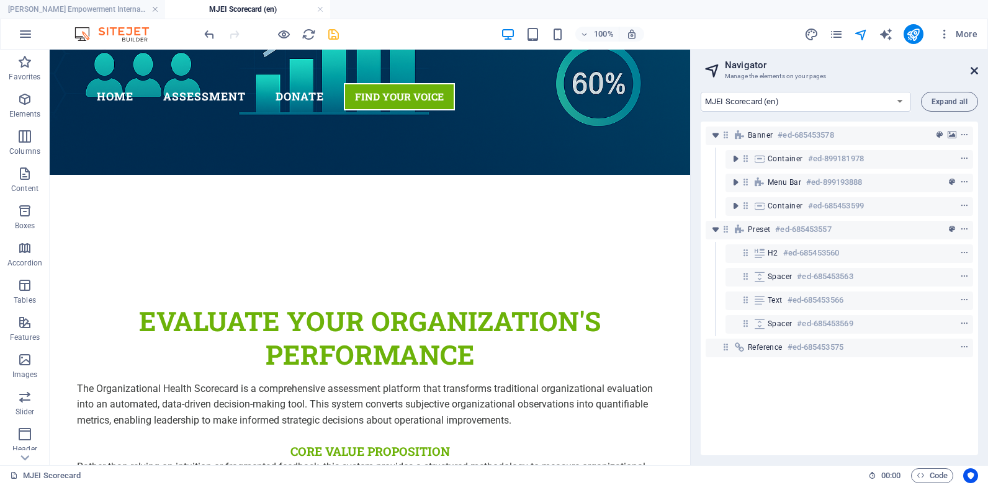
click at [974, 71] on icon at bounding box center [974, 71] width 7 height 10
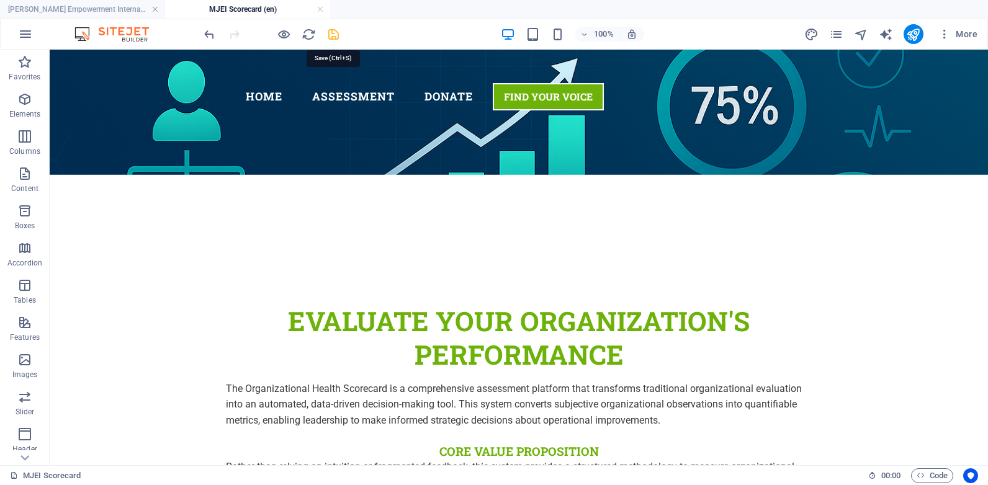
click at [337, 38] on icon "save" at bounding box center [333, 34] width 14 height 14
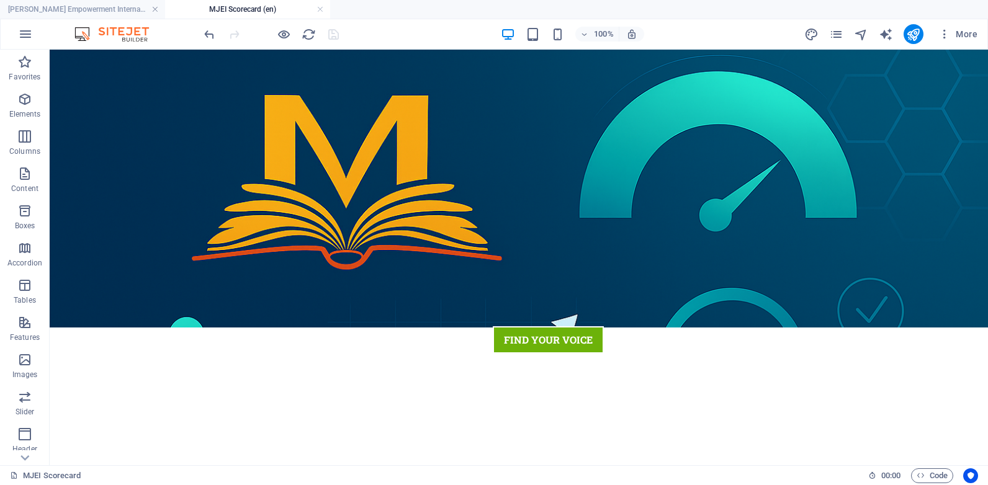
scroll to position [3, 0]
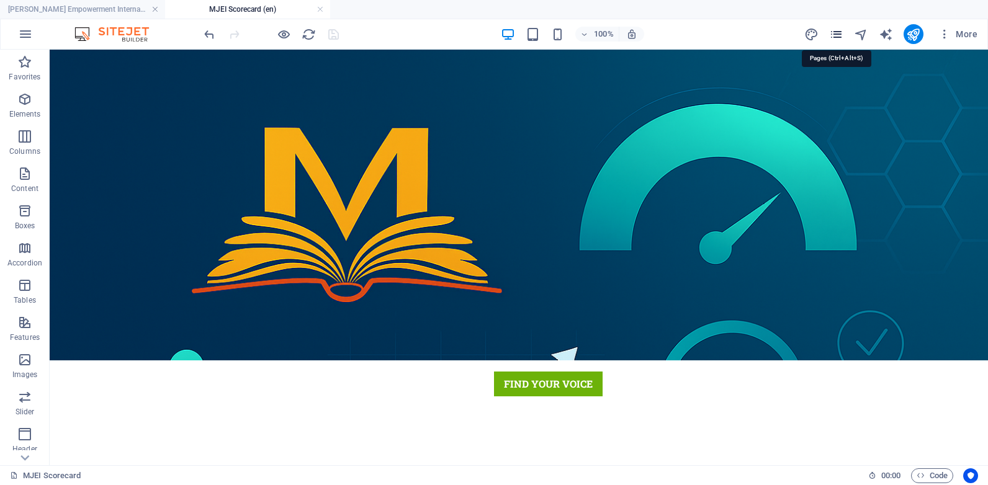
click at [841, 37] on icon "pages" at bounding box center [836, 34] width 14 height 14
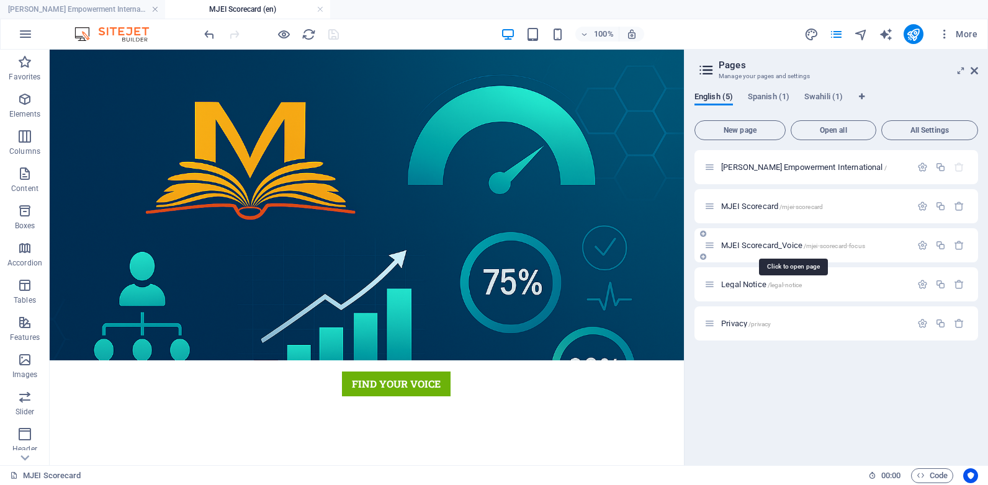
click at [791, 245] on span "MJEI Scorecard_Voice /mjei-scorecard-focus" at bounding box center [793, 245] width 144 height 9
click at [791, 267] on div "Legal Notice /legal-notice" at bounding box center [836, 284] width 284 height 34
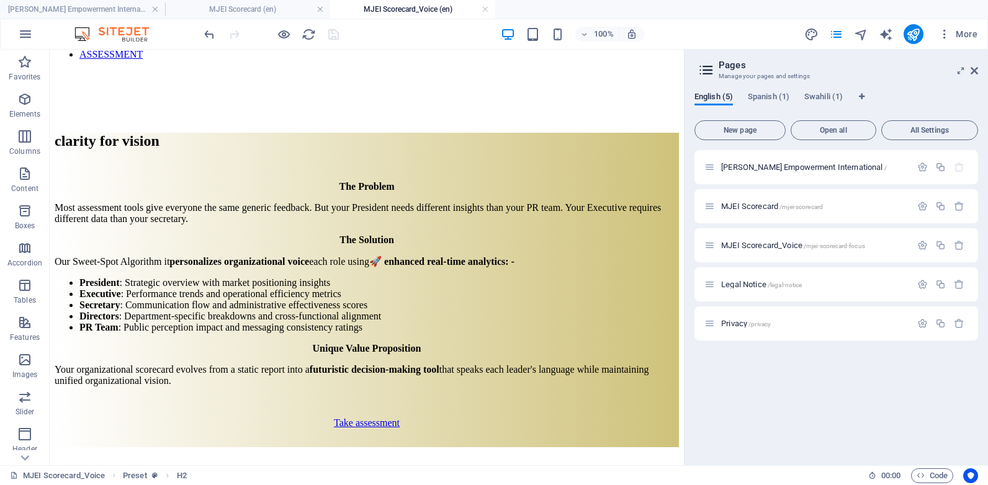
scroll to position [352, 0]
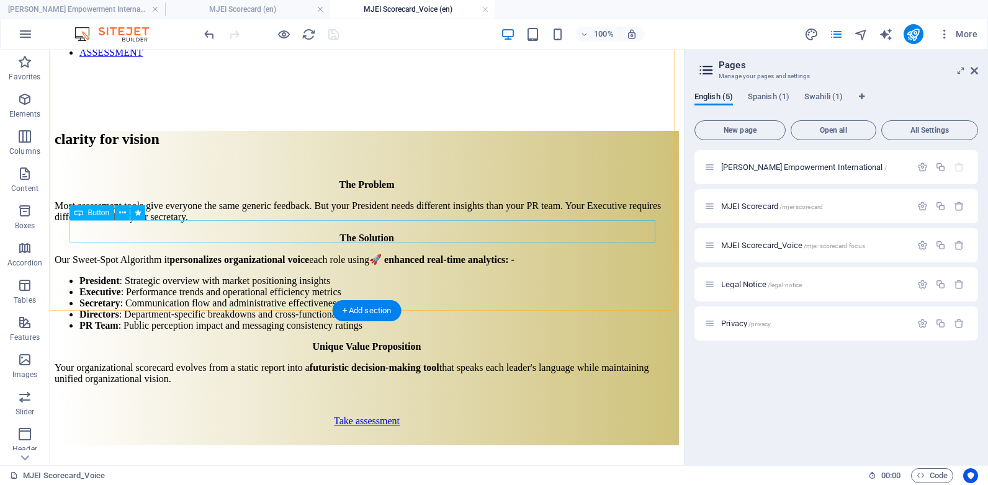
click at [390, 416] on div "Take assessment" at bounding box center [367, 421] width 624 height 11
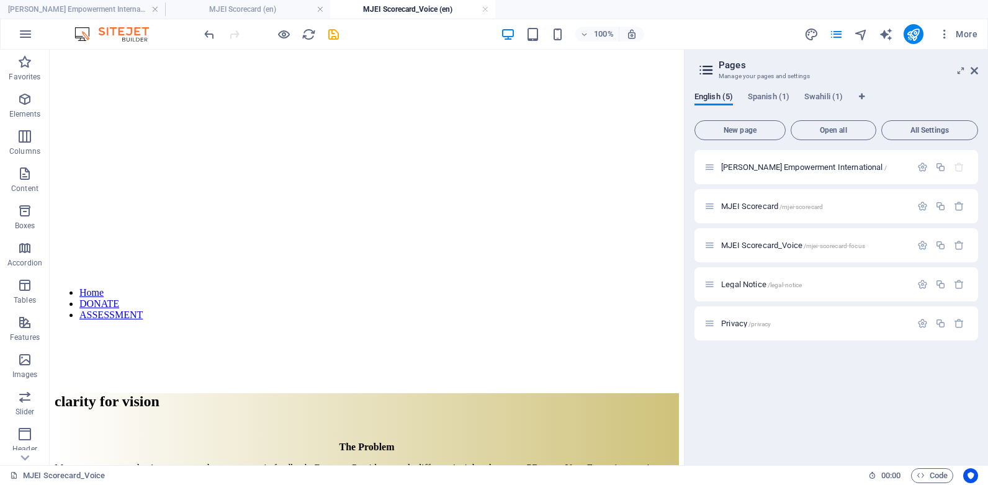
scroll to position [0, 0]
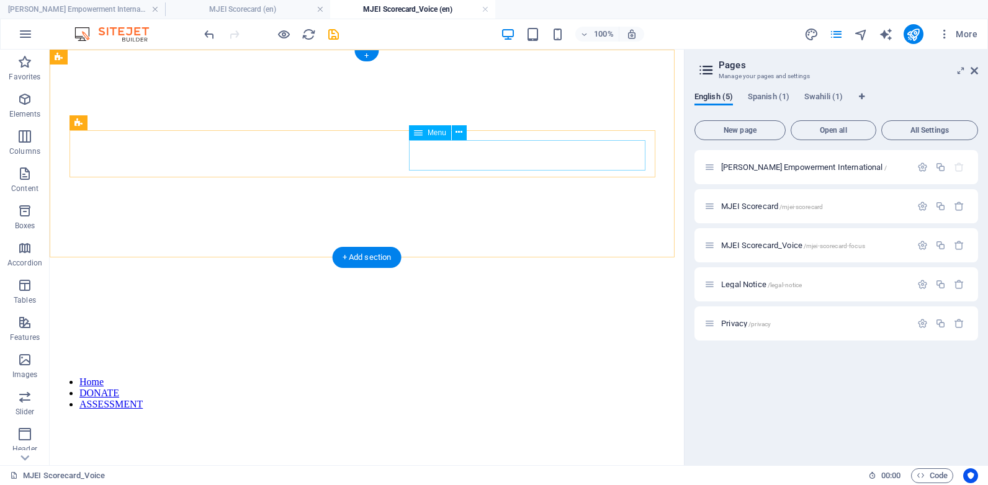
click at [599, 377] on nav "Home DONATE ASSESSMENT" at bounding box center [348, 394] width 586 height 34
select select "1"
select select "primary"
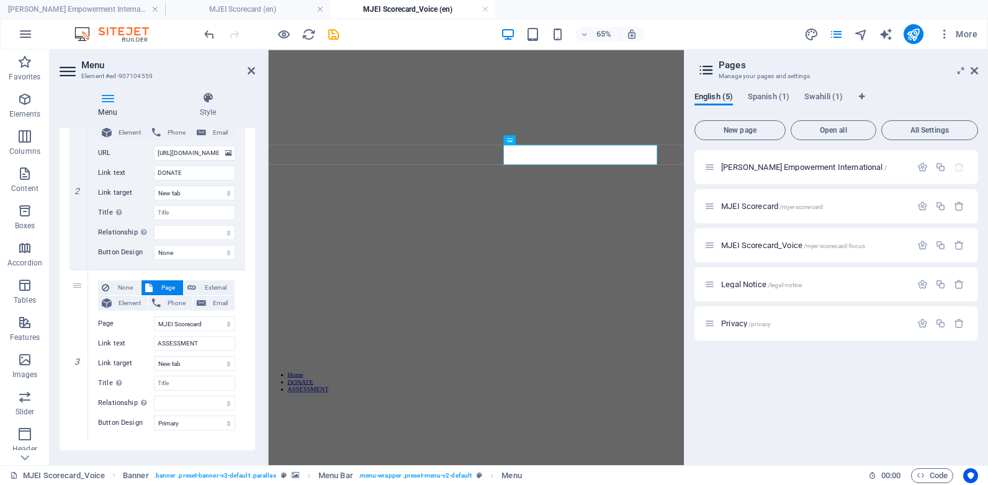
scroll to position [257, 0]
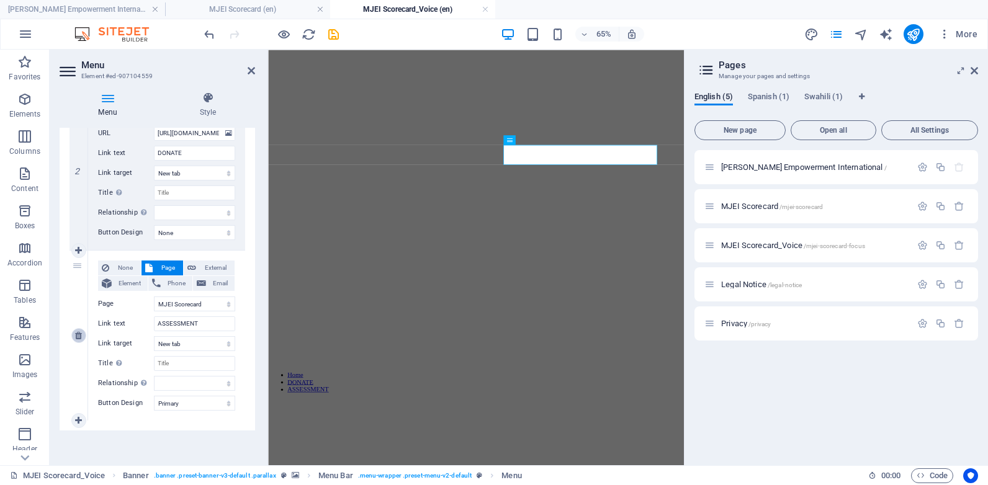
click at [80, 338] on icon at bounding box center [78, 335] width 7 height 9
select select
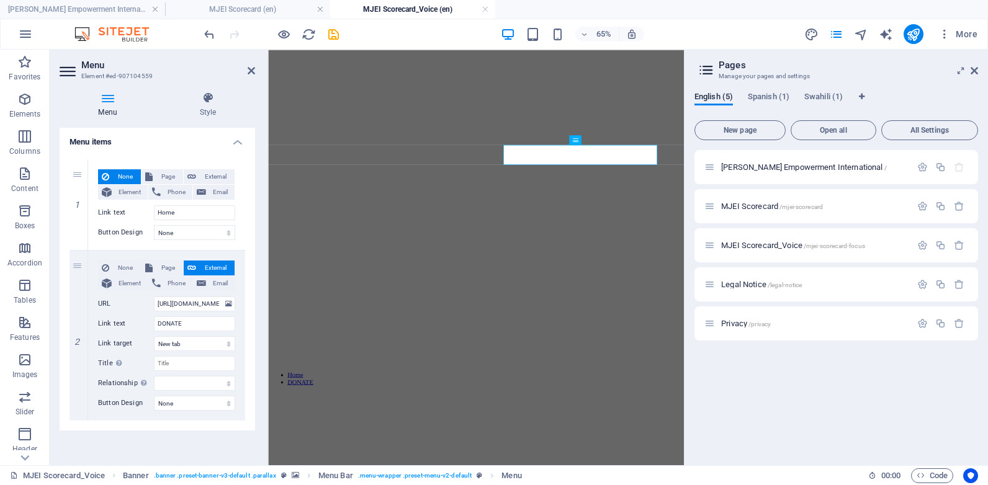
scroll to position [86, 0]
click at [776, 55] on figure at bounding box center [588, 55] width 630 height 0
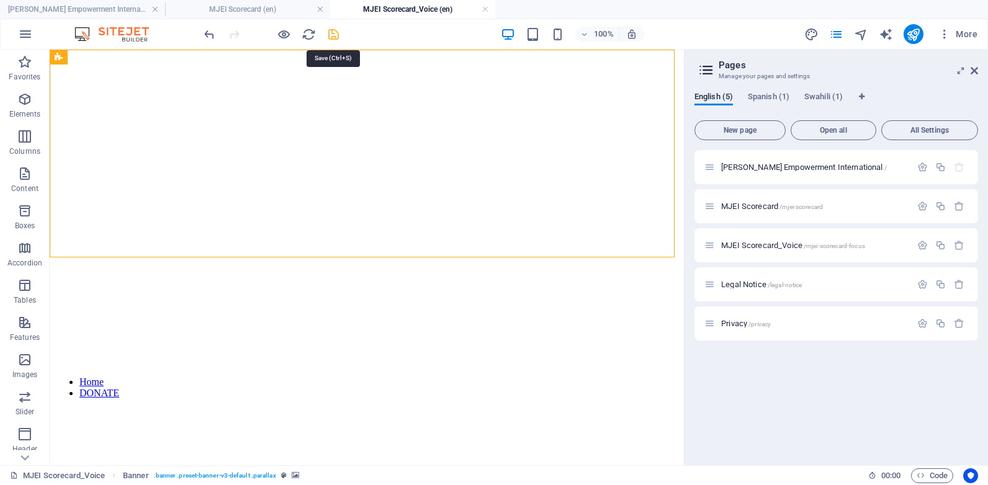
click at [335, 30] on icon "save" at bounding box center [333, 34] width 14 height 14
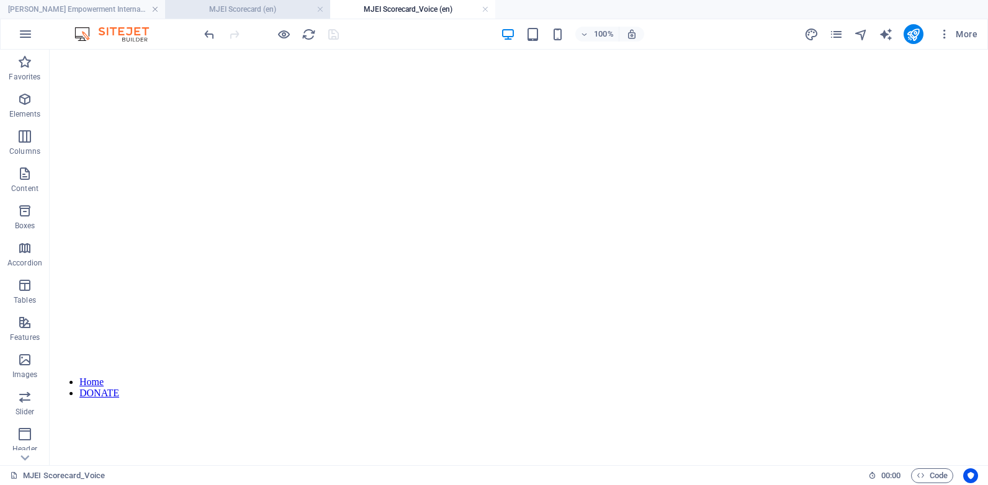
click at [213, 4] on h4 "MJEI Scorecard (en)" at bounding box center [247, 9] width 165 height 14
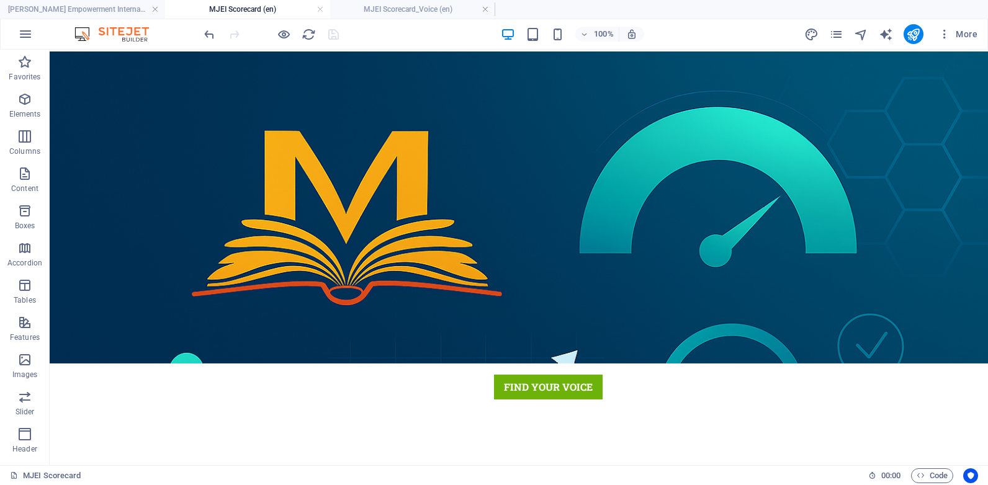
scroll to position [3, 0]
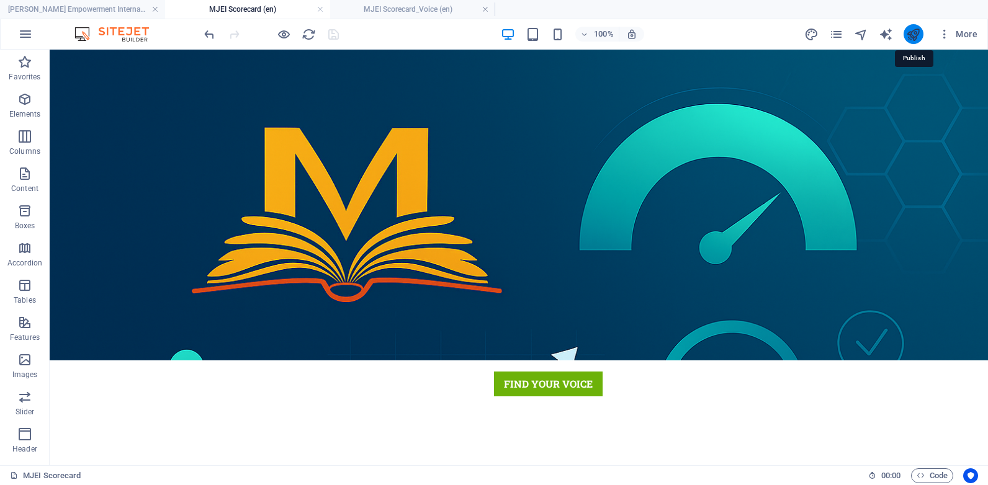
click at [915, 34] on icon "publish" at bounding box center [913, 34] width 14 height 14
